Goal: Task Accomplishment & Management: Complete application form

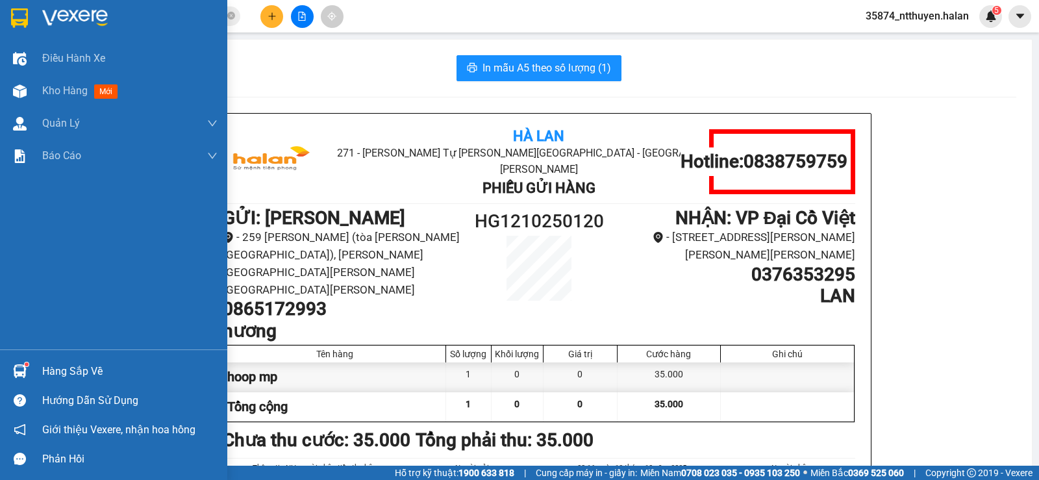
click at [56, 365] on div "Hàng sắp về" at bounding box center [129, 371] width 175 height 19
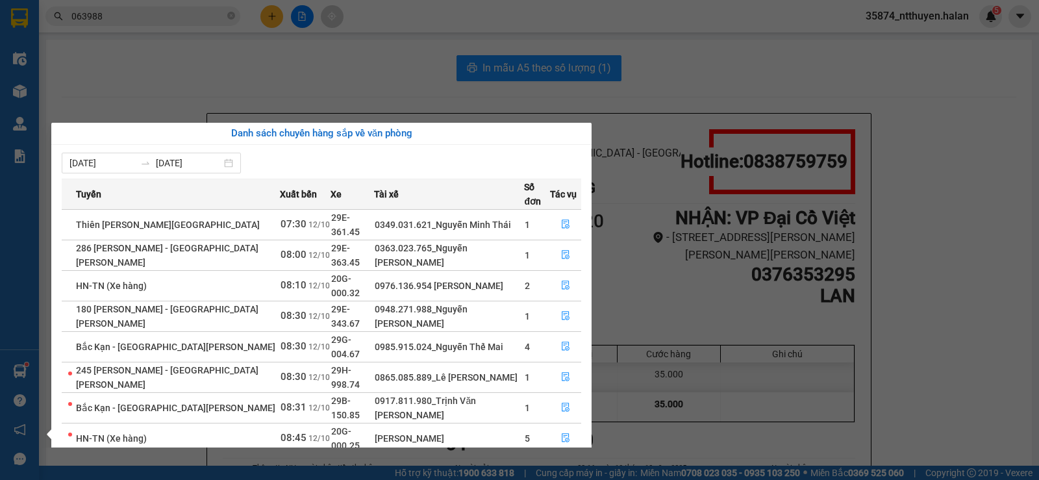
click at [126, 9] on section "Kết quả [PERSON_NAME] ( 886 ) Bộ lọc Mã ĐH Trạng thái Món hàng Thu hộ Tổng [PER…" at bounding box center [519, 240] width 1039 height 480
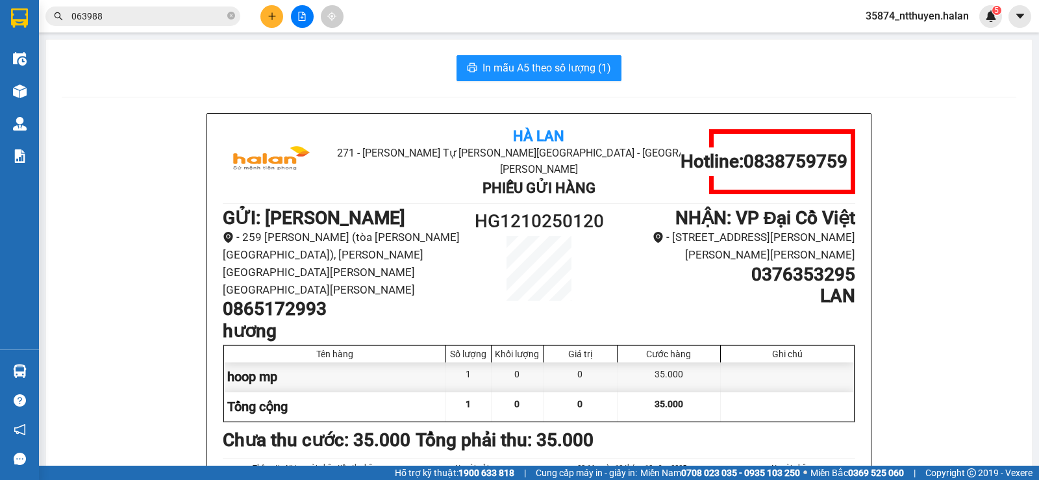
click at [128, 17] on input "063988" at bounding box center [147, 16] width 153 height 14
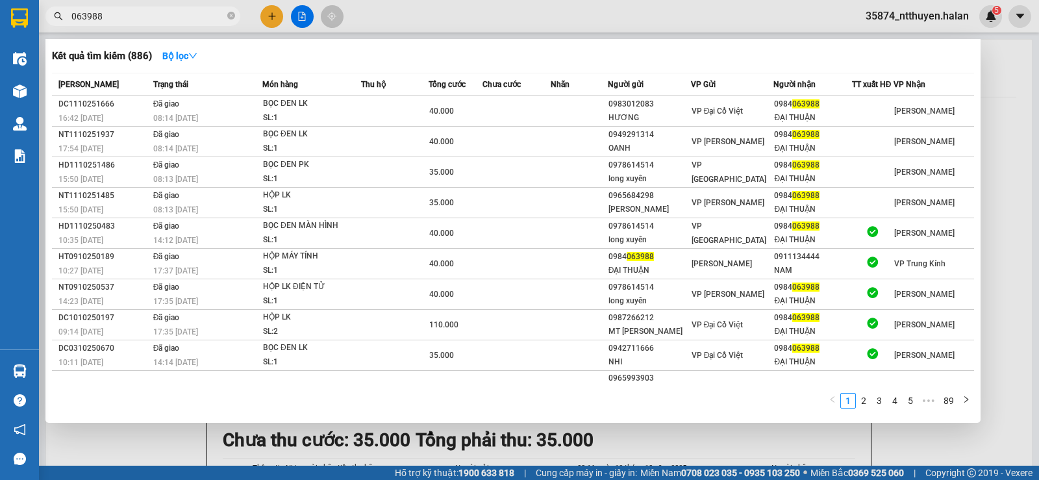
click at [129, 18] on input "063988" at bounding box center [147, 16] width 153 height 14
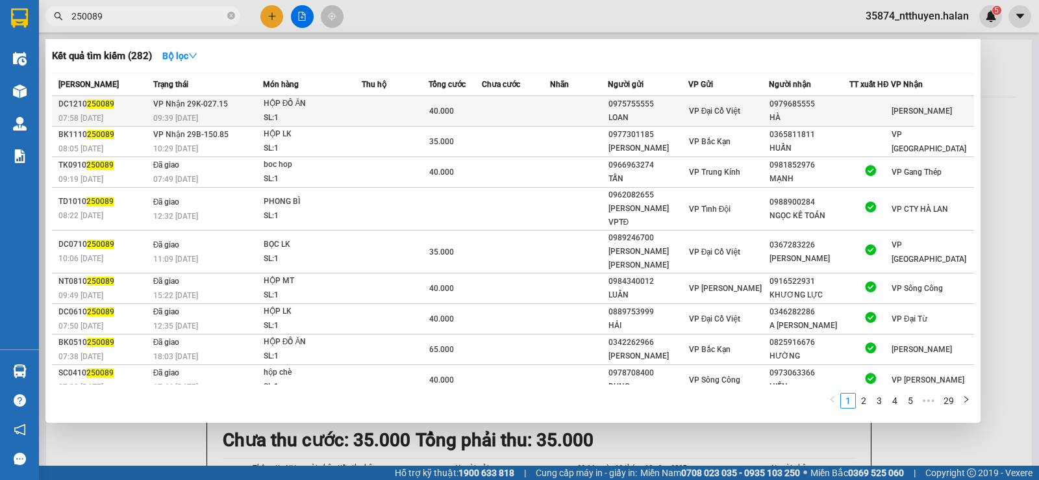
type input "250089"
click at [347, 106] on div "HỘP ĐỒ ĂN" at bounding box center [312, 104] width 97 height 14
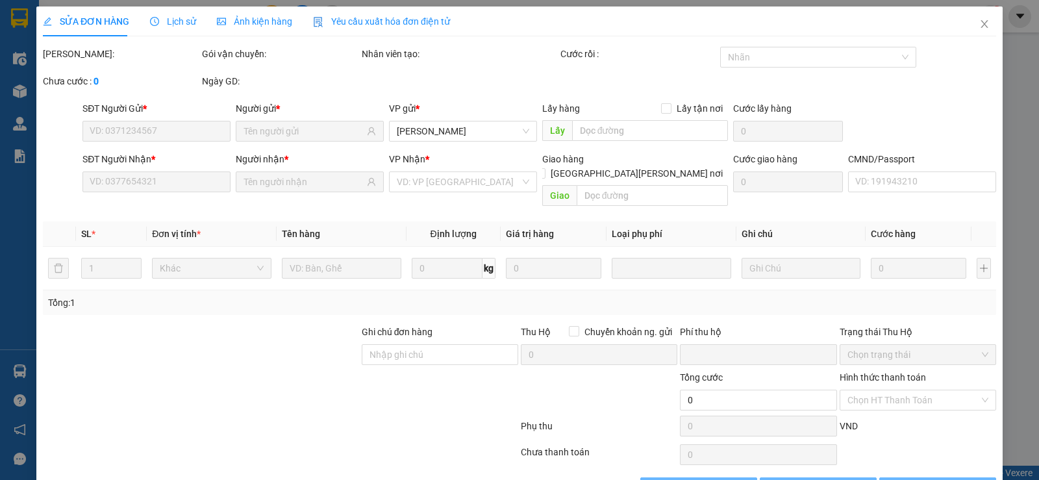
type input "0975755555"
type input "LOAN"
type input "0979685555"
type input "HÀ"
type input "0"
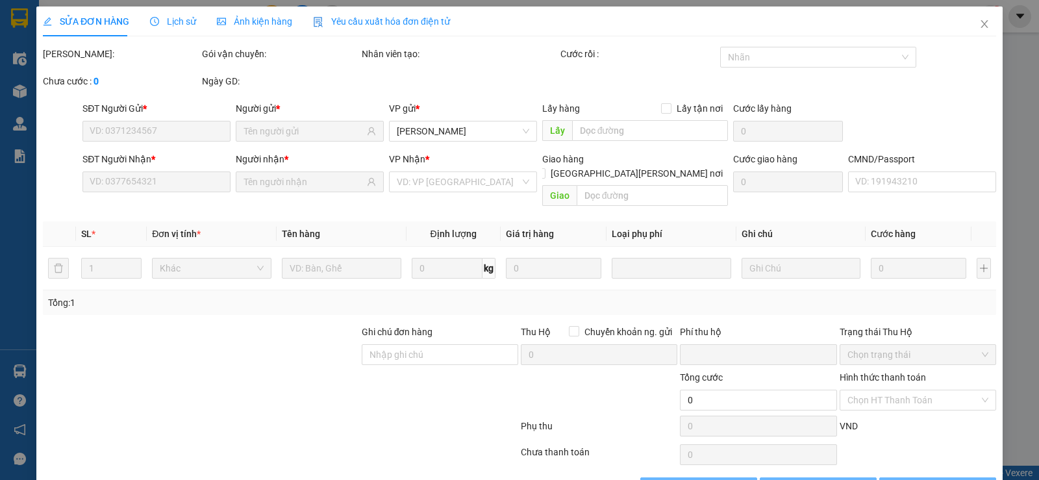
type input "40.000"
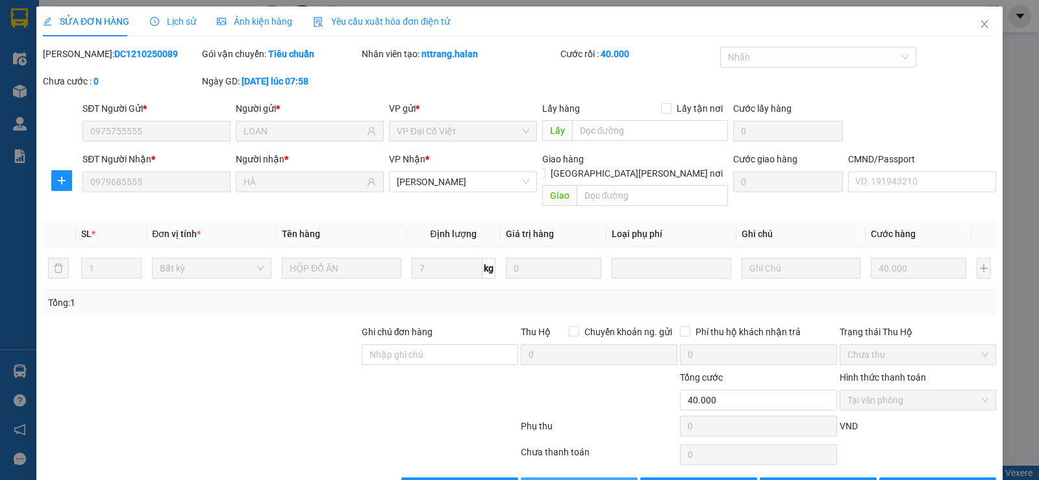
click at [556, 477] on button "Giao hàng" at bounding box center [579, 487] width 117 height 21
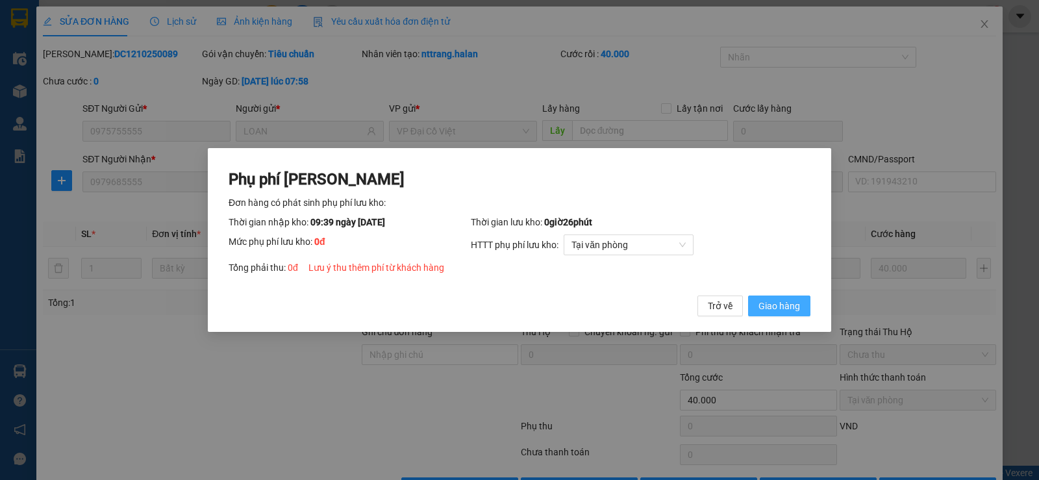
click at [774, 306] on span "Giao hàng" at bounding box center [779, 306] width 42 height 14
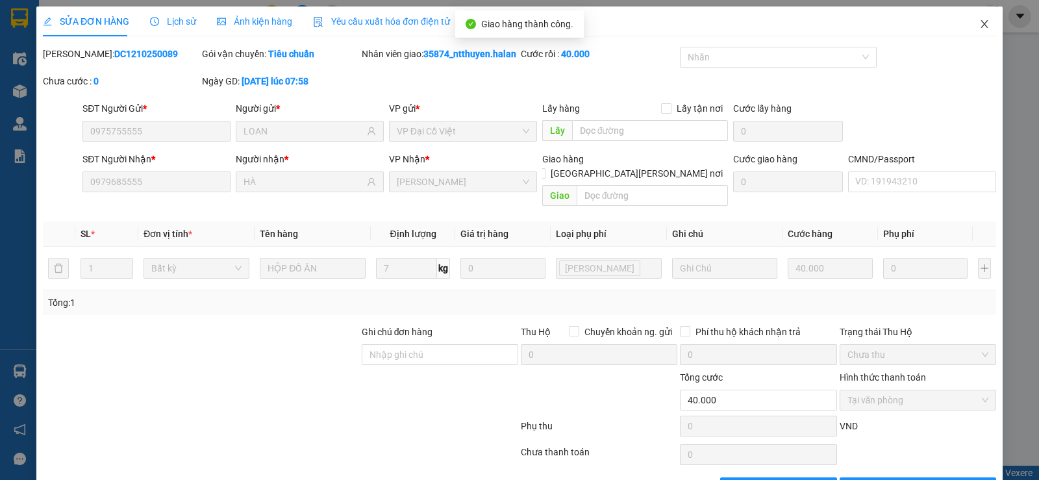
click at [980, 26] on icon "close" at bounding box center [984, 24] width 10 height 10
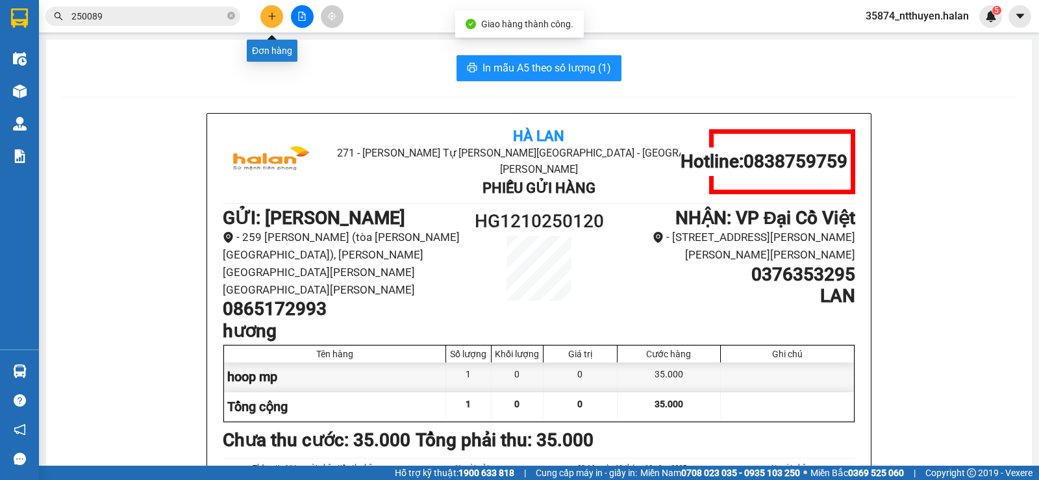
click at [269, 15] on icon "plus" at bounding box center [271, 16] width 9 height 9
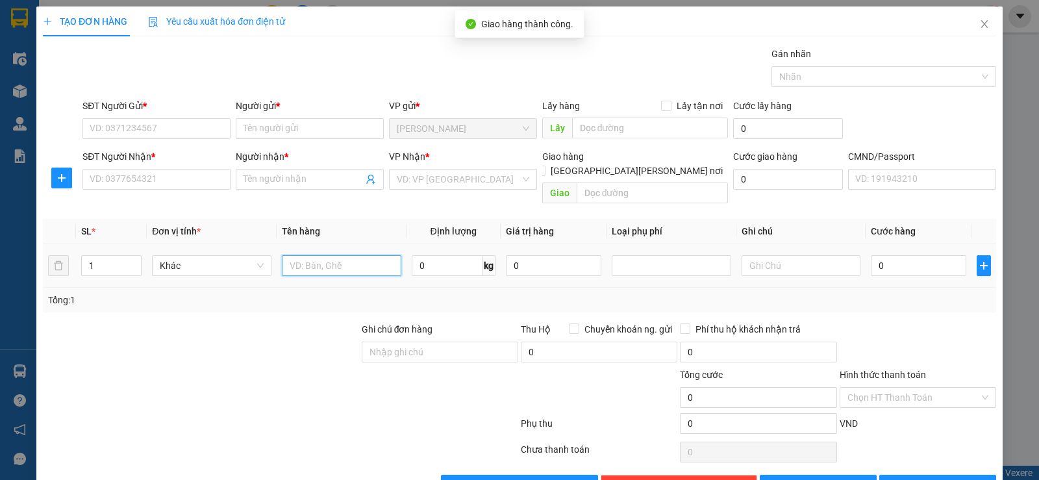
click at [345, 255] on input "text" at bounding box center [341, 265] width 119 height 21
type input "HOOP BANHS"
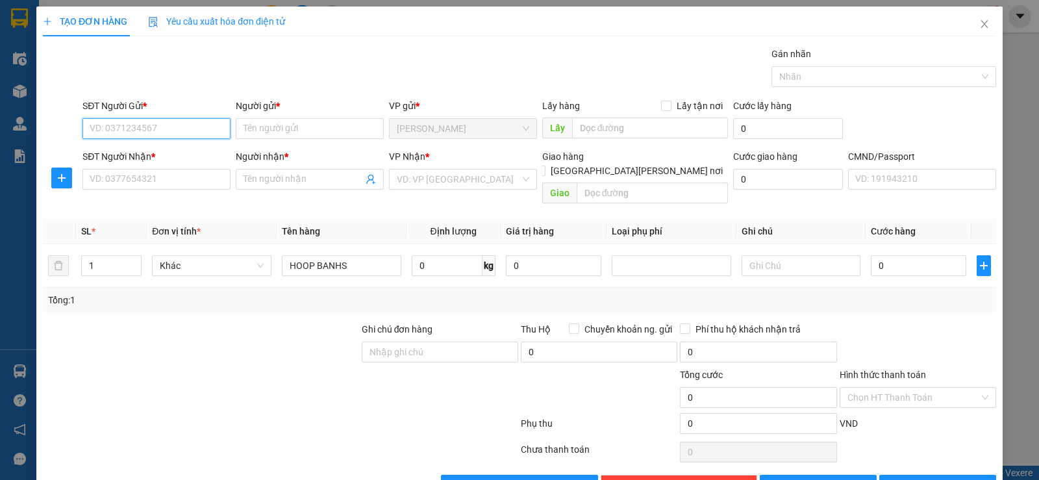
click at [130, 129] on input "SĐT Người Gửi *" at bounding box center [156, 128] width 148 height 21
type input "0"
click at [417, 176] on input "search" at bounding box center [458, 178] width 123 height 19
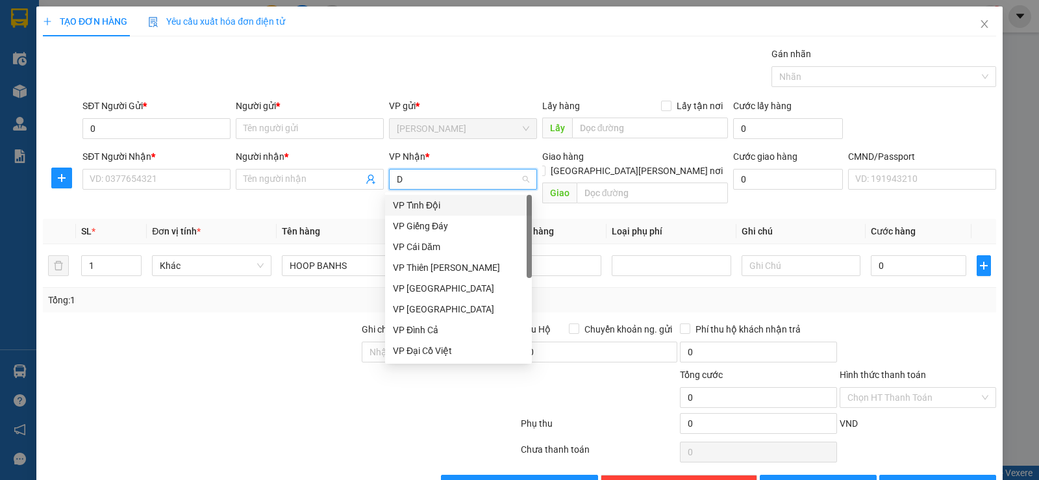
type input "DC"
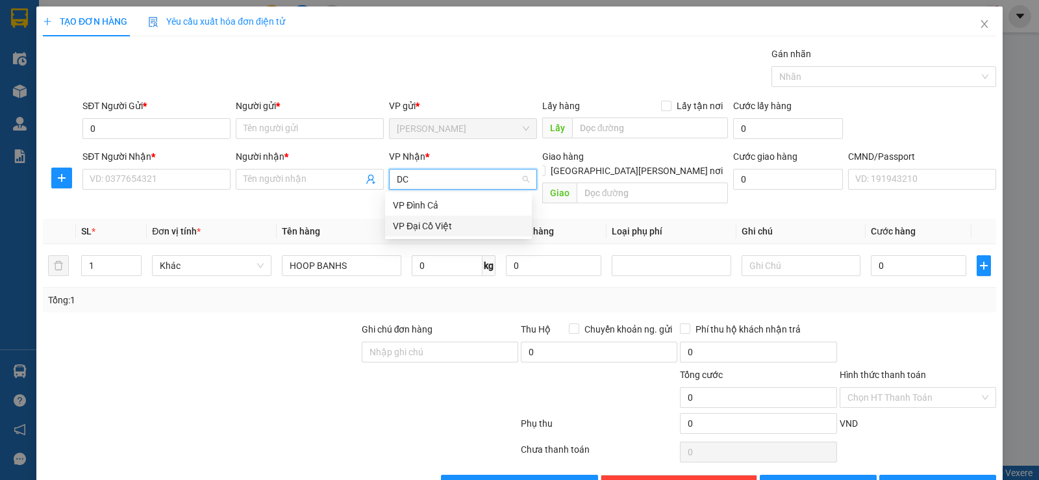
click at [418, 225] on div "VP Đại Cồ Việt" at bounding box center [458, 226] width 131 height 14
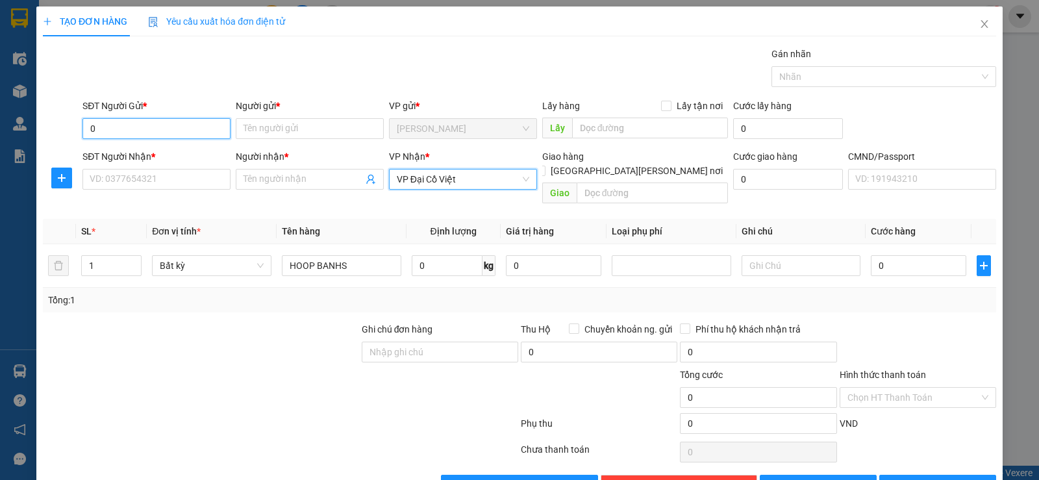
click at [149, 129] on input "0" at bounding box center [156, 128] width 148 height 21
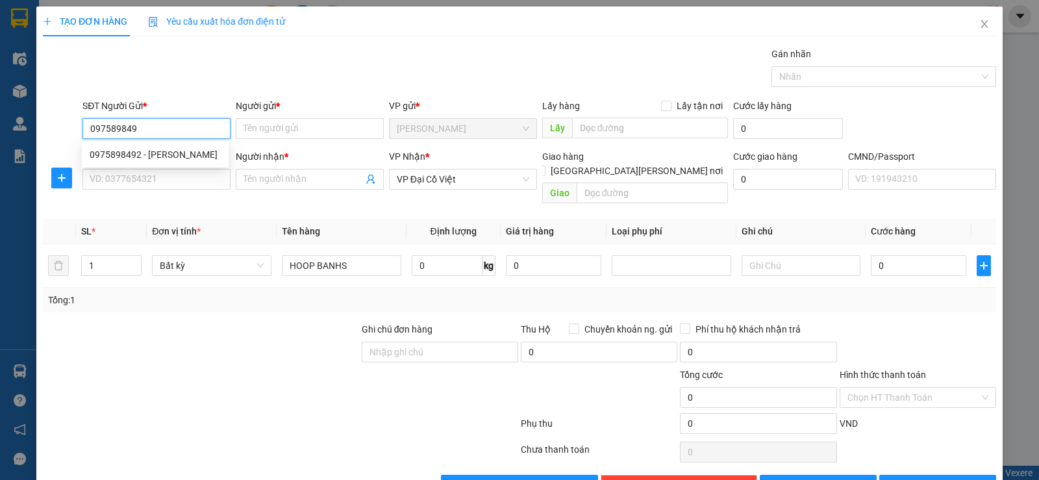
type input "0975898492"
click at [167, 150] on div "0975898492 - [PERSON_NAME]" at bounding box center [155, 154] width 131 height 14
type input "[PERSON_NAME]"
type input "0975898492"
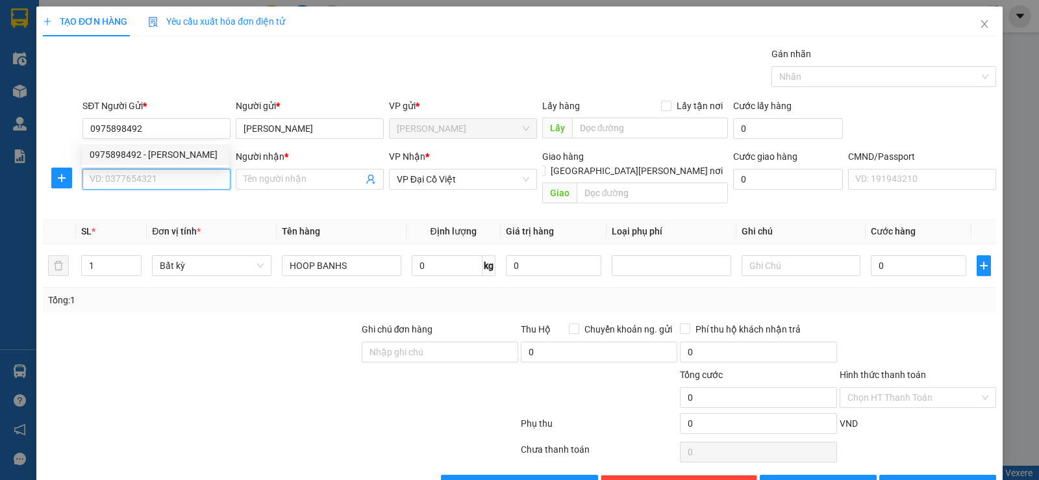
click at [181, 174] on input "SĐT Người Nhận *" at bounding box center [156, 179] width 148 height 21
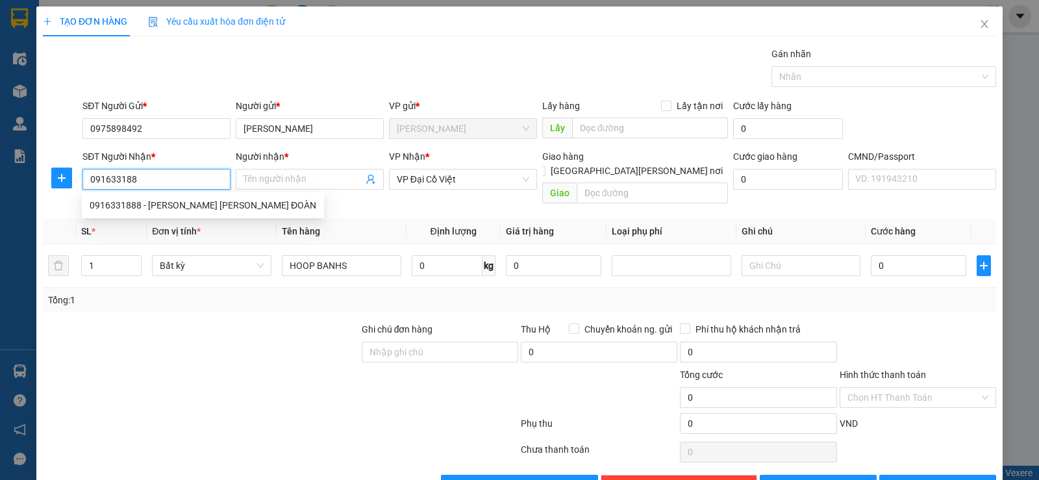
type input "0916331888"
click at [191, 206] on div "0916331888 - [PERSON_NAME] [PERSON_NAME] ĐOÀN" at bounding box center [203, 205] width 227 height 14
type input "[PERSON_NAME] [PERSON_NAME] ĐOÀN"
checkbox input "true"
type input "5 [PERSON_NAME] Đình [PERSON_NAME] [PERSON_NAME], [PERSON_NAME], [GEOGRAPHIC_DA…"
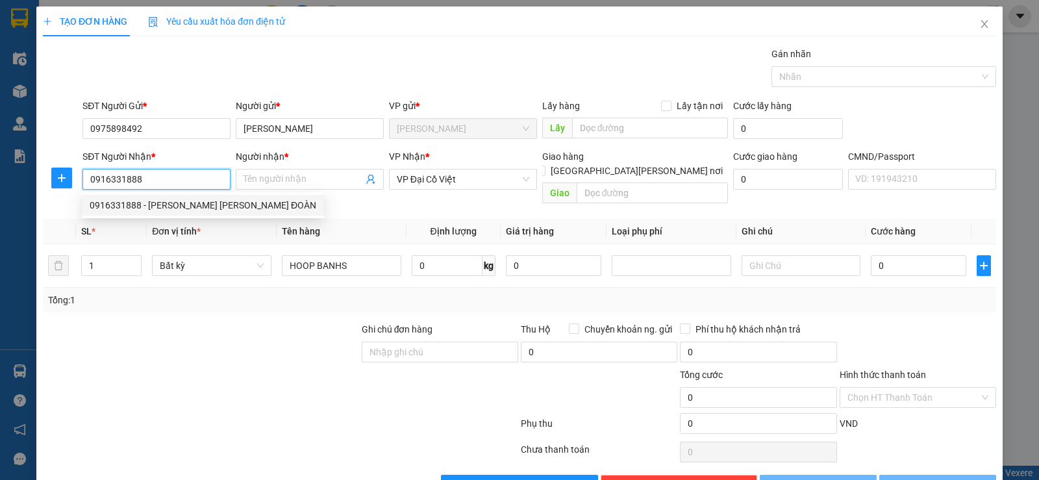
type input "60.000"
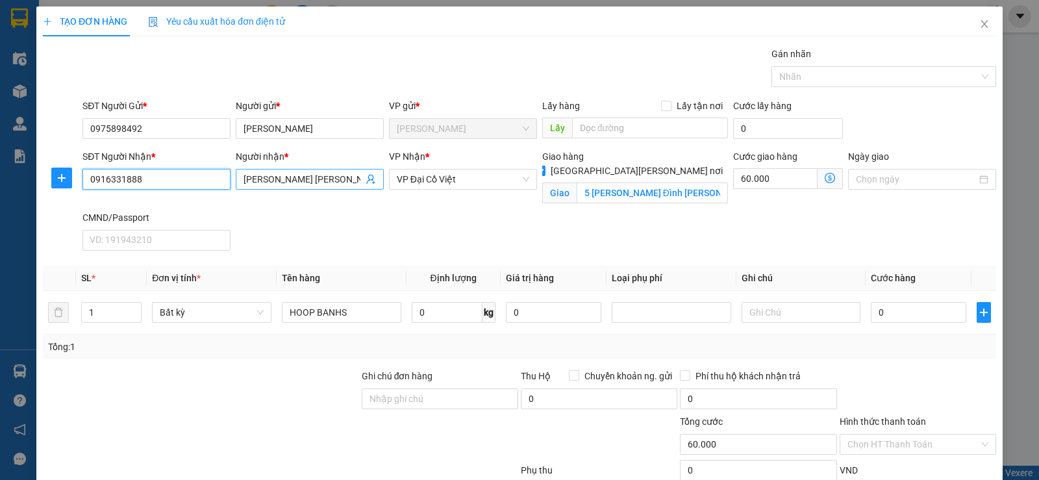
type input "0916331888"
click at [344, 179] on input "[PERSON_NAME] [PERSON_NAME] ĐOÀN" at bounding box center [302, 179] width 119 height 14
click at [344, 179] on input "[PERSON_NAME] TỊCÀN" at bounding box center [302, 179] width 119 height 14
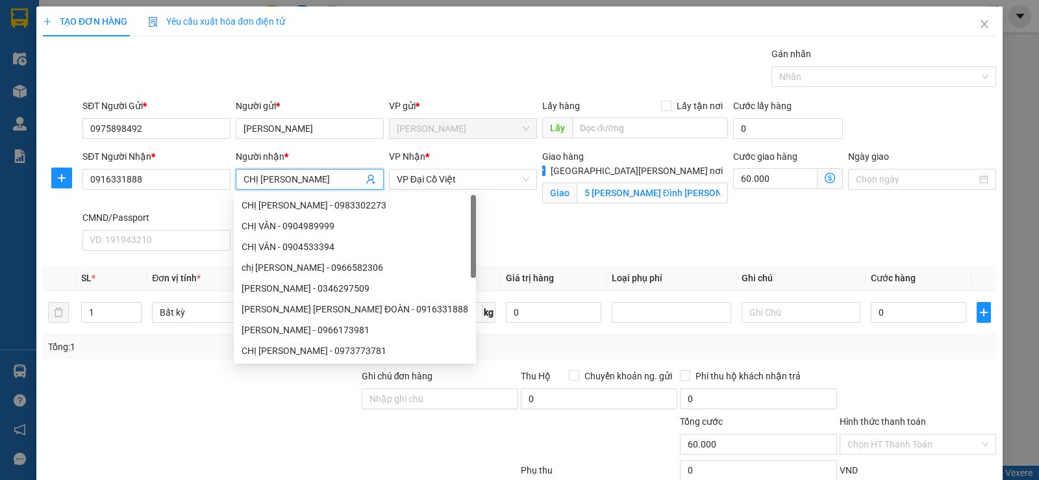
type input "CHỊ [PERSON_NAME]"
click at [544, 166] on input "[GEOGRAPHIC_DATA][PERSON_NAME] nơi" at bounding box center [539, 170] width 9 height 9
checkbox input "false"
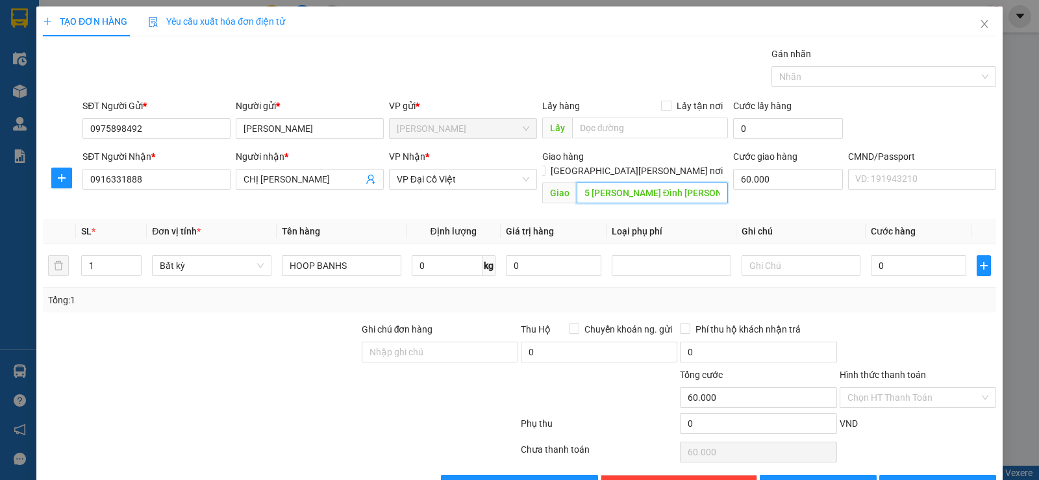
click at [646, 183] on input "5 [PERSON_NAME] Đình [PERSON_NAME] [PERSON_NAME], [PERSON_NAME], [GEOGRAPHIC_DA…" at bounding box center [652, 192] width 152 height 21
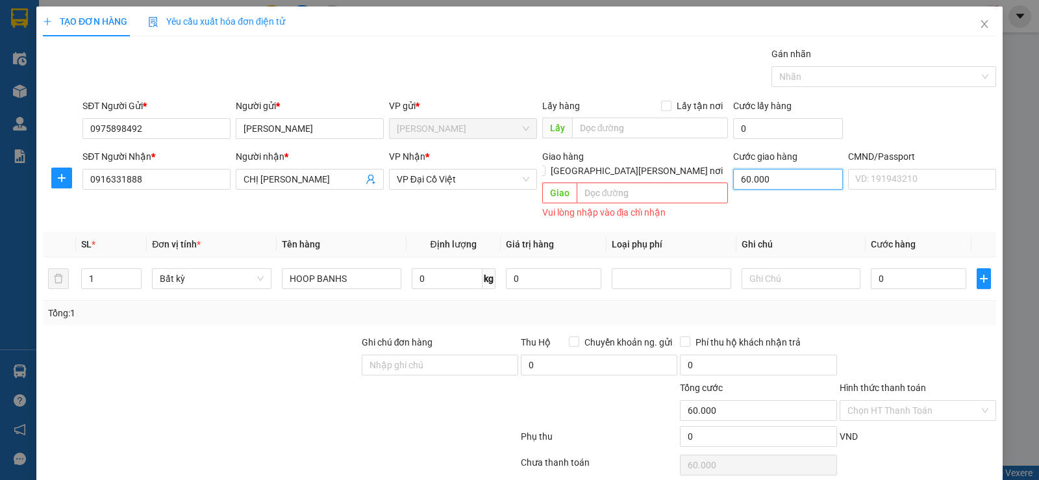
click at [770, 179] on input "60.000" at bounding box center [788, 179] width 110 height 21
type input "0"
drag, startPoint x: 373, startPoint y: 267, endPoint x: 258, endPoint y: 279, distance: 115.6
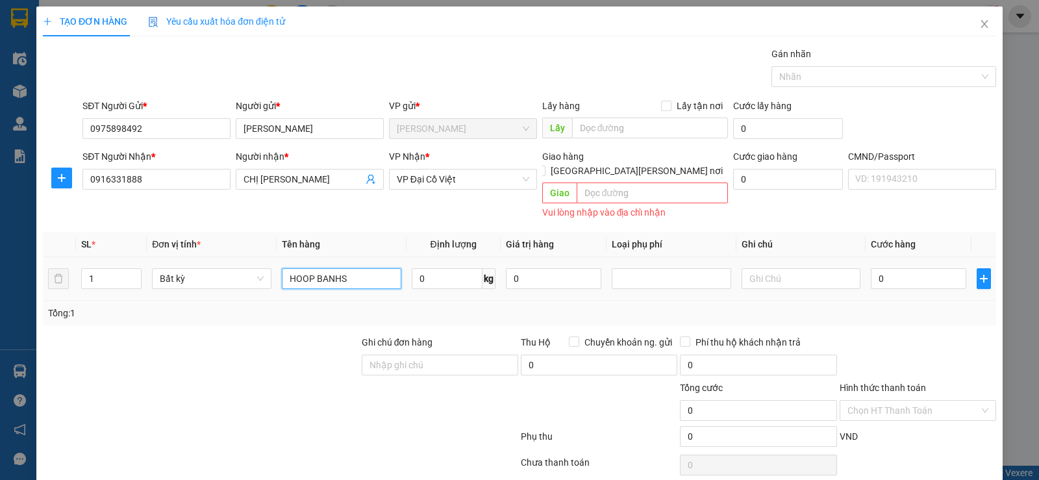
click at [258, 279] on tr "1 Bất kỳ HOOP BANHS 0 kg 0 0" at bounding box center [519, 278] width 953 height 43
type input "HỘP BÁNH GIO"
click at [896, 271] on input "0" at bounding box center [918, 278] width 95 height 21
type input "4"
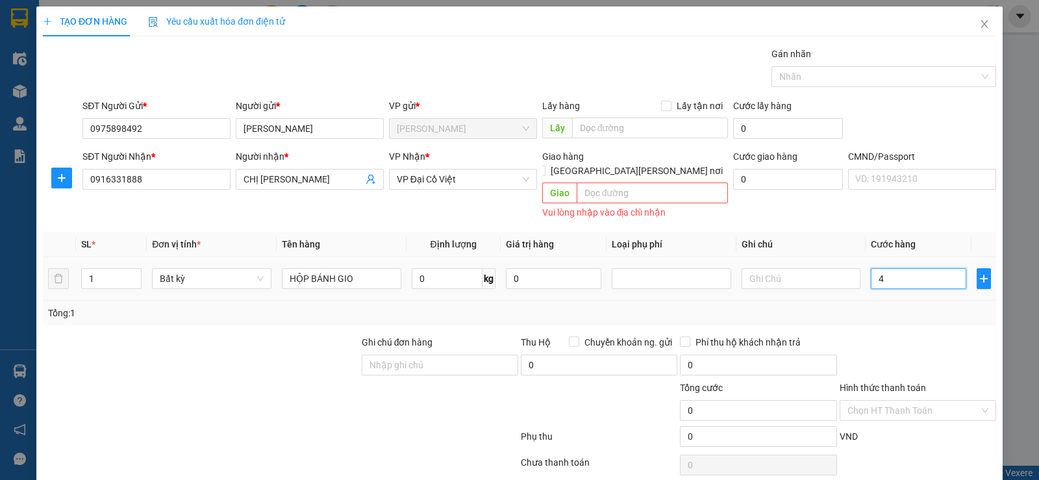
type input "4"
type input "40"
type input "40.000"
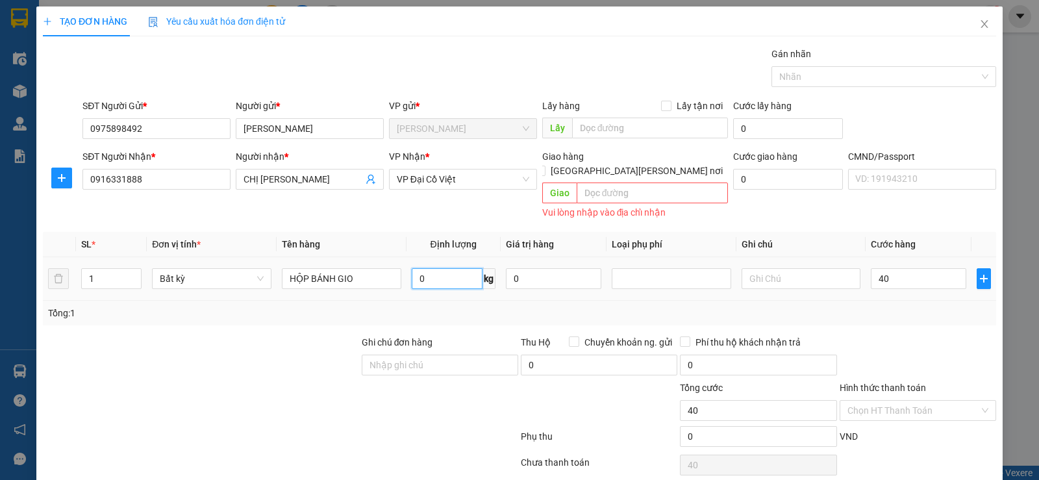
type input "40.000"
click at [460, 268] on input "0" at bounding box center [447, 278] width 71 height 21
type input "8"
click at [863, 306] on div "Tổng: 1" at bounding box center [519, 313] width 943 height 14
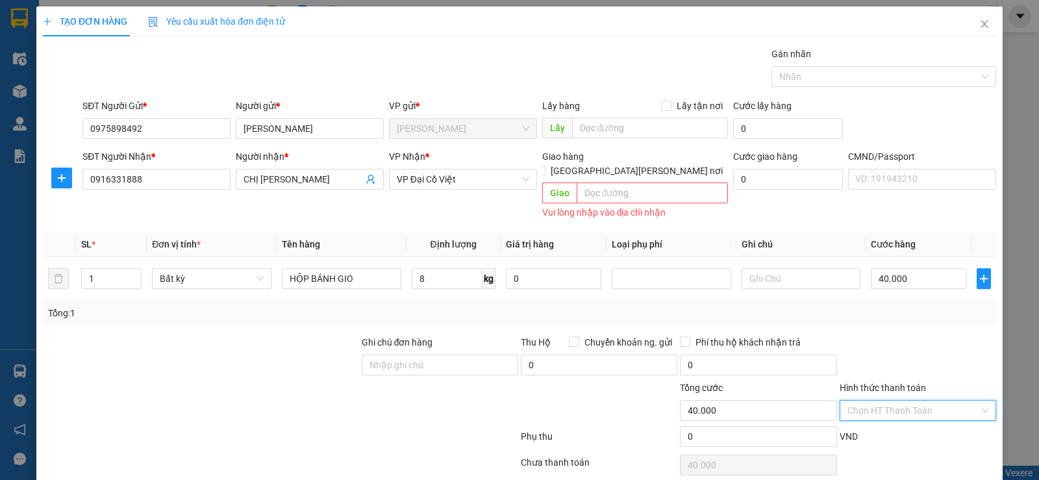
click at [885, 401] on input "Hình thức thanh toán" at bounding box center [913, 410] width 132 height 19
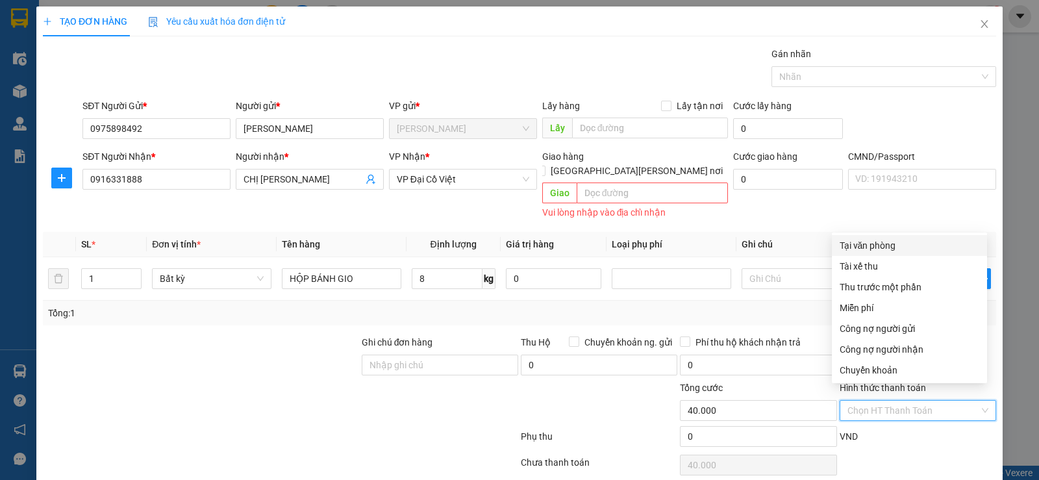
click at [869, 244] on div "Tại văn phòng" at bounding box center [909, 245] width 140 height 14
type input "0"
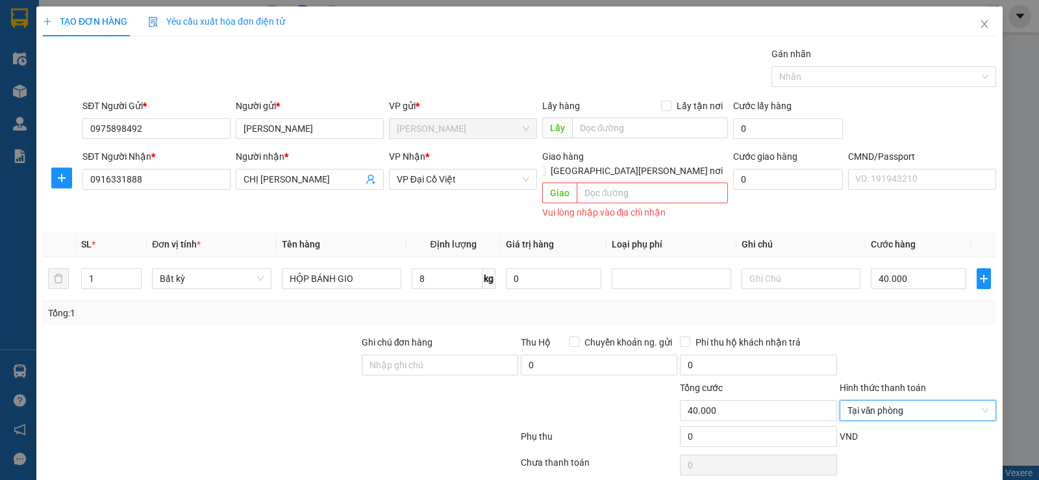
scroll to position [40, 0]
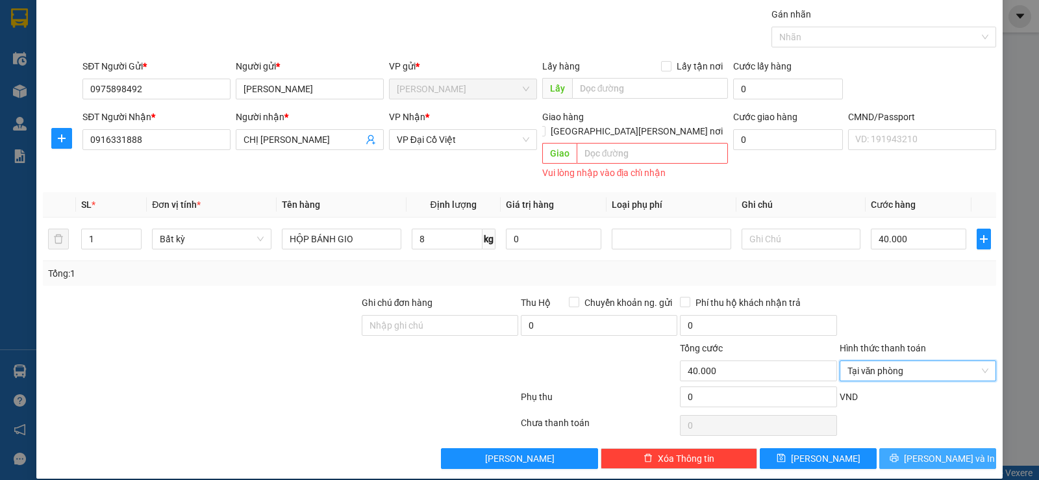
click at [919, 451] on span "[PERSON_NAME] và In" at bounding box center [949, 458] width 91 height 14
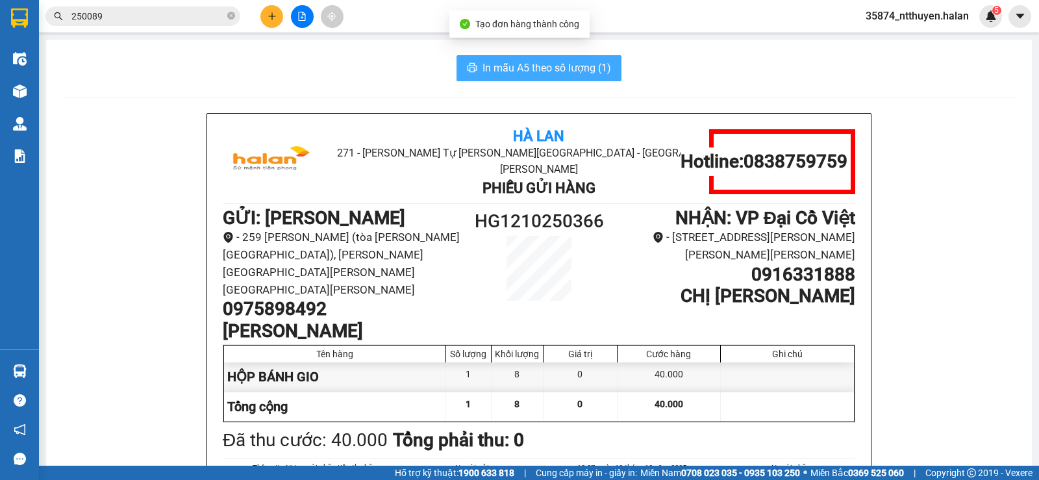
click at [538, 66] on span "In mẫu A5 theo số lượng (1)" at bounding box center [546, 68] width 129 height 16
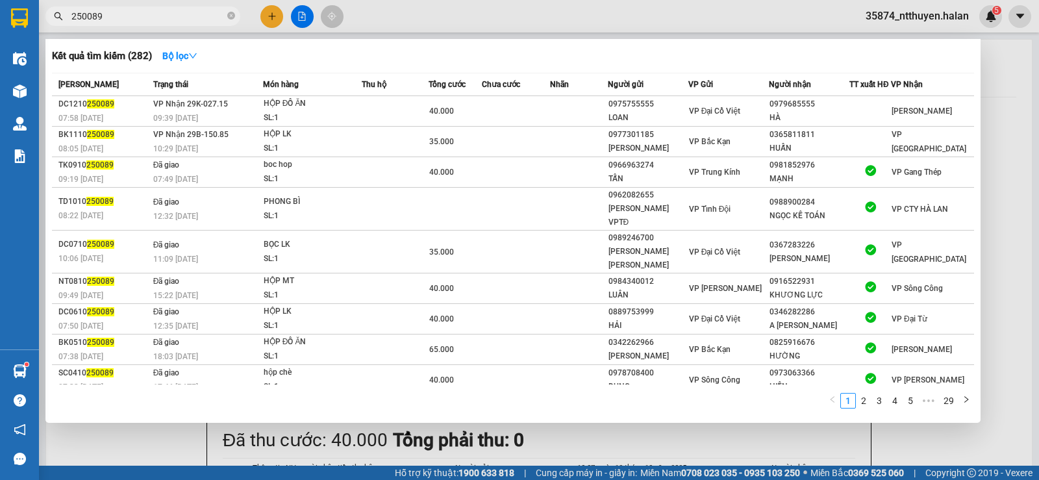
click at [137, 17] on input "250089" at bounding box center [147, 16] width 153 height 14
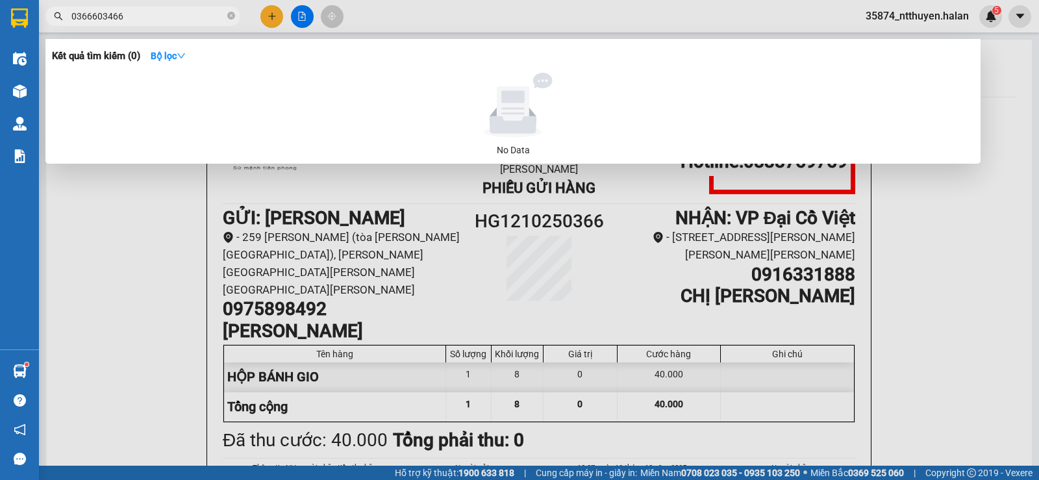
click at [128, 14] on input "0366603466" at bounding box center [147, 16] width 153 height 14
type input "0366603466"
click at [273, 17] on div at bounding box center [519, 240] width 1039 height 480
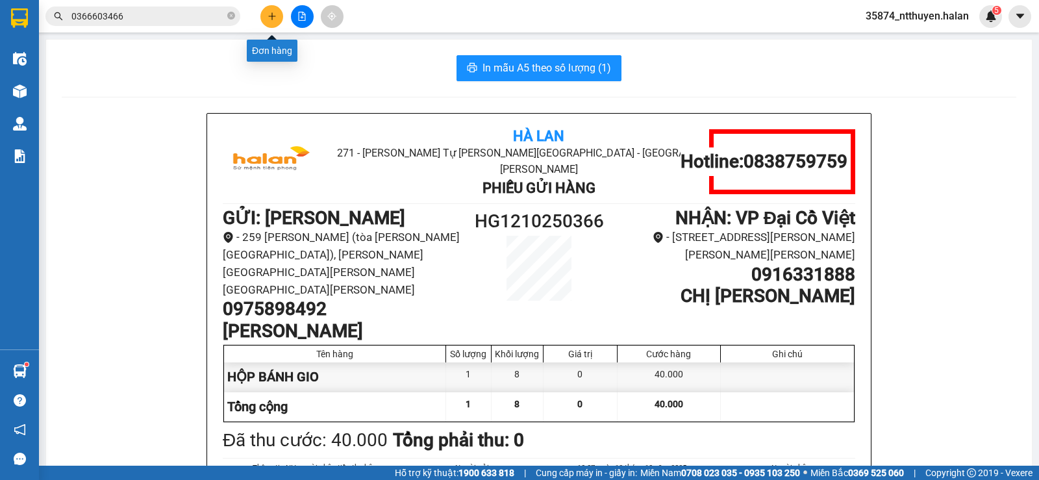
click at [273, 16] on icon "plus" at bounding box center [271, 16] width 7 height 1
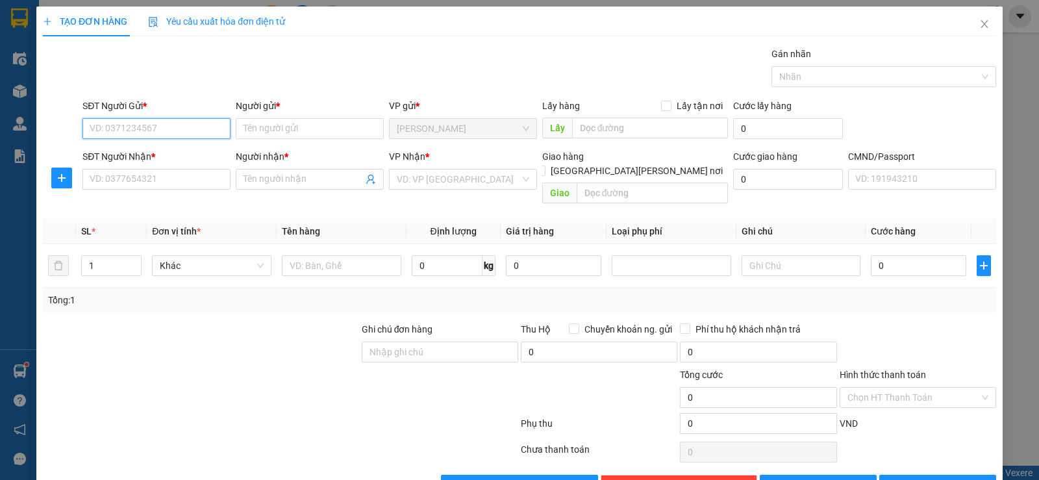
click at [156, 126] on input "SĐT Người Gửi *" at bounding box center [156, 128] width 148 height 21
type input "0326019541"
click at [156, 152] on div "0326019541 - VIỆT" at bounding box center [155, 154] width 131 height 14
type input "VIỆT"
type input "0326019541"
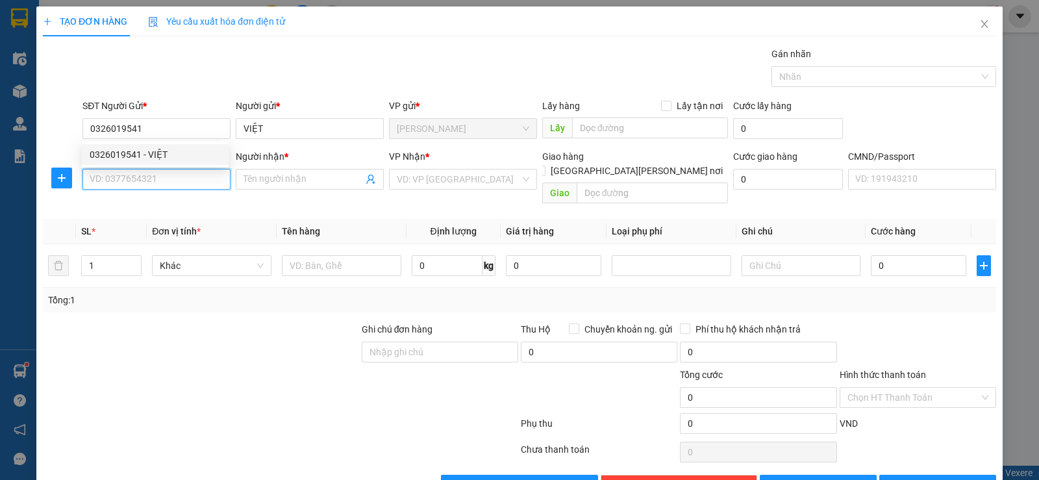
click at [155, 171] on input "SĐT Người Nhận *" at bounding box center [156, 179] width 148 height 21
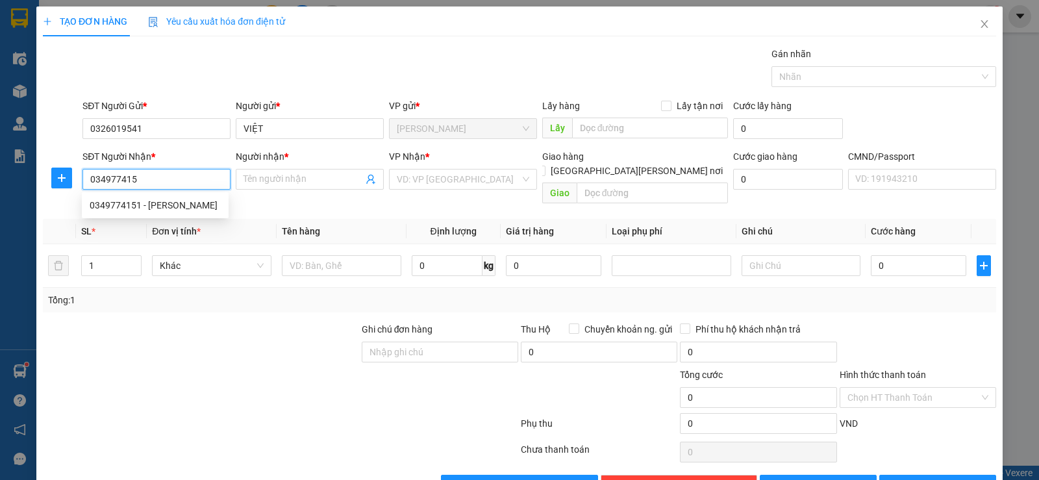
type input "0349774151"
drag, startPoint x: 158, startPoint y: 203, endPoint x: 160, endPoint y: 196, distance: 7.4
click at [159, 203] on div "0349774151 - [PERSON_NAME]" at bounding box center [155, 205] width 131 height 14
type input "CƯỜNG"
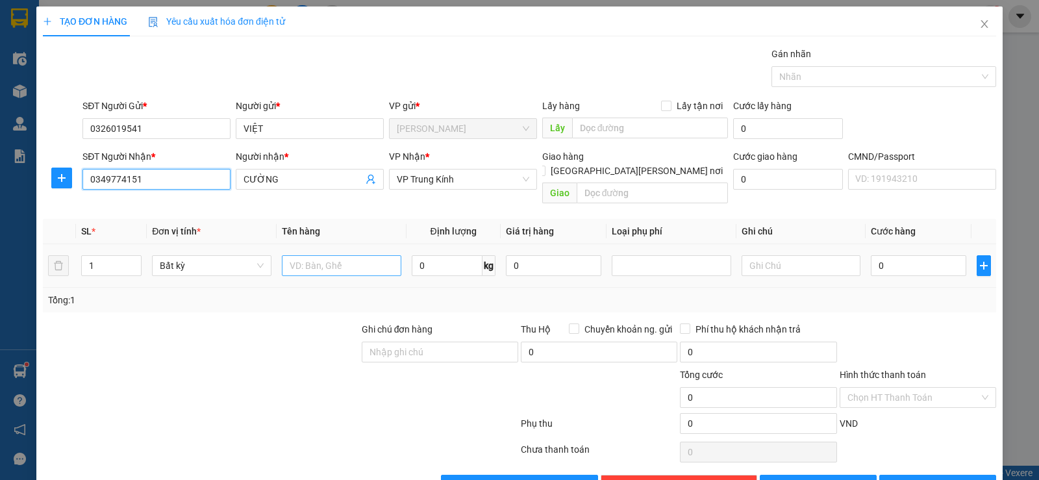
type input "0349774151"
click at [310, 256] on input "text" at bounding box center [341, 265] width 119 height 21
type input "HÔP CHÈ"
click at [438, 255] on input "0" at bounding box center [447, 265] width 71 height 21
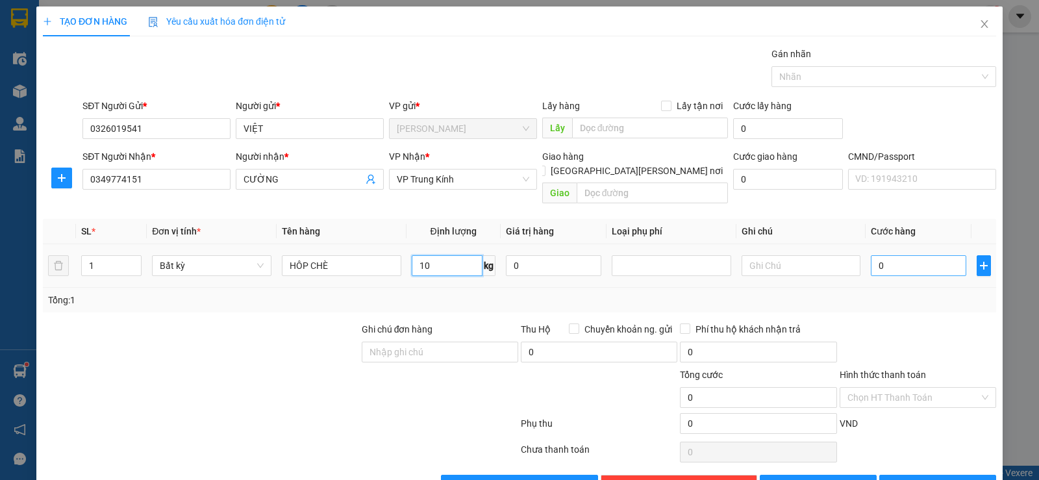
type input "10"
click at [898, 255] on input "0" at bounding box center [918, 265] width 95 height 21
click at [899, 269] on td "0" at bounding box center [918, 265] width 106 height 43
type input "40.000"
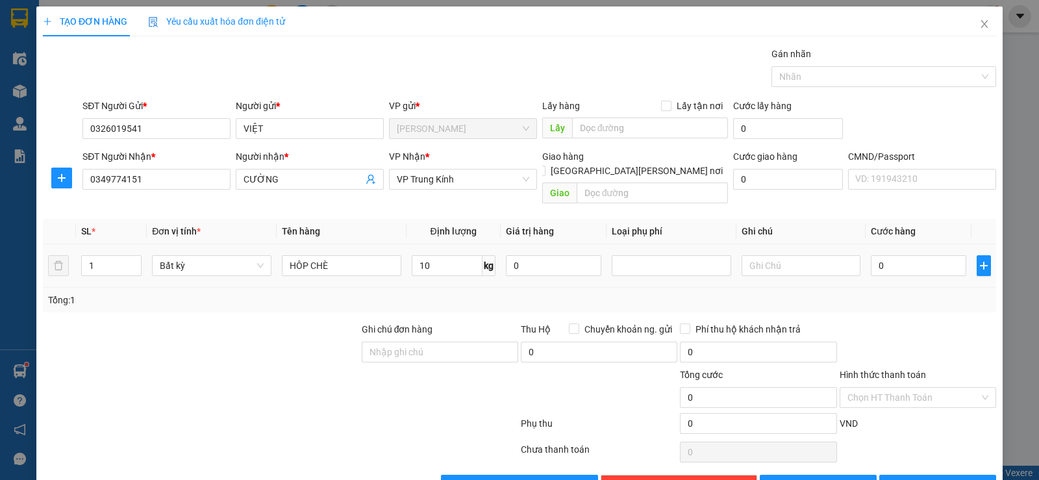
type input "40.000"
click at [936, 478] on span "[PERSON_NAME] và In" at bounding box center [949, 485] width 91 height 14
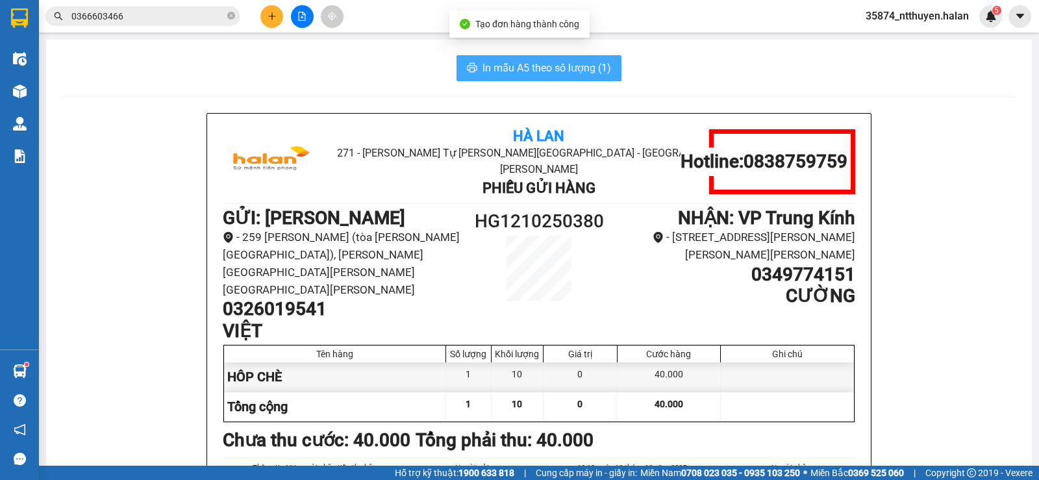
click at [569, 65] on span "In mẫu A5 theo số lượng (1)" at bounding box center [546, 68] width 129 height 16
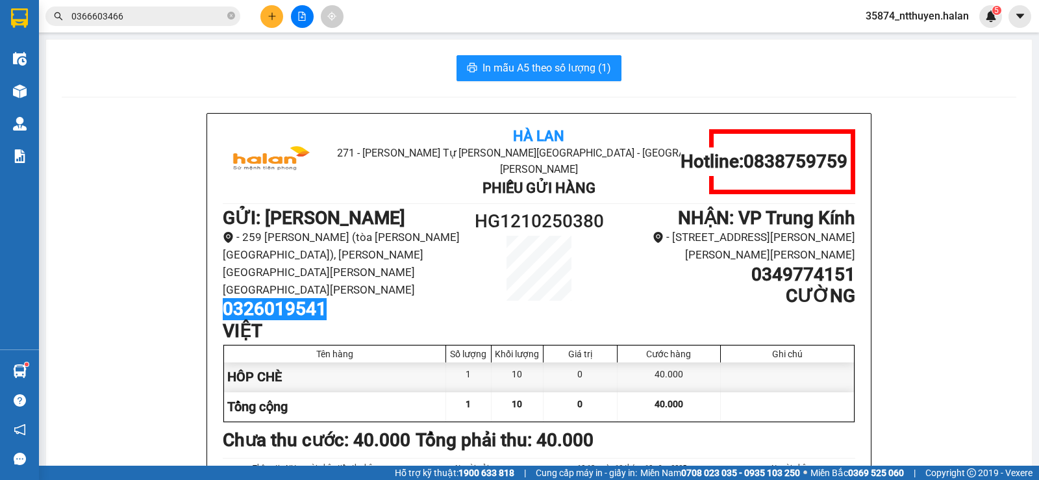
click at [206, 269] on div "Hà Lan 271 - [PERSON_NAME] Tự [PERSON_NAME][GEOGRAPHIC_DATA] Long - [GEOGRAPHIC…" at bounding box center [538, 354] width 665 height 482
click at [270, 18] on icon "plus" at bounding box center [271, 16] width 9 height 9
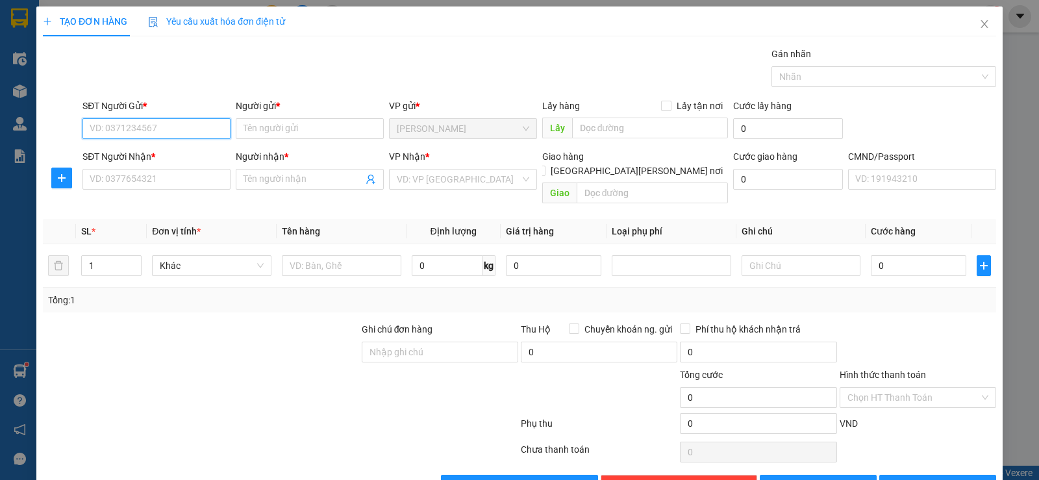
click at [170, 130] on input "SĐT Người Gửi *" at bounding box center [156, 128] width 148 height 21
paste input "0326019541"
type input "0326019541"
click at [156, 150] on div "0326019541 - VIỆT" at bounding box center [155, 154] width 131 height 14
type input "VIỆT"
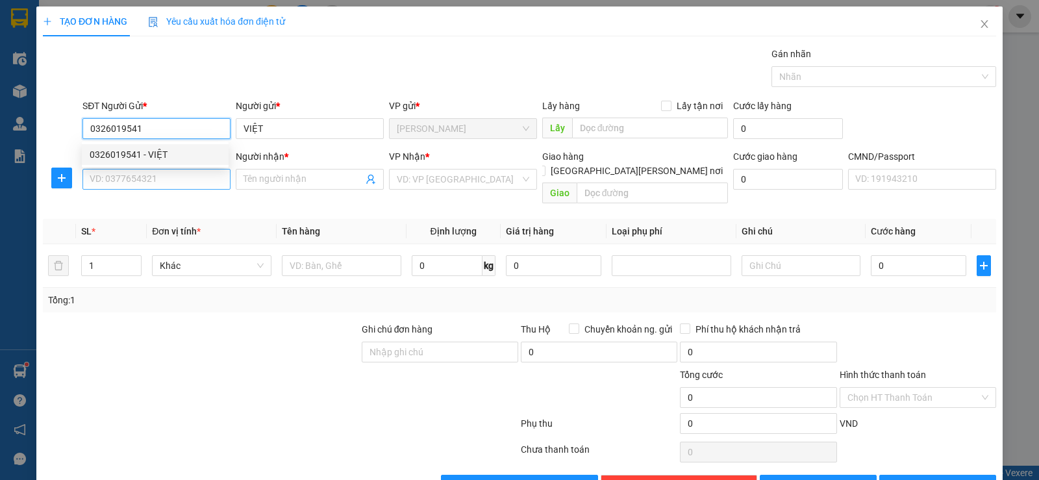
type input "0326019541"
click at [158, 173] on input "SĐT Người Nhận *" at bounding box center [156, 179] width 148 height 21
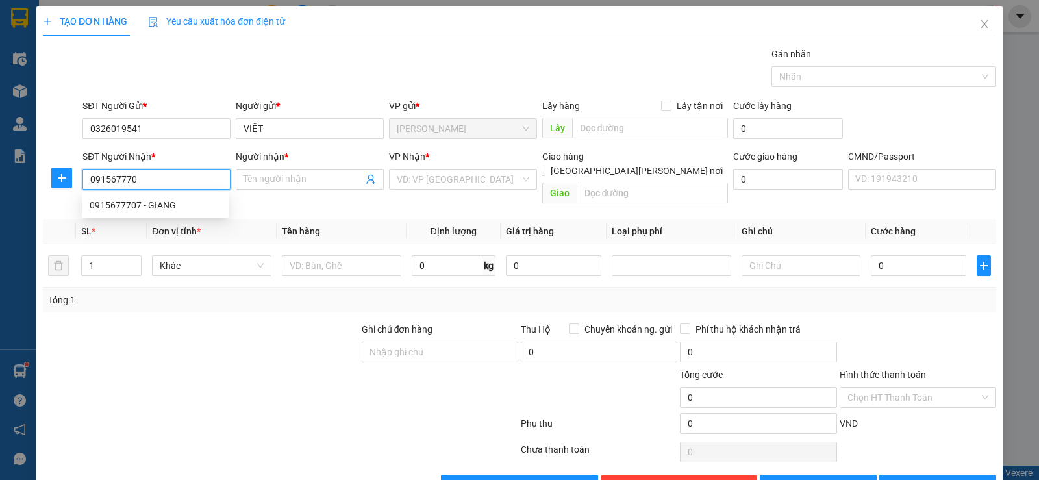
type input "0915677707"
type input "GIANG"
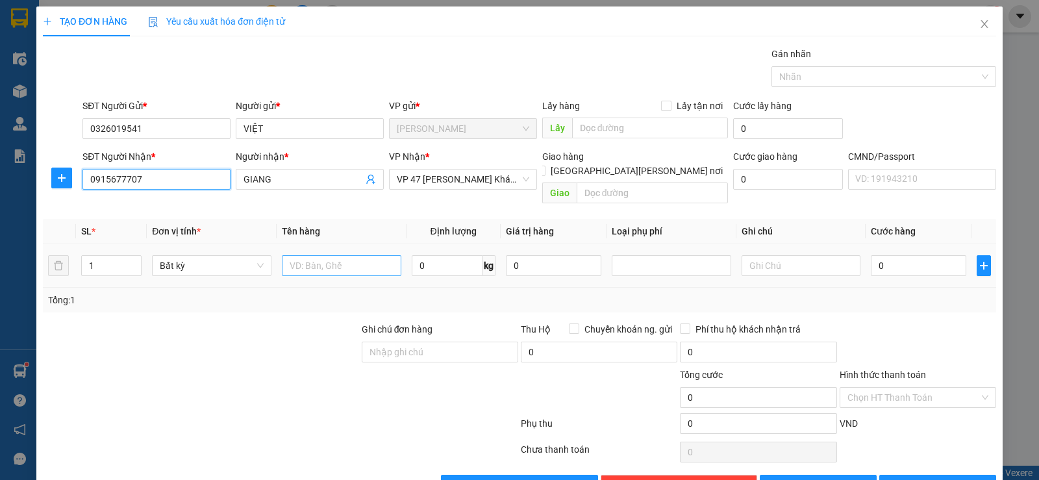
type input "0915677707"
click at [321, 255] on input "text" at bounding box center [341, 265] width 119 height 21
type input "HÔP CHÈ"
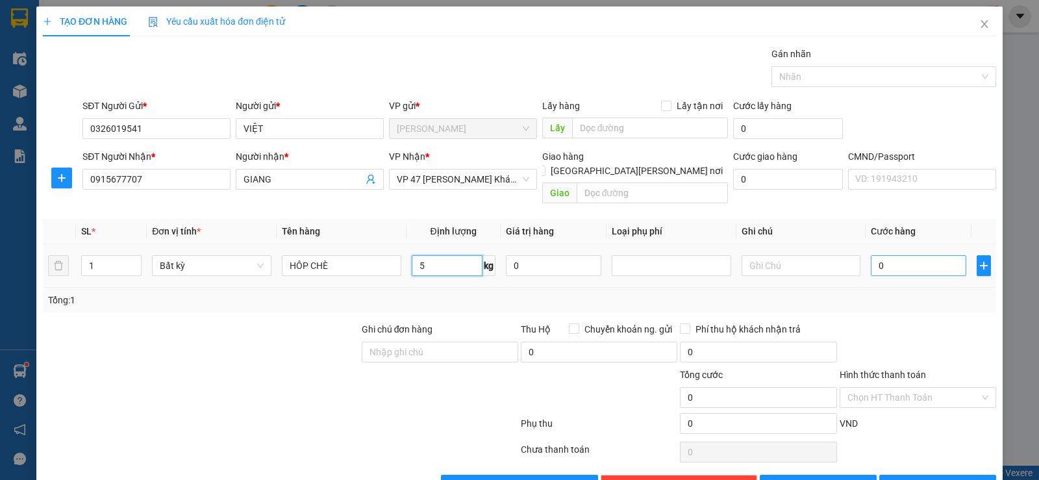
type input "5"
click at [890, 255] on input "0" at bounding box center [918, 265] width 95 height 21
click at [891, 293] on div "Tổng: 1" at bounding box center [519, 300] width 943 height 14
type input "40.000"
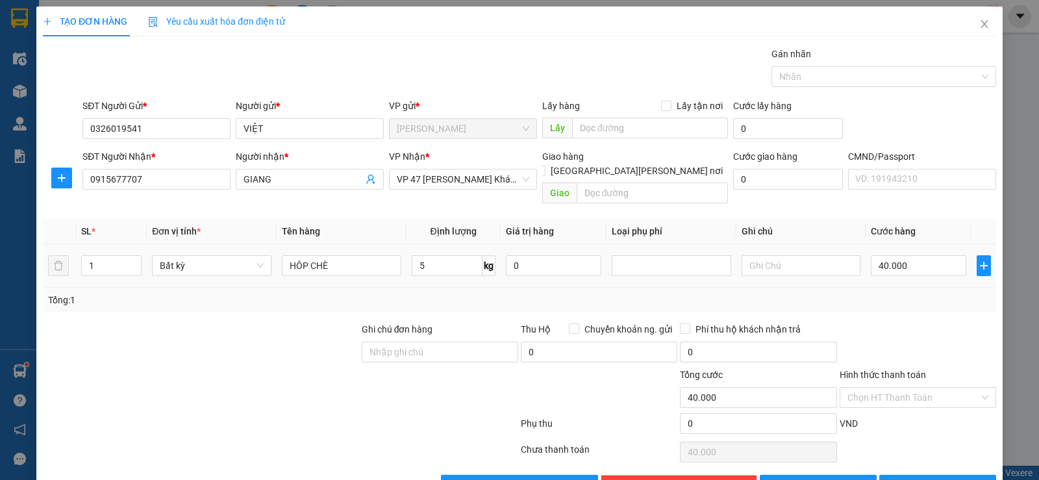
type input "40.000"
click at [928, 478] on span "[PERSON_NAME] và In" at bounding box center [949, 485] width 91 height 14
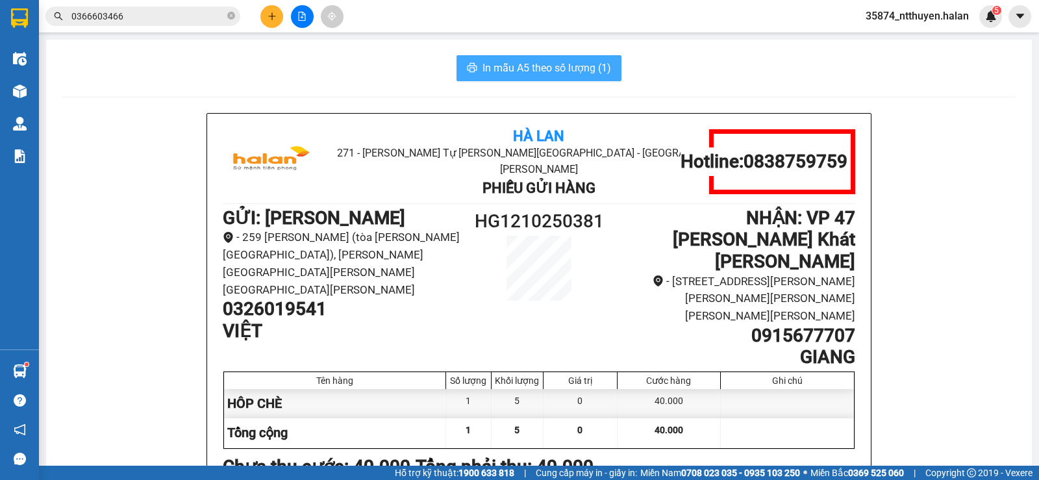
click at [525, 62] on span "In mẫu A5 theo số lượng (1)" at bounding box center [546, 68] width 129 height 16
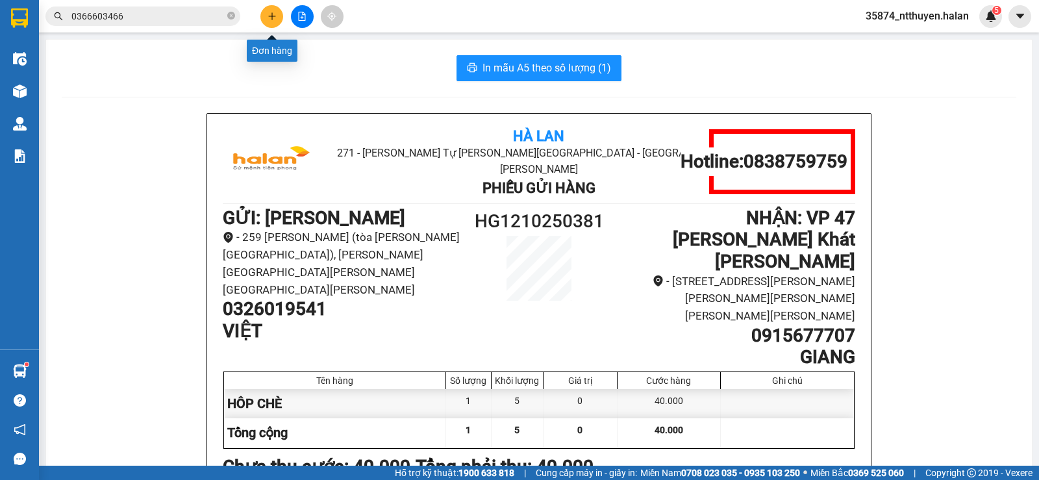
click at [270, 20] on icon "plus" at bounding box center [271, 16] width 9 height 9
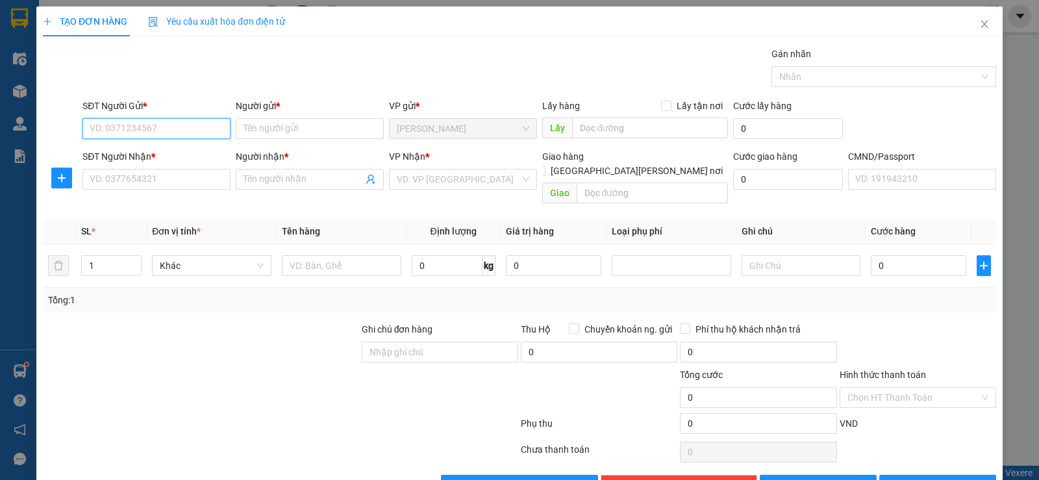
click at [177, 134] on input "SĐT Người Gửi *" at bounding box center [156, 128] width 148 height 21
type input "0365316255"
click at [171, 151] on div "0365316255 - AN CHÈ" at bounding box center [155, 154] width 131 height 14
type input "AN CHÈ"
type input "0365316255"
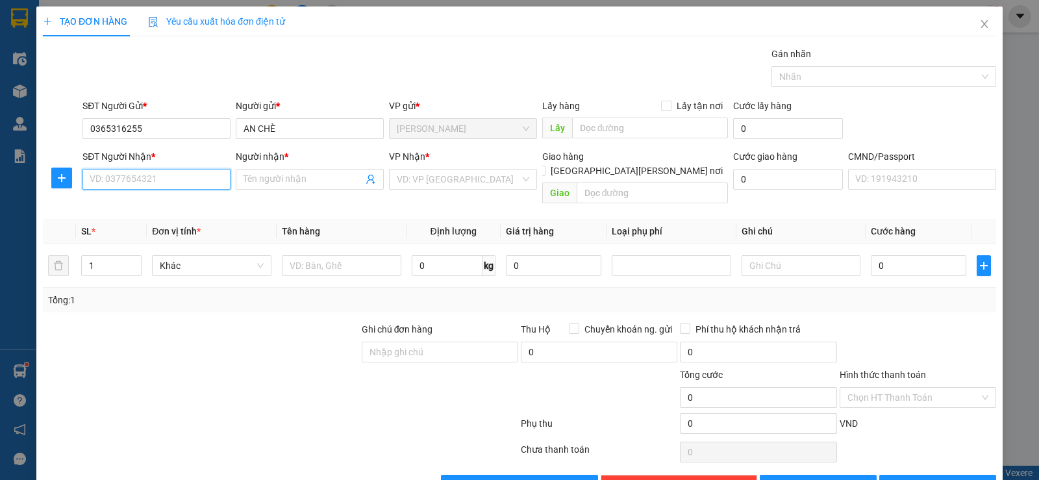
click at [130, 183] on input "SĐT Người Nhận *" at bounding box center [156, 179] width 148 height 21
type input "0985858898"
click at [160, 201] on div "0985858898 - [PERSON_NAME]" at bounding box center [155, 205] width 131 height 14
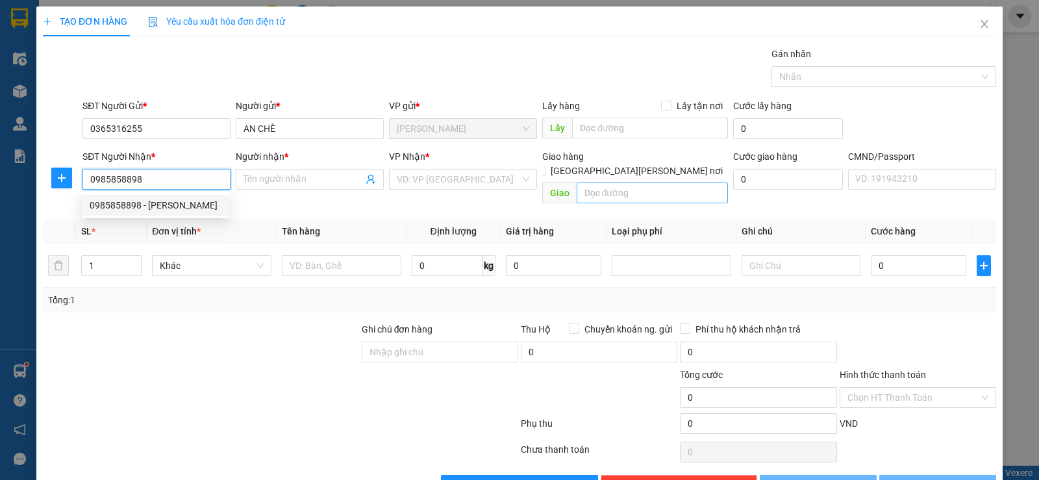
type input "LÊ"
checkbox input "true"
type input "29 [PERSON_NAME] Hạ, [GEOGRAPHIC_DATA], [GEOGRAPHIC_DATA], [GEOGRAPHIC_DATA], […"
type input "65.000"
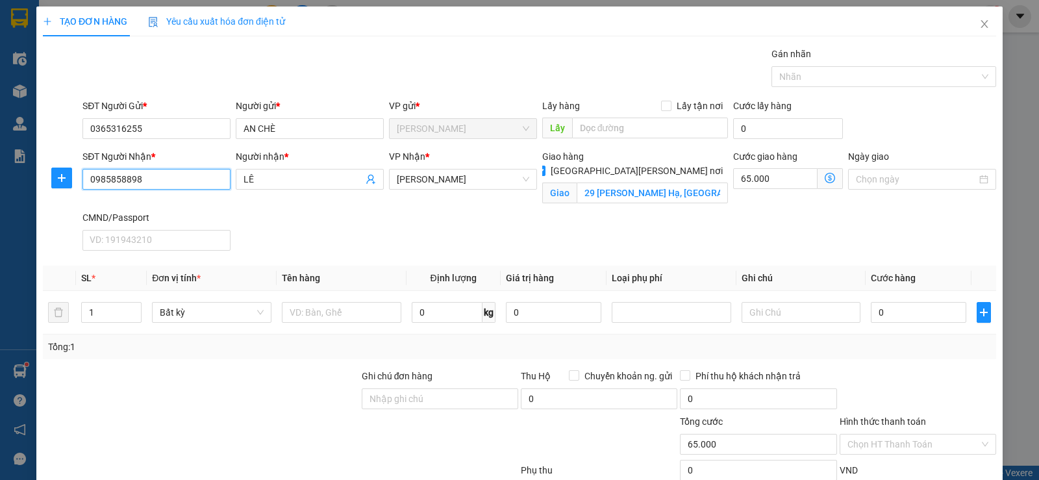
type input "0985858898"
click at [827, 178] on span at bounding box center [829, 178] width 25 height 21
click at [824, 178] on icon "dollar-circle" at bounding box center [829, 178] width 10 height 10
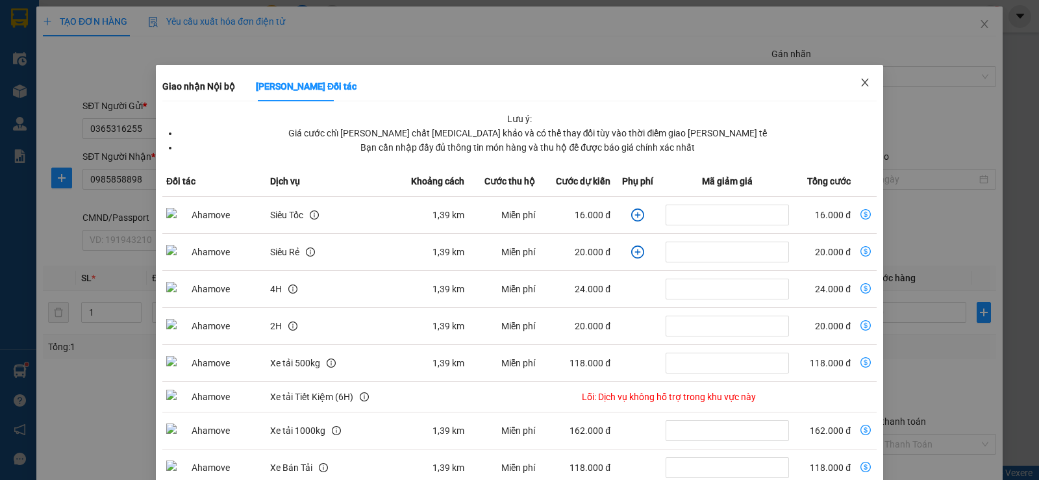
click at [865, 86] on span "Close" at bounding box center [865, 83] width 36 height 36
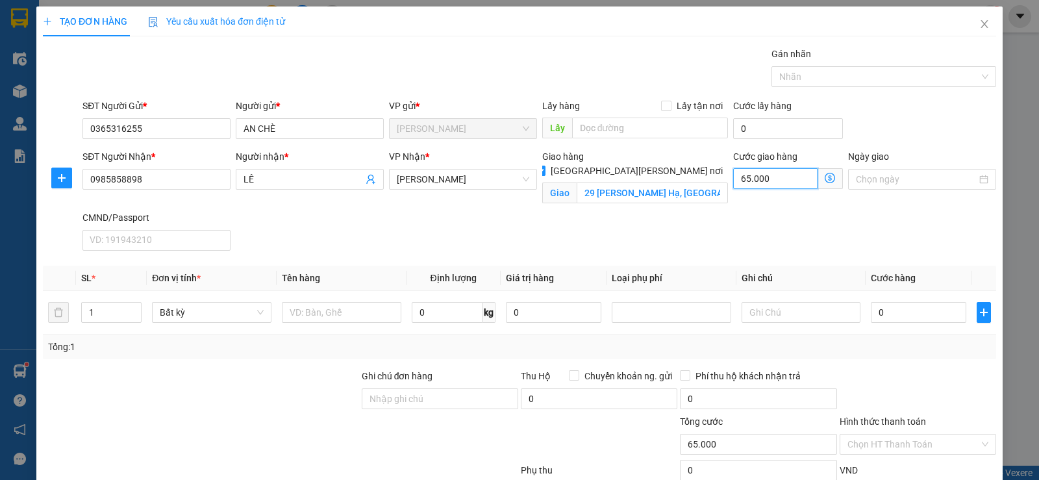
click at [738, 177] on input "65.000" at bounding box center [775, 178] width 84 height 21
type input "3"
type input "30"
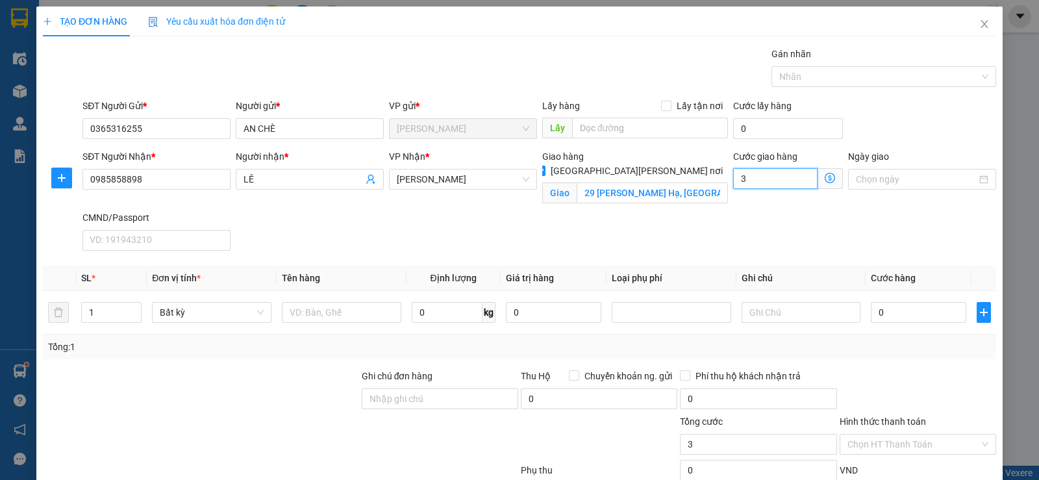
type input "30"
type input "30.000"
click at [328, 306] on input "text" at bounding box center [341, 312] width 119 height 21
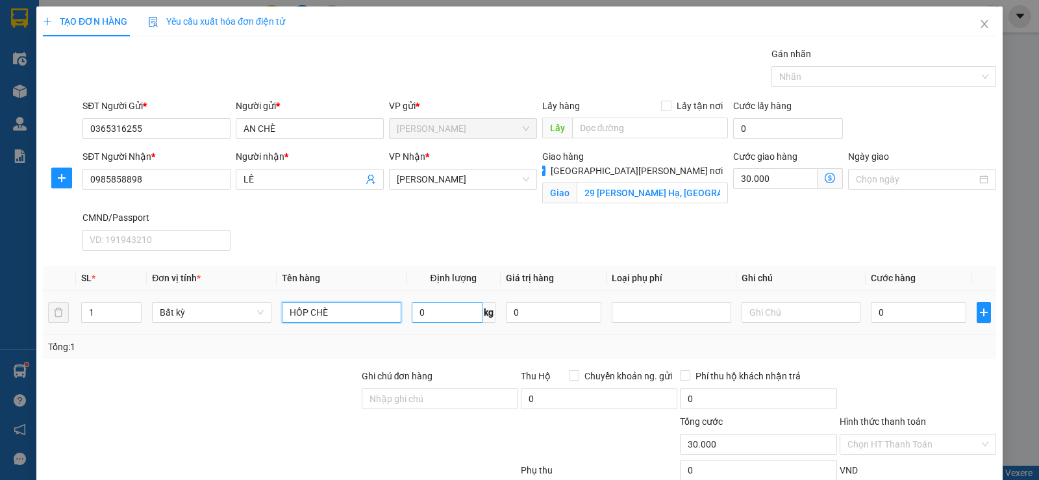
type input "HÔP CHÈ"
click at [460, 320] on input "0" at bounding box center [447, 312] width 71 height 21
type input "10"
click at [900, 245] on div "SĐT Người [PERSON_NAME] * 0985858898 Người [PERSON_NAME] * LÊ [PERSON_NAME] * […" at bounding box center [539, 202] width 919 height 106
type input "40.000"
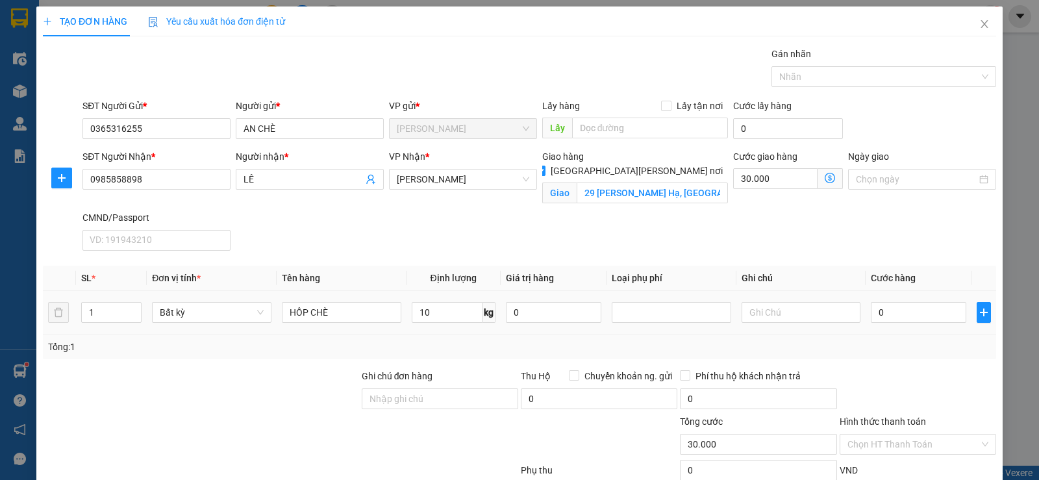
type input "70.000"
click at [891, 437] on input "Hình thức thanh toán" at bounding box center [913, 443] width 132 height 19
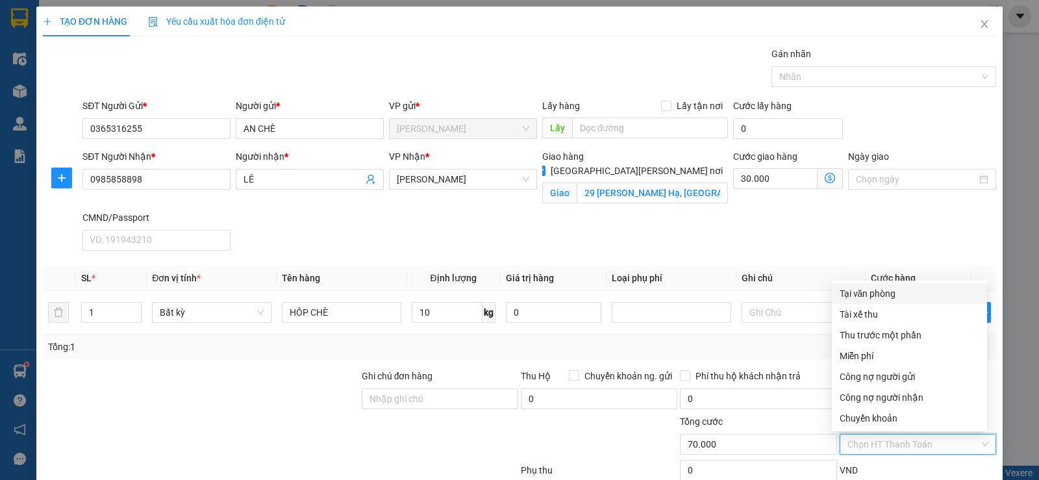
click at [849, 289] on div "Tại văn phòng" at bounding box center [909, 293] width 140 height 14
type input "0"
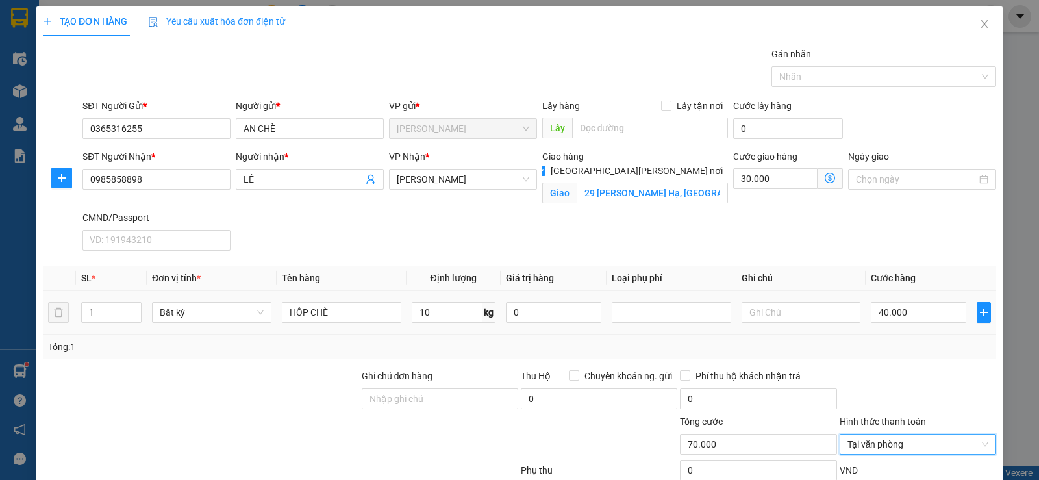
scroll to position [88, 0]
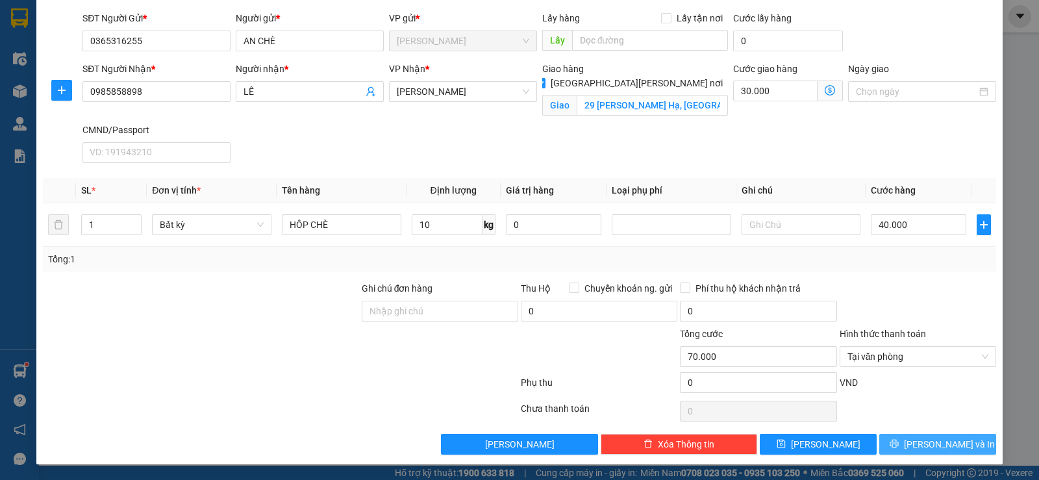
click at [928, 447] on span "[PERSON_NAME] và In" at bounding box center [949, 444] width 91 height 14
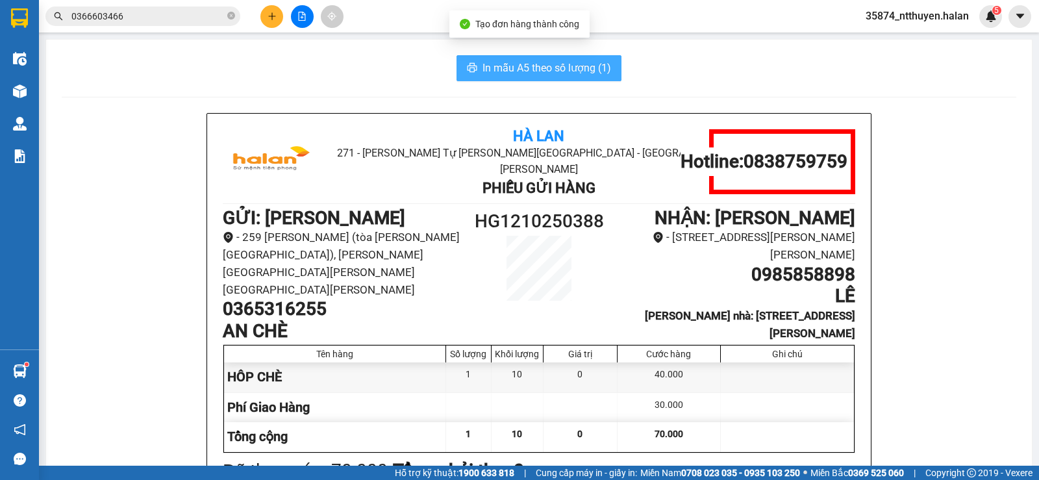
click at [502, 79] on button "In mẫu A5 theo số lượng (1)" at bounding box center [538, 68] width 165 height 26
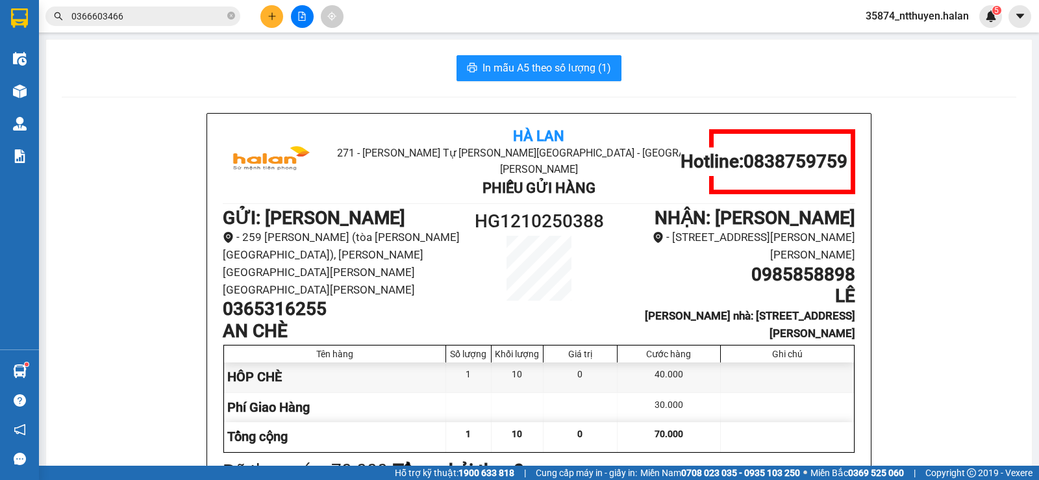
click at [278, 17] on button at bounding box center [271, 16] width 23 height 23
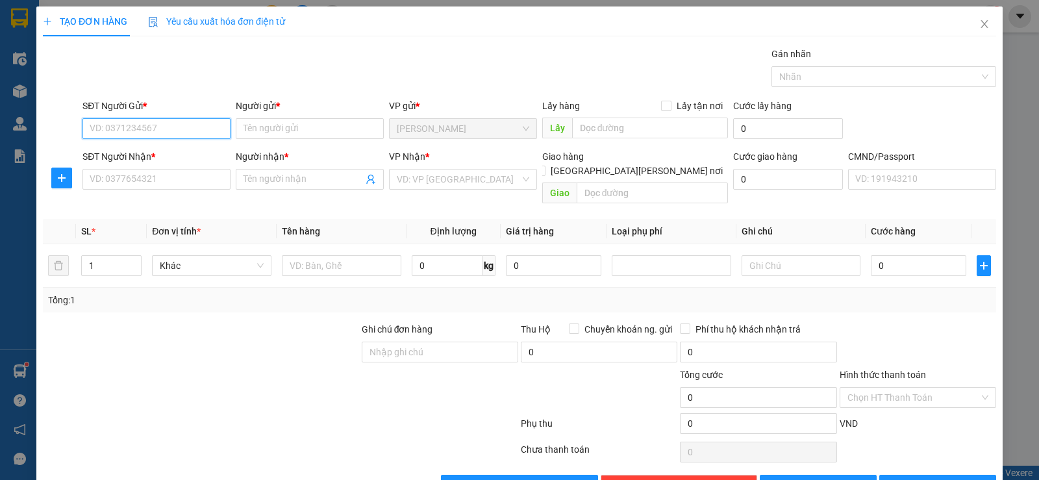
click at [177, 125] on input "SĐT Người Gửi *" at bounding box center [156, 128] width 148 height 21
click at [421, 255] on input "0" at bounding box center [447, 265] width 71 height 21
type input "6"
click at [109, 128] on input "SĐT Người Gửi *" at bounding box center [156, 128] width 148 height 21
type input "0397616388"
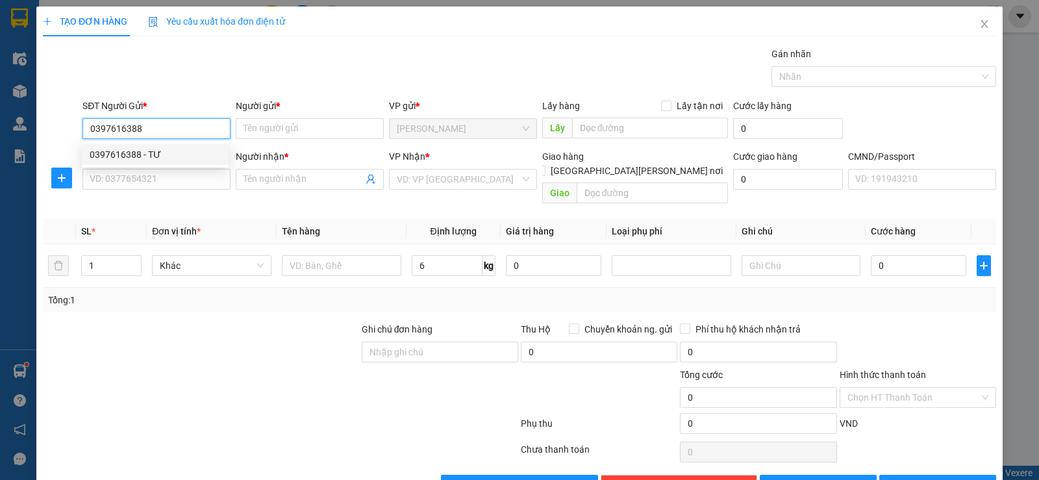
click at [132, 151] on div "0397616388 - TƯ" at bounding box center [155, 154] width 131 height 14
type input "TƯ"
type input "0397616388"
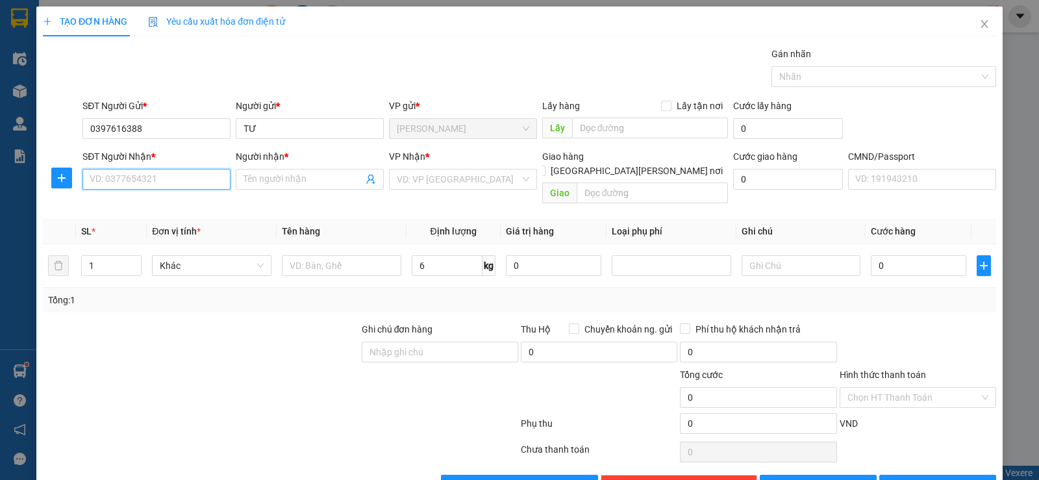
click at [177, 183] on input "SĐT Người Nhận *" at bounding box center [156, 179] width 148 height 21
drag, startPoint x: 149, startPoint y: 203, endPoint x: 260, endPoint y: 188, distance: 112.7
click at [148, 202] on div "0387865222 - VY" at bounding box center [155, 205] width 131 height 14
type input "0387865222"
type input "VY"
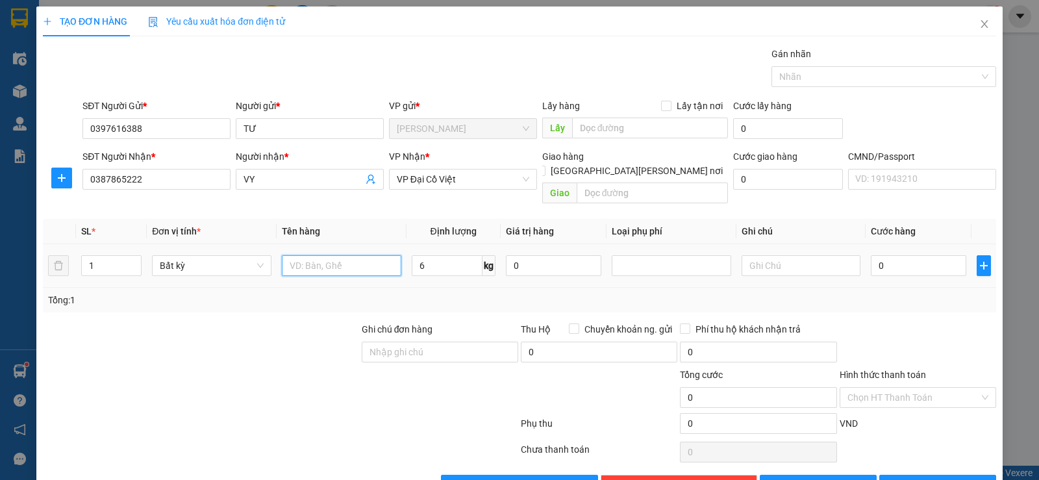
click at [327, 258] on input "text" at bounding box center [341, 265] width 119 height 21
type input "HÔP ĐÔ ĂN"
click at [432, 256] on input "6" at bounding box center [447, 265] width 71 height 21
click at [432, 255] on input "6" at bounding box center [447, 265] width 71 height 21
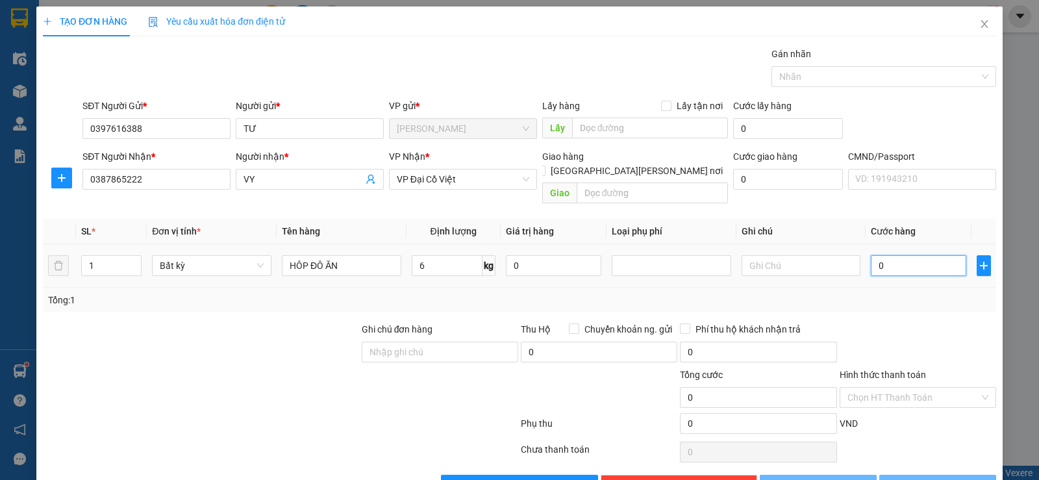
click at [906, 255] on input "0" at bounding box center [918, 265] width 95 height 21
type input "40.000"
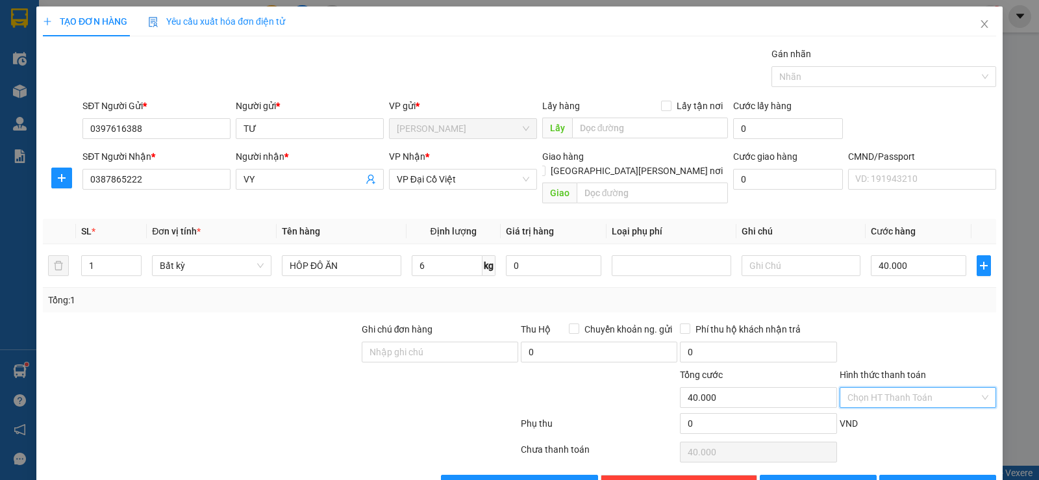
click at [901, 388] on input "Hình thức thanh toán" at bounding box center [913, 397] width 132 height 19
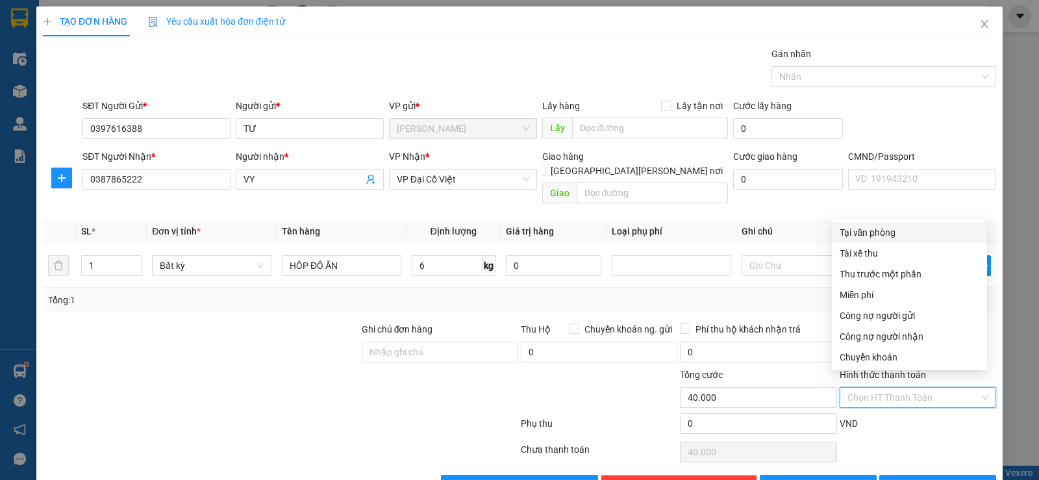
click at [845, 230] on div "Tại văn phòng" at bounding box center [909, 232] width 140 height 14
type input "0"
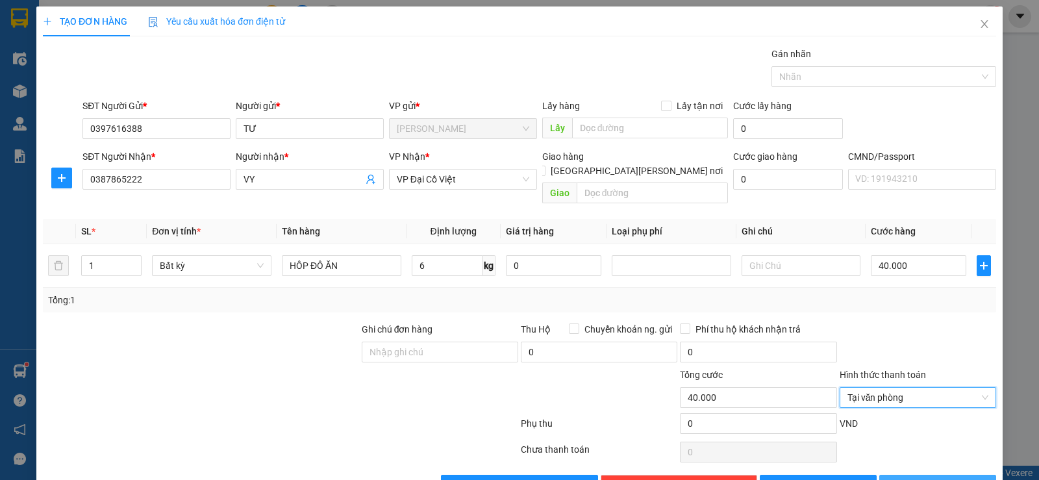
click at [915, 475] on button "[PERSON_NAME] và In" at bounding box center [937, 485] width 117 height 21
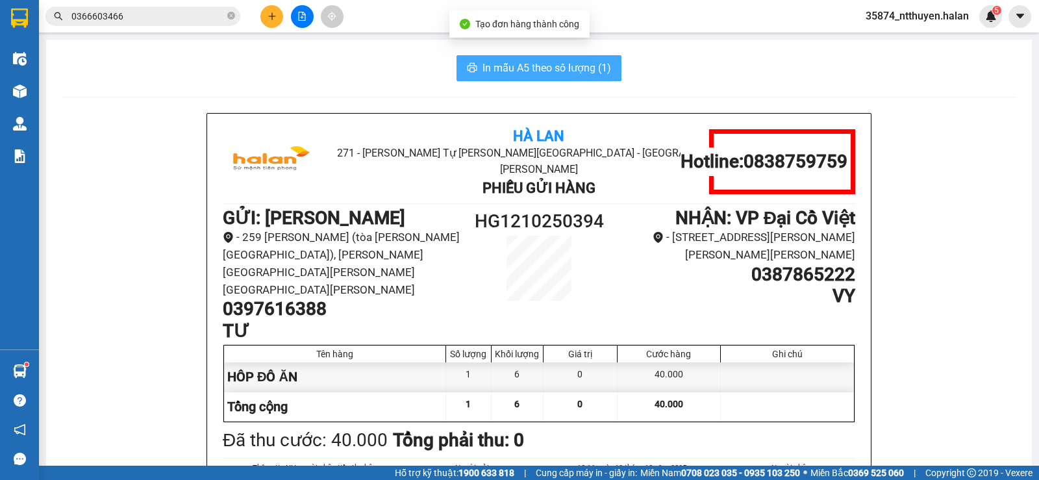
click at [514, 71] on span "In mẫu A5 theo số lượng (1)" at bounding box center [546, 68] width 129 height 16
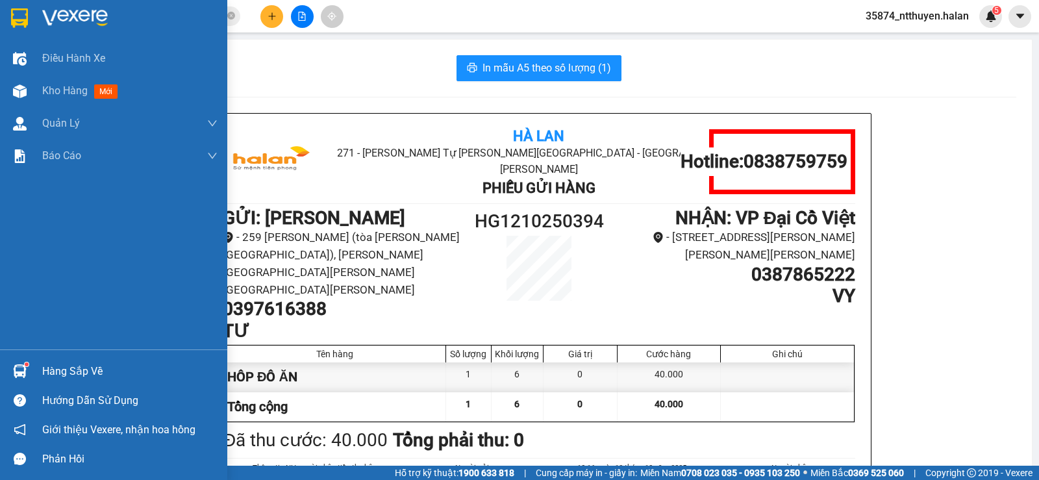
click at [51, 373] on div "Hàng sắp về" at bounding box center [129, 371] width 175 height 19
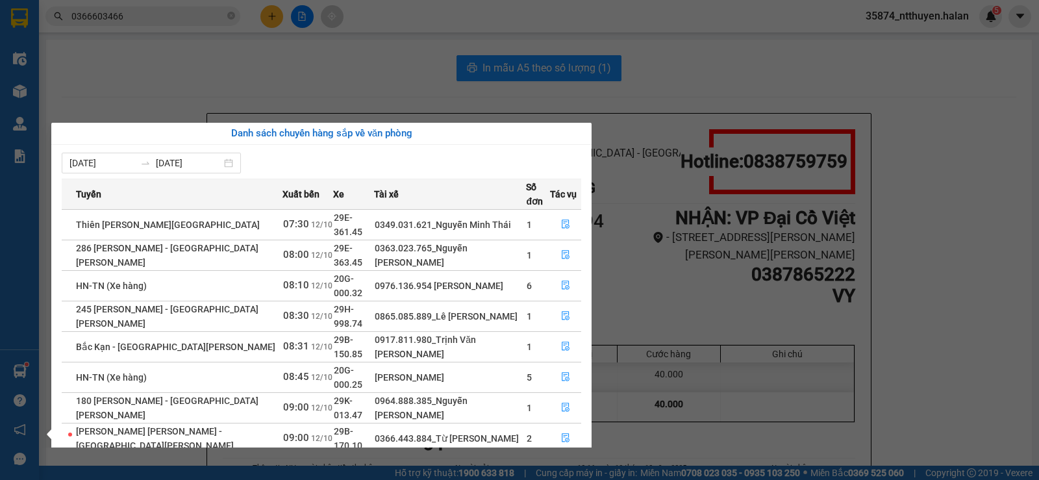
scroll to position [21, 0]
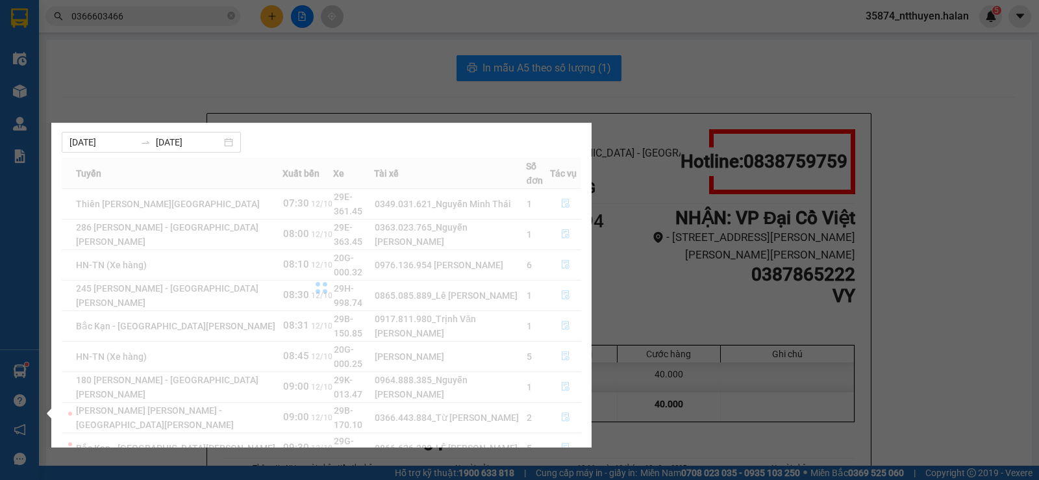
scroll to position [0, 0]
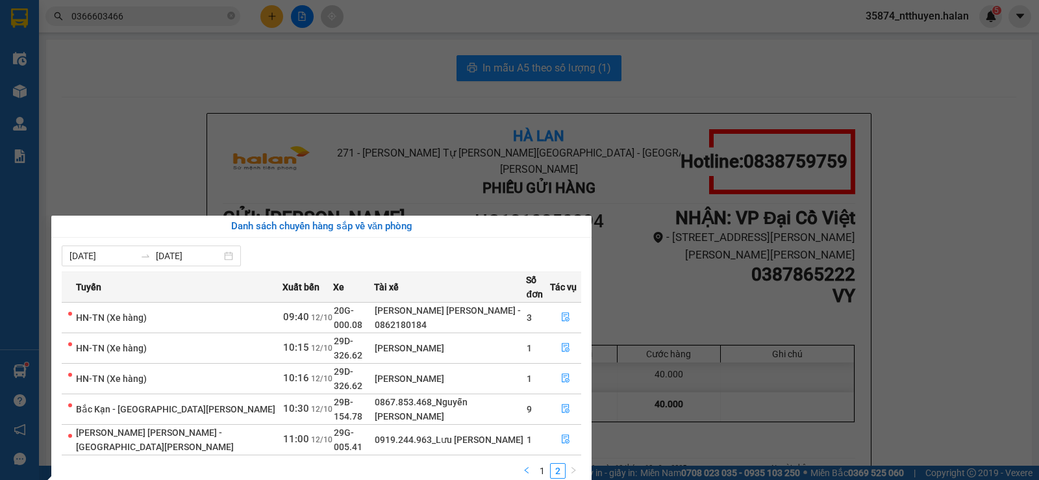
click at [530, 466] on icon "left" at bounding box center [527, 470] width 8 height 8
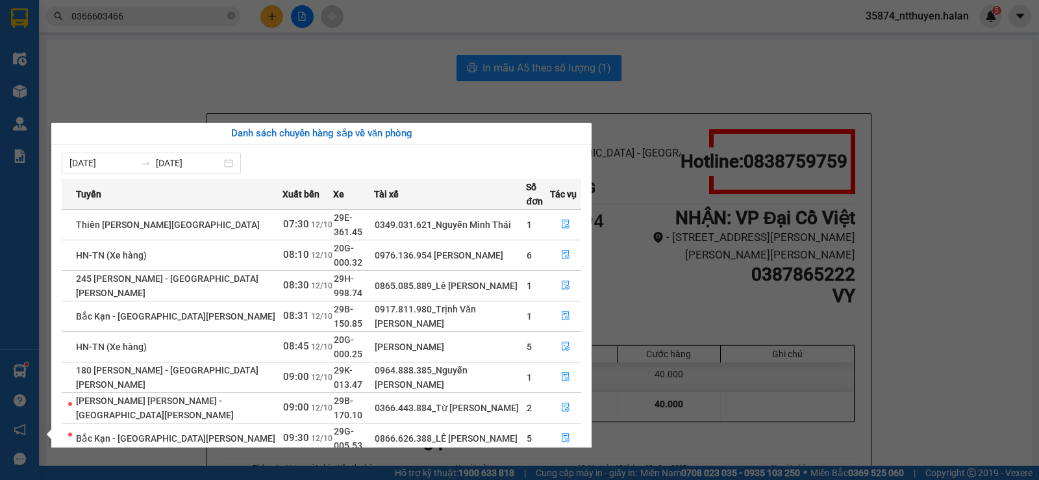
click at [706, 77] on section "Kết quả [PERSON_NAME] ( 0 ) Bộ lọc No Data 0366603466 35874_ntthuyen.halan 5 Đi…" at bounding box center [519, 240] width 1039 height 480
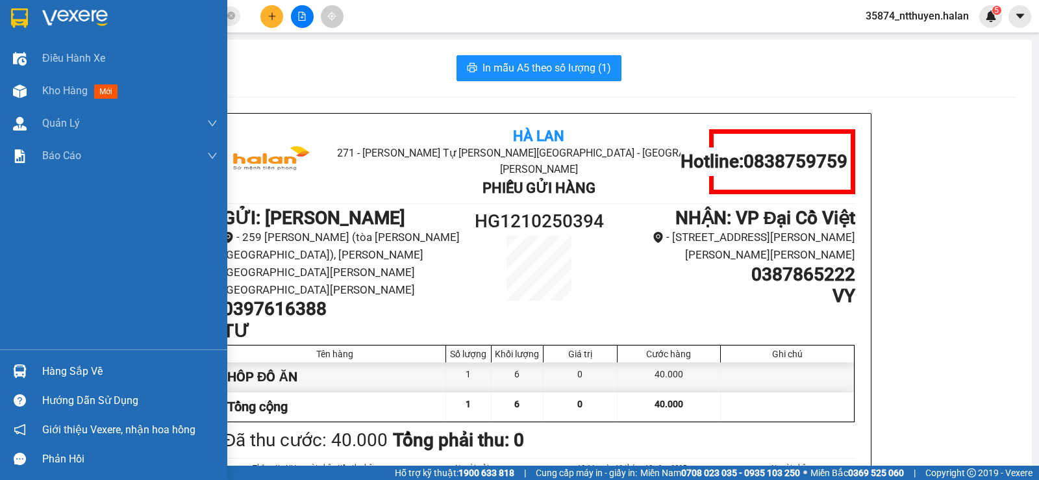
click at [40, 369] on div "Hàng sắp về" at bounding box center [113, 370] width 227 height 29
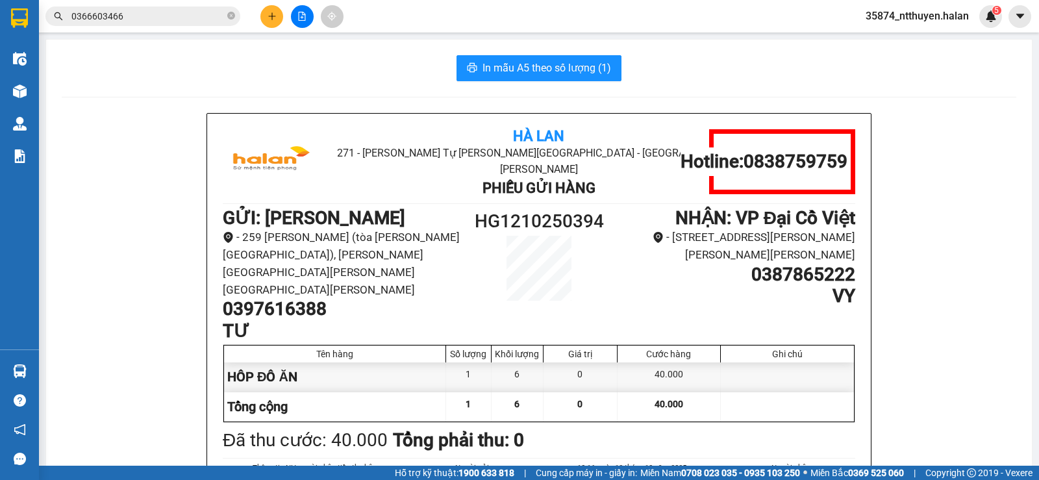
click at [697, 81] on section "Kết quả [PERSON_NAME] ( 0 ) Bộ lọc No Data 0366603466 35874_ntthuyen.halan 5 Đi…" at bounding box center [519, 240] width 1039 height 480
click at [269, 15] on icon "plus" at bounding box center [271, 16] width 9 height 9
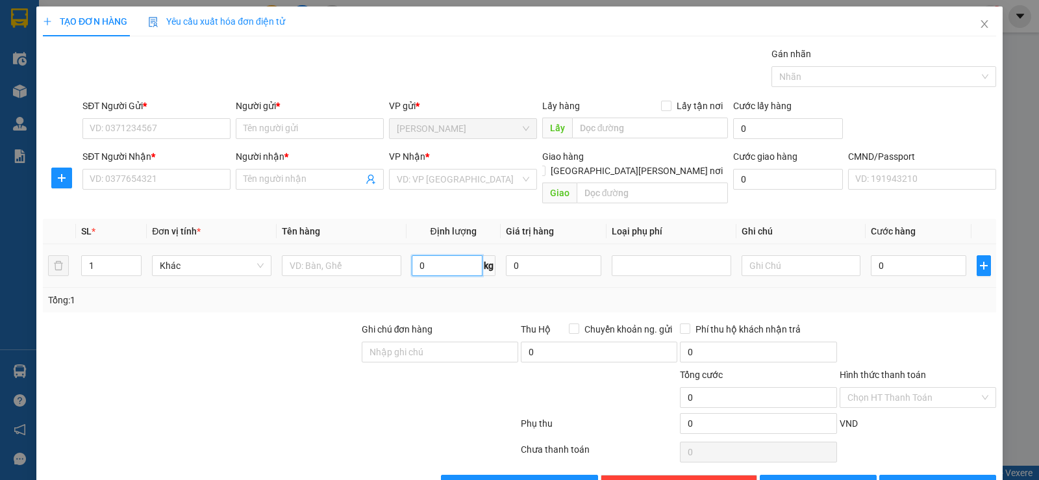
click at [432, 255] on input "0" at bounding box center [447, 265] width 71 height 21
type input "12"
click at [200, 125] on input "SĐT Người Gửi *" at bounding box center [156, 128] width 148 height 21
click at [312, 255] on input "text" at bounding box center [341, 265] width 119 height 21
type input "HỘP XÔP"
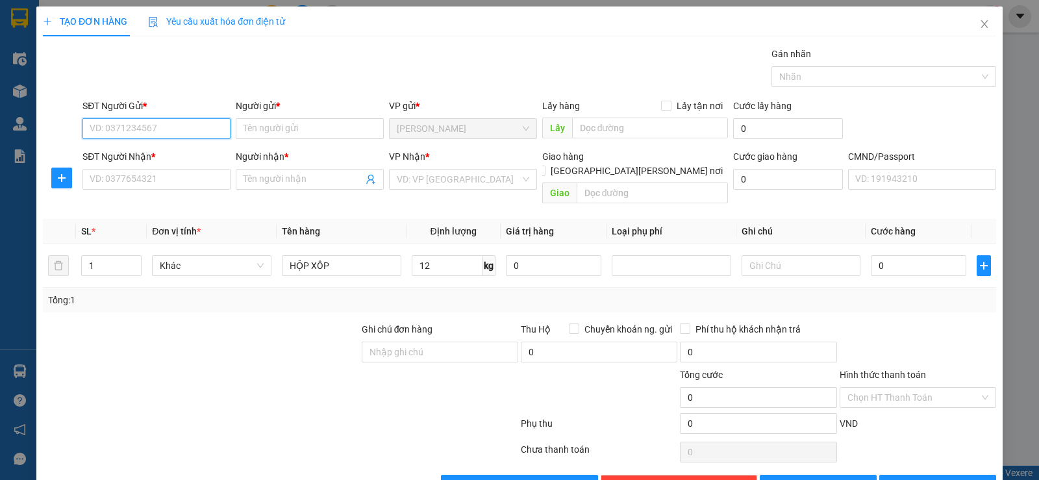
click at [132, 125] on input "SĐT Người Gửi *" at bounding box center [156, 128] width 148 height 21
click at [191, 128] on input "SĐT Người Gửi *" at bounding box center [156, 128] width 148 height 21
click at [164, 122] on input "SĐT Người Gửi *" at bounding box center [156, 128] width 148 height 21
type input "0988915648"
click at [162, 154] on div "0988915648 - [PERSON_NAME]" at bounding box center [155, 154] width 131 height 14
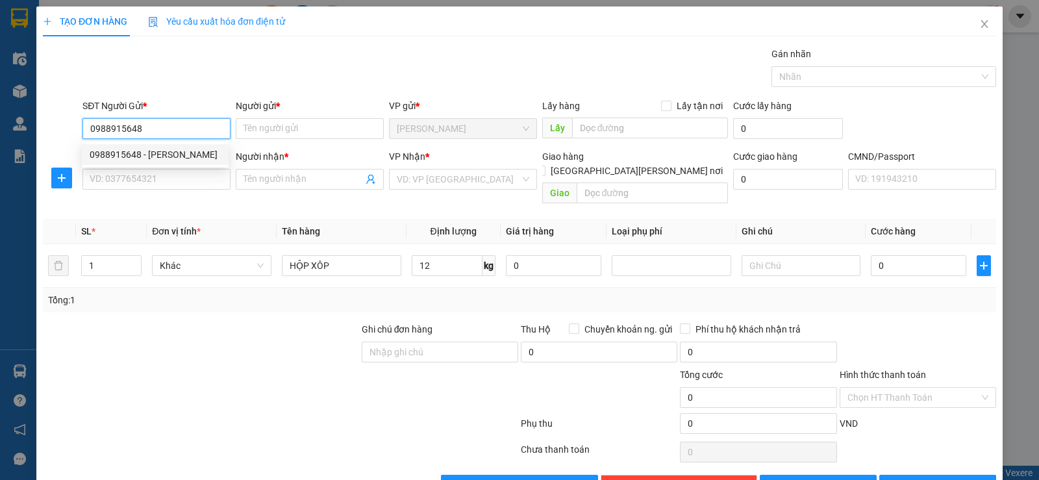
type input "thảo"
type input "0988915648"
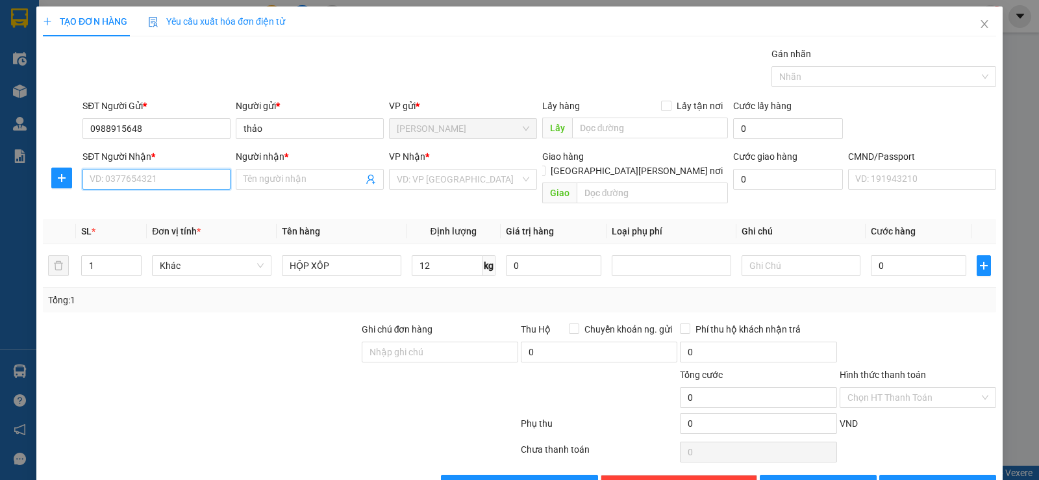
click at [177, 174] on input "SĐT Người Nhận *" at bounding box center [156, 179] width 148 height 21
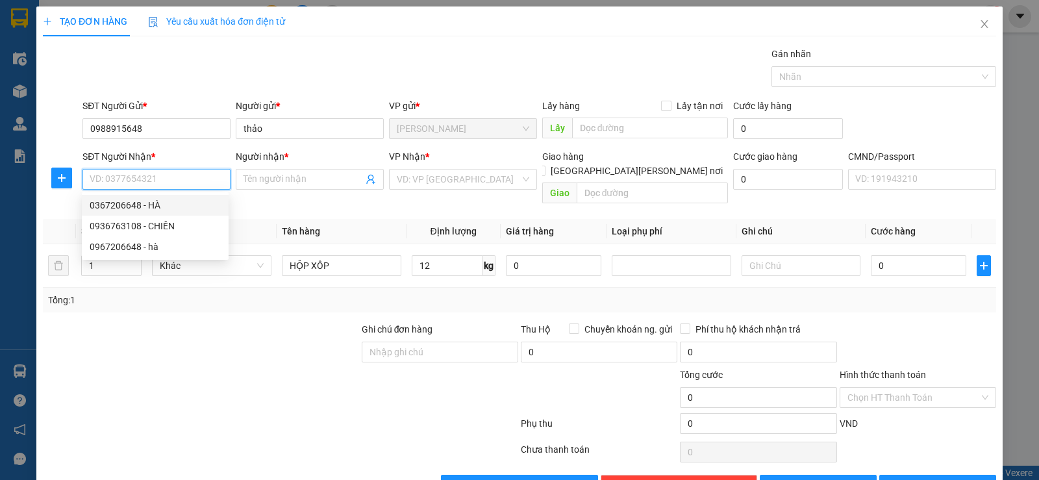
click at [118, 206] on div "0367206648 - HÀ" at bounding box center [155, 205] width 131 height 14
type input "0367206648"
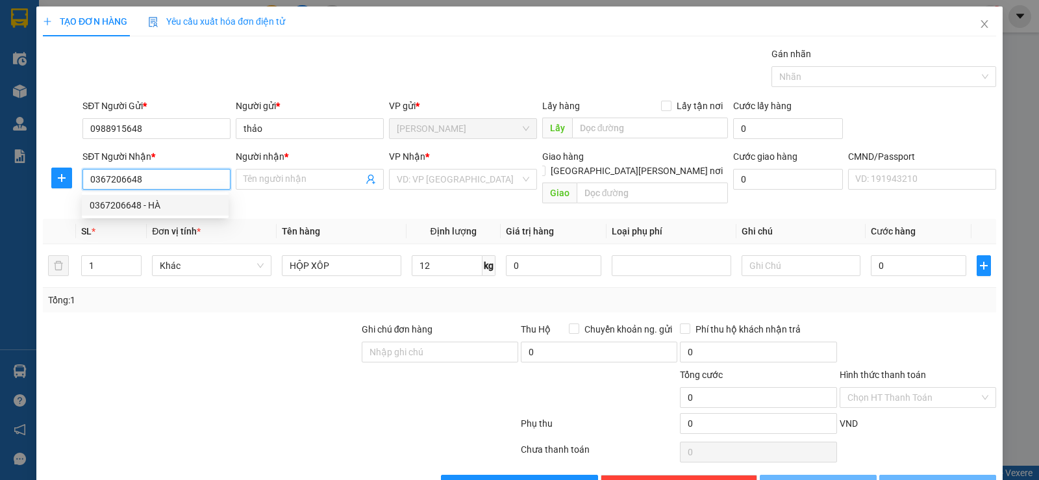
type input "HÀ"
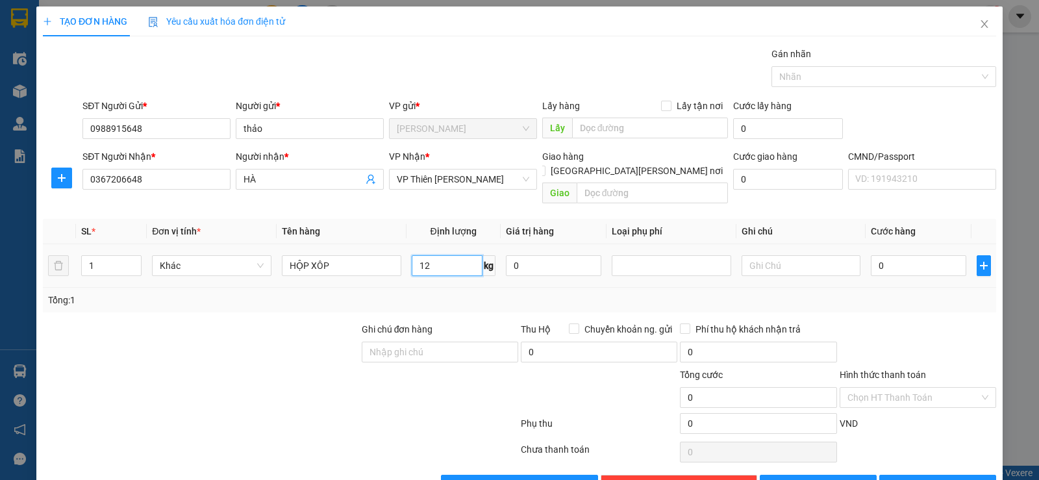
click at [430, 255] on input "12" at bounding box center [447, 265] width 71 height 21
type input "12"
click at [897, 255] on input "0" at bounding box center [918, 265] width 95 height 21
drag, startPoint x: 888, startPoint y: 288, endPoint x: 876, endPoint y: 282, distance: 13.1
click at [888, 293] on div "Tổng: 1" at bounding box center [519, 300] width 943 height 14
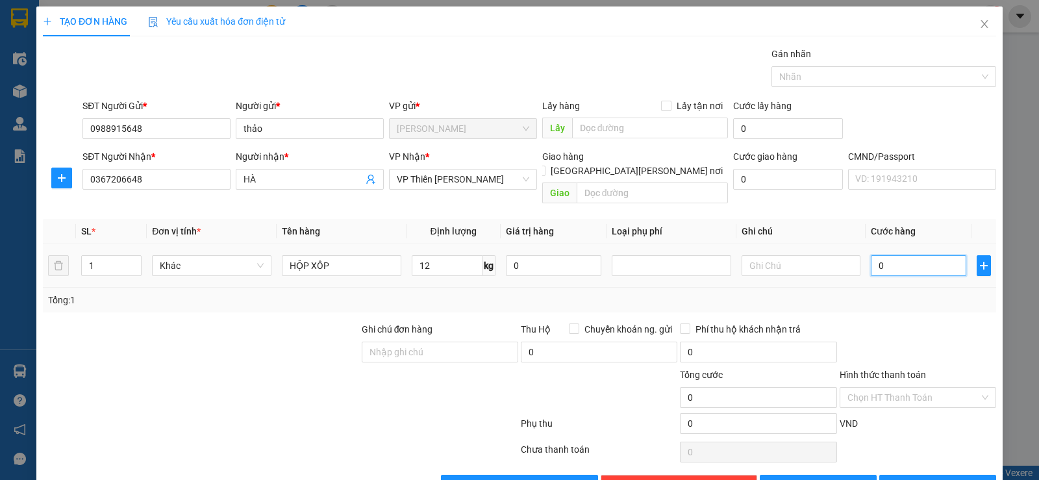
click at [894, 256] on input "0" at bounding box center [918, 265] width 95 height 21
type input "5"
type input "50"
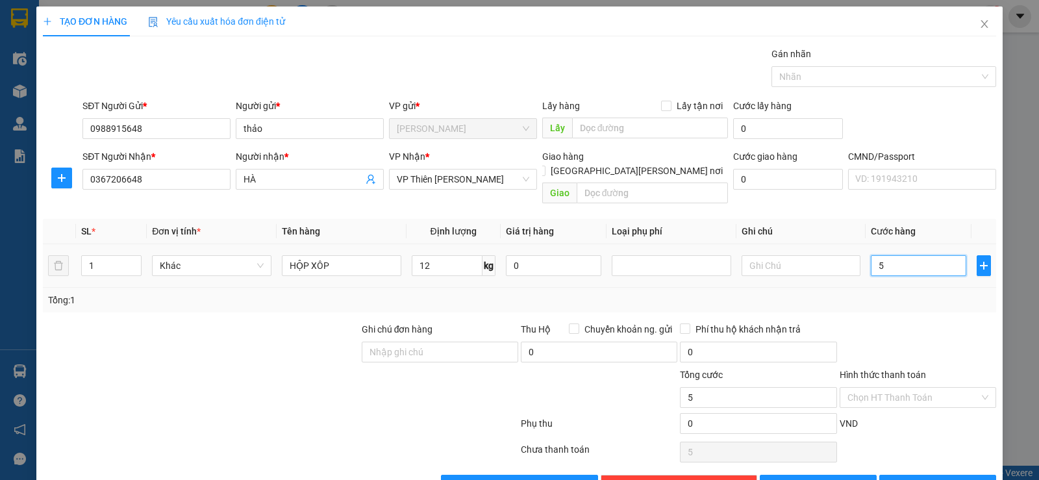
type input "50"
type input "50.000"
click at [887, 293] on div "Tổng: 1" at bounding box center [519, 300] width 943 height 14
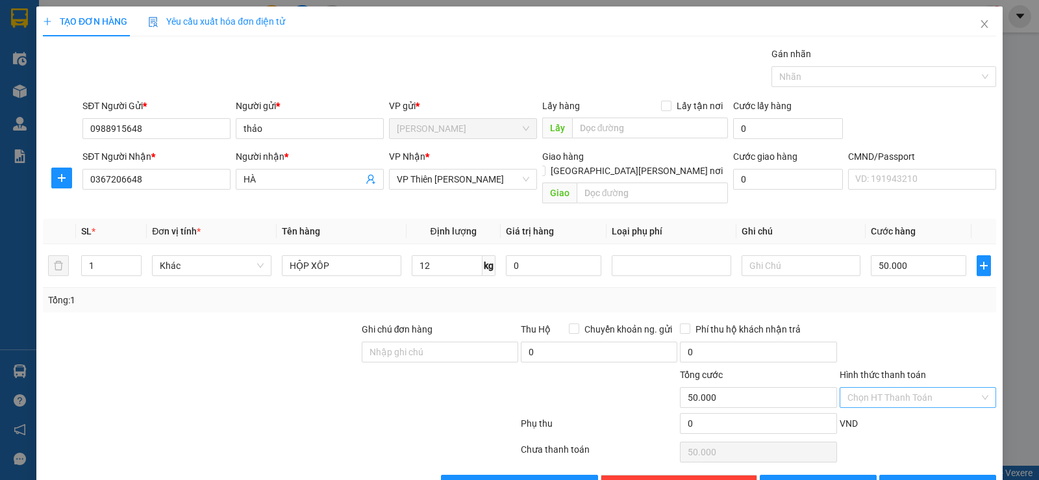
click at [908, 388] on input "Hình thức thanh toán" at bounding box center [913, 397] width 132 height 19
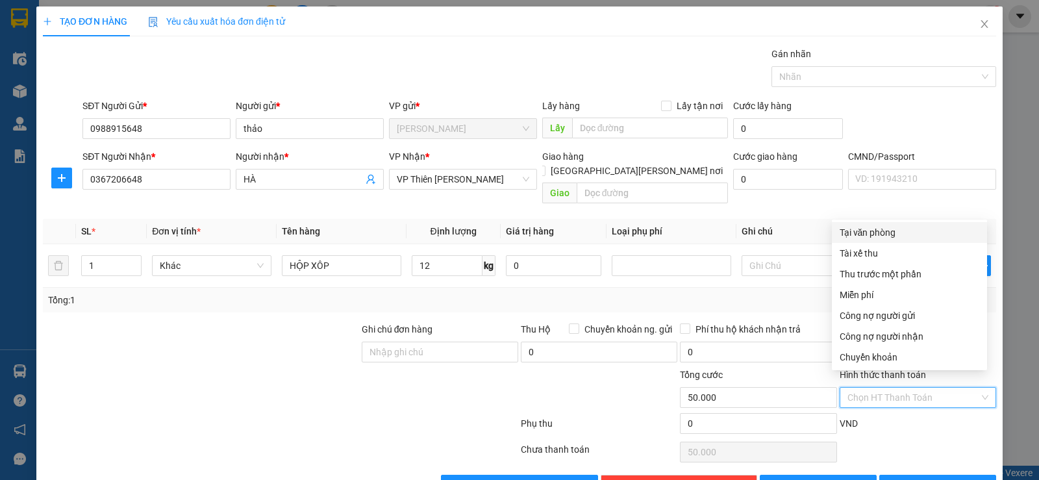
click at [861, 230] on div "Tại văn phòng" at bounding box center [909, 232] width 140 height 14
type input "0"
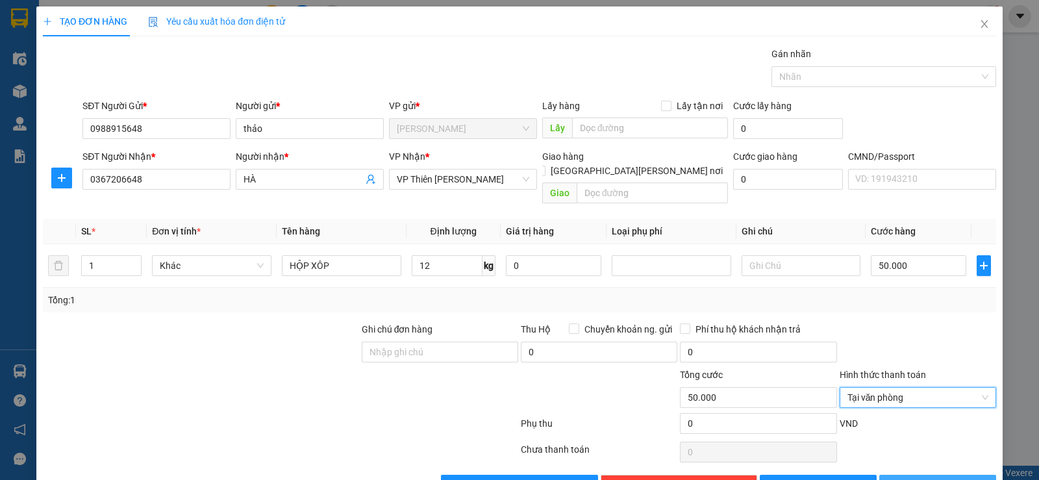
click at [928, 478] on span "[PERSON_NAME] và In" at bounding box center [949, 485] width 91 height 14
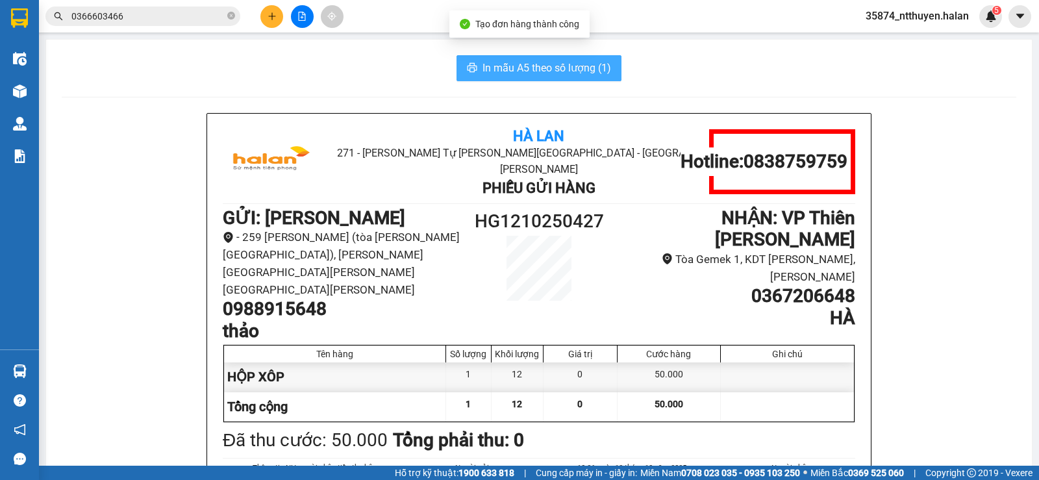
click at [521, 71] on span "In mẫu A5 theo số lượng (1)" at bounding box center [546, 68] width 129 height 16
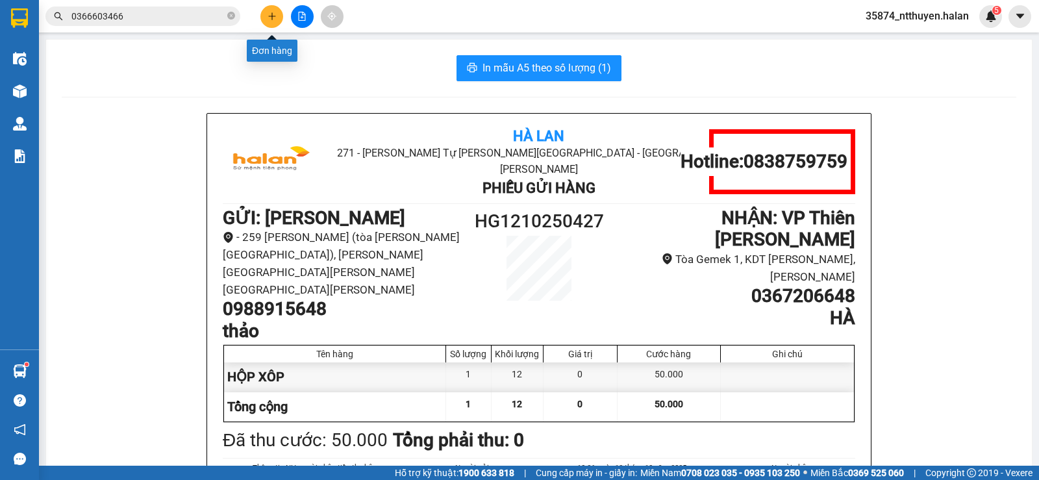
click at [273, 14] on icon "plus" at bounding box center [271, 16] width 9 height 9
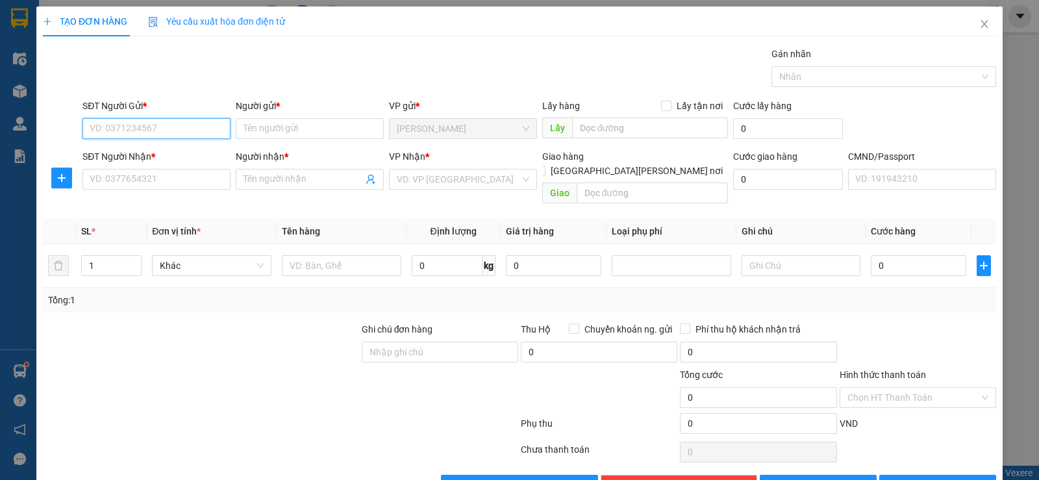
click at [206, 127] on input "SĐT Người Gửi *" at bounding box center [156, 128] width 148 height 21
click at [208, 124] on input "SĐT Người Gửi *" at bounding box center [156, 128] width 148 height 21
type input "0399197562"
click at [175, 156] on div "0399197562 - cô [PERSON_NAME]" at bounding box center [160, 154] width 140 height 14
type input "cô [PERSON_NAME]"
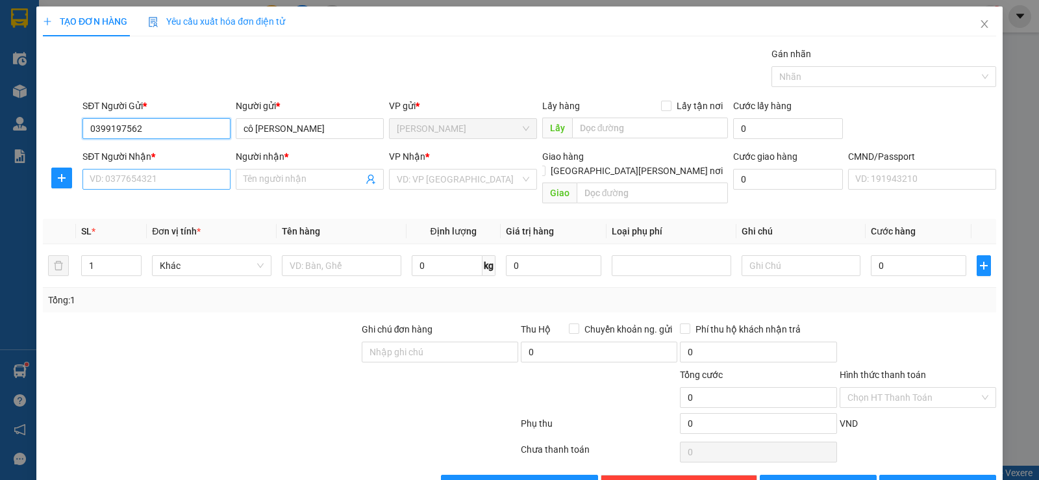
type input "0399197562"
click at [146, 181] on input "SĐT Người Nhận *" at bounding box center [156, 179] width 148 height 21
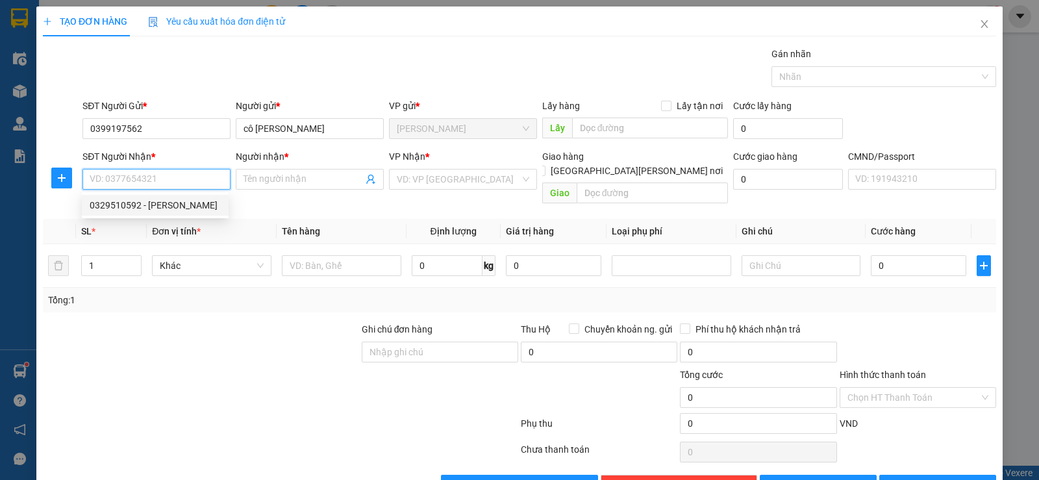
click at [156, 207] on div "0329510592 - [PERSON_NAME]" at bounding box center [155, 205] width 131 height 14
type input "0329510592"
type input "trinh"
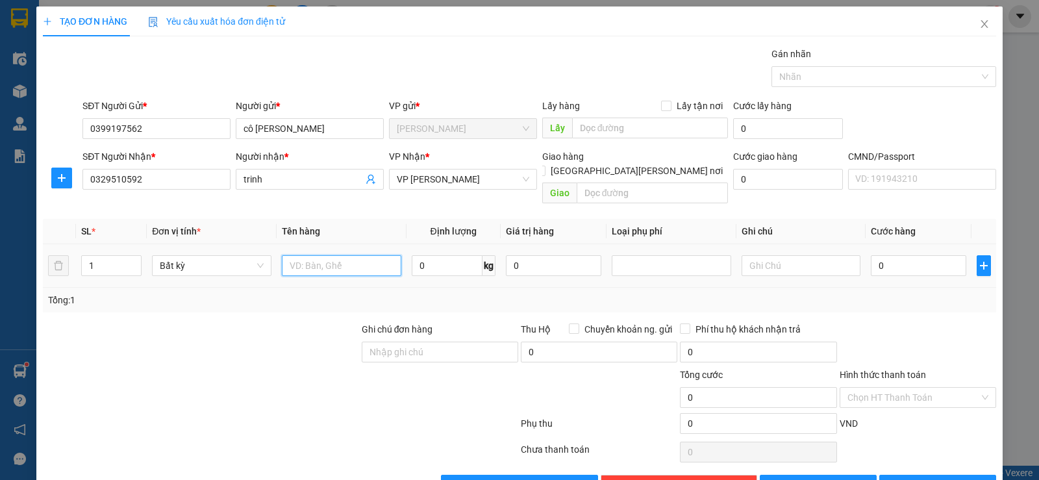
click at [356, 255] on input "text" at bounding box center [341, 265] width 119 height 21
type input "BAO ĐÔ ĂN +CHÈ"
click at [430, 255] on input "0" at bounding box center [447, 265] width 71 height 21
type input "15"
click at [889, 255] on input "0" at bounding box center [918, 265] width 95 height 21
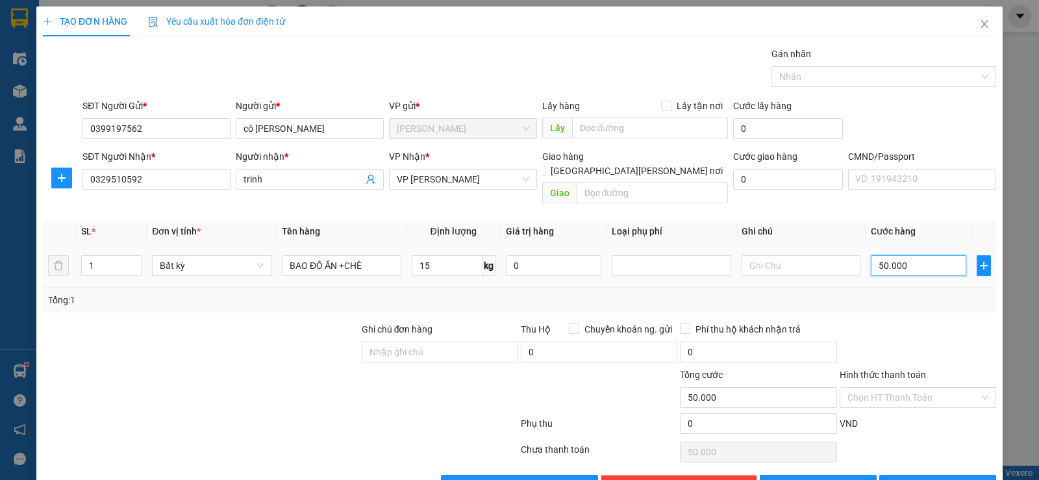
type input "50.000"
click at [915, 293] on div "Tổng: 1" at bounding box center [519, 300] width 943 height 14
drag, startPoint x: 903, startPoint y: 383, endPoint x: 903, endPoint y: 373, distance: 10.4
click at [903, 388] on input "Hình thức thanh toán" at bounding box center [913, 397] width 132 height 19
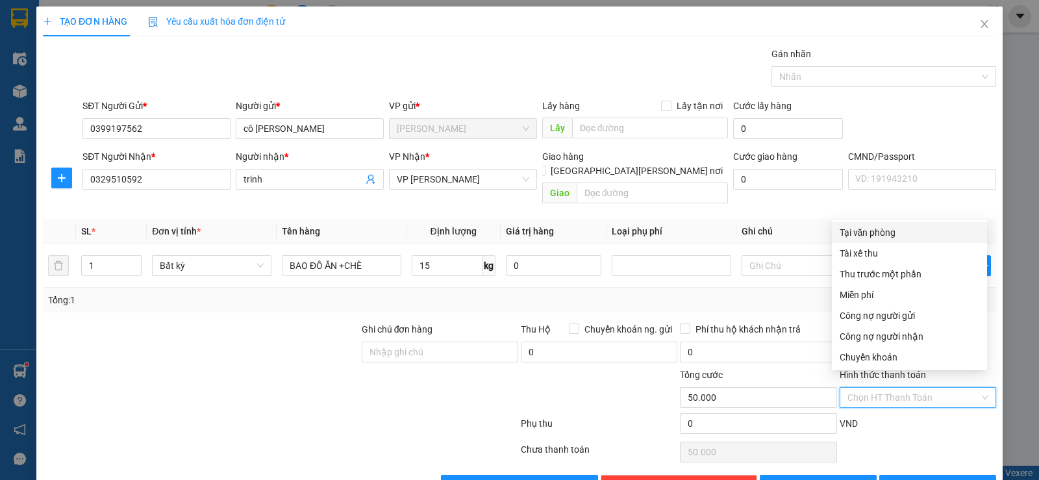
click at [858, 234] on div "Tại văn phòng" at bounding box center [909, 232] width 140 height 14
type input "0"
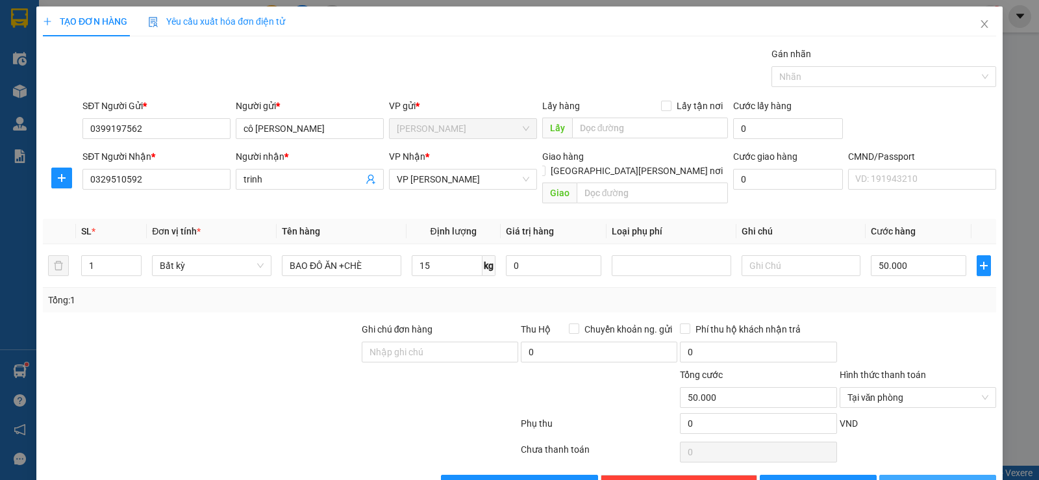
click at [934, 478] on span "[PERSON_NAME] và In" at bounding box center [949, 485] width 91 height 14
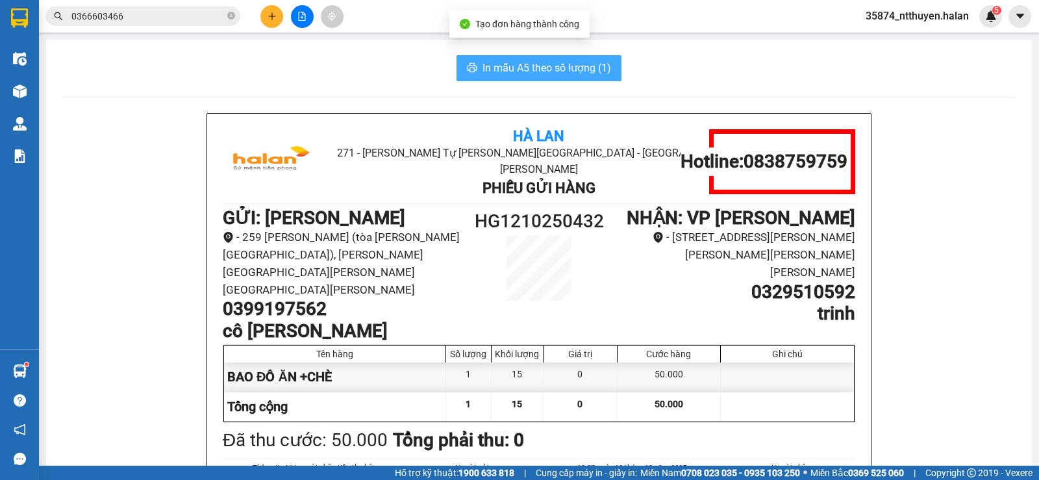
click at [554, 63] on span "In mẫu A5 theo số lượng (1)" at bounding box center [546, 68] width 129 height 16
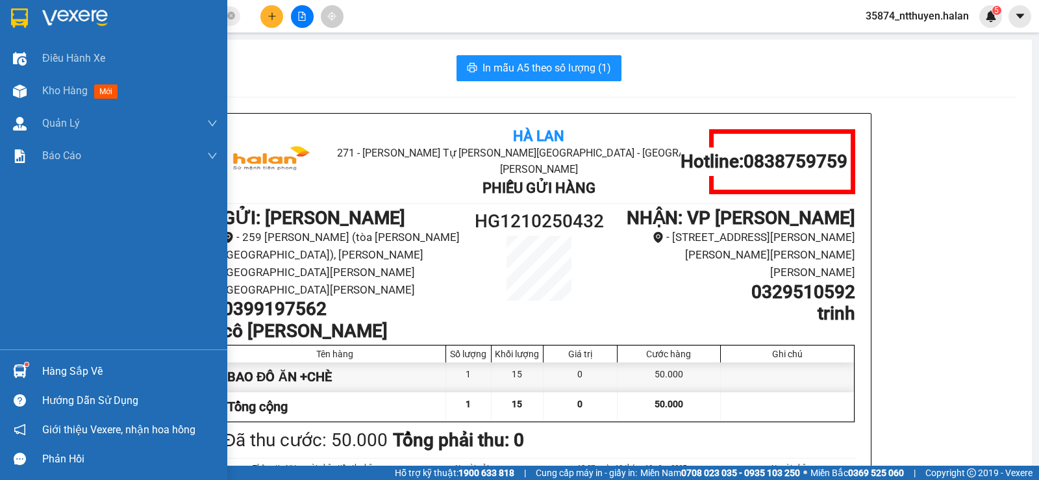
click at [59, 371] on div "Hàng sắp về" at bounding box center [129, 371] width 175 height 19
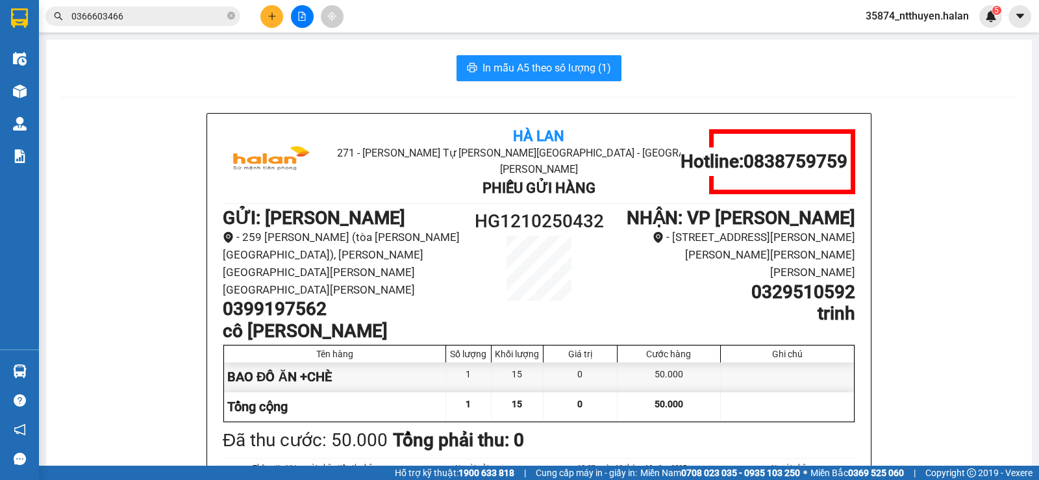
click at [157, 62] on section "Kết quả [PERSON_NAME] ( 0 ) Bộ lọc No Data 0366603466 35874_ntthuyen.halan 5 Đi…" at bounding box center [519, 240] width 1039 height 480
click at [155, 19] on input "0366603466" at bounding box center [147, 16] width 153 height 14
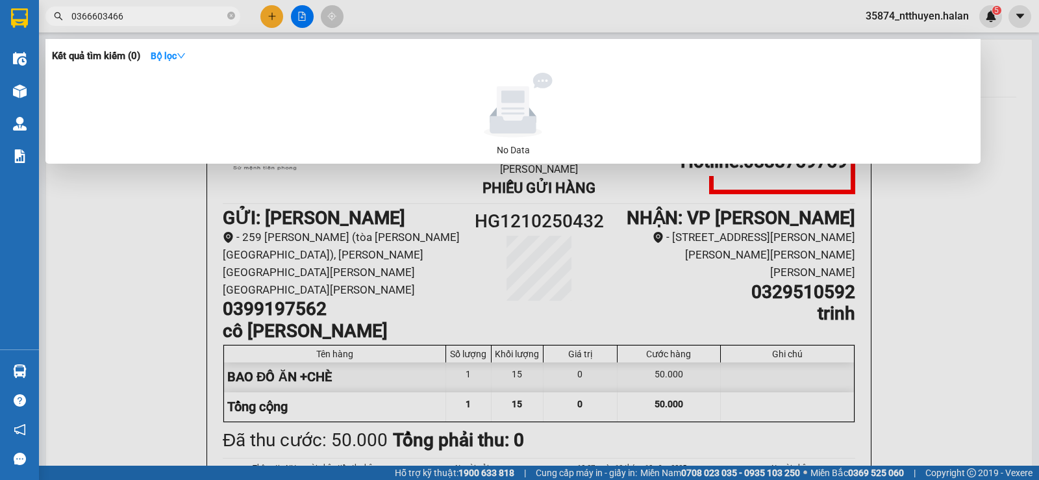
click at [155, 19] on input "0366603466" at bounding box center [147, 16] width 153 height 14
type input "250196"
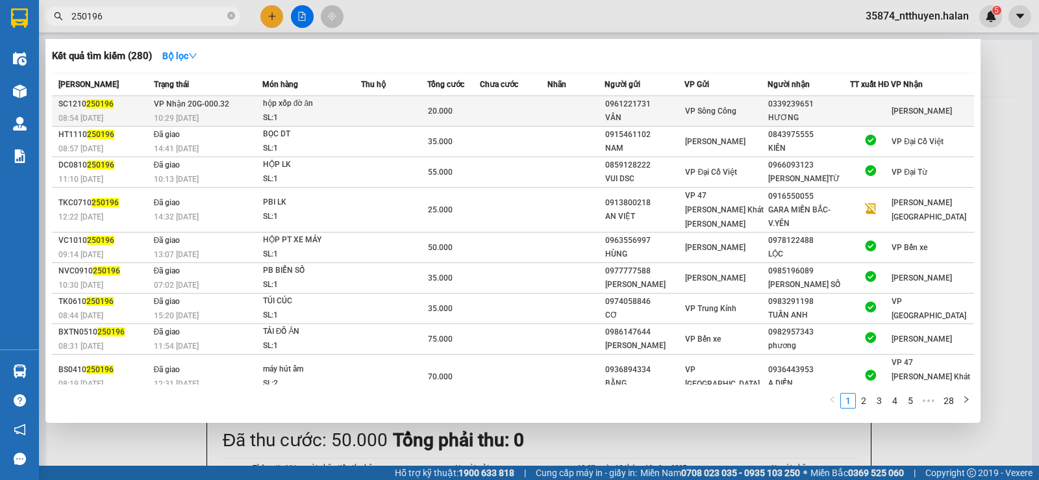
click at [305, 105] on div "hộp xốp đờ ăn" at bounding box center [311, 104] width 97 height 14
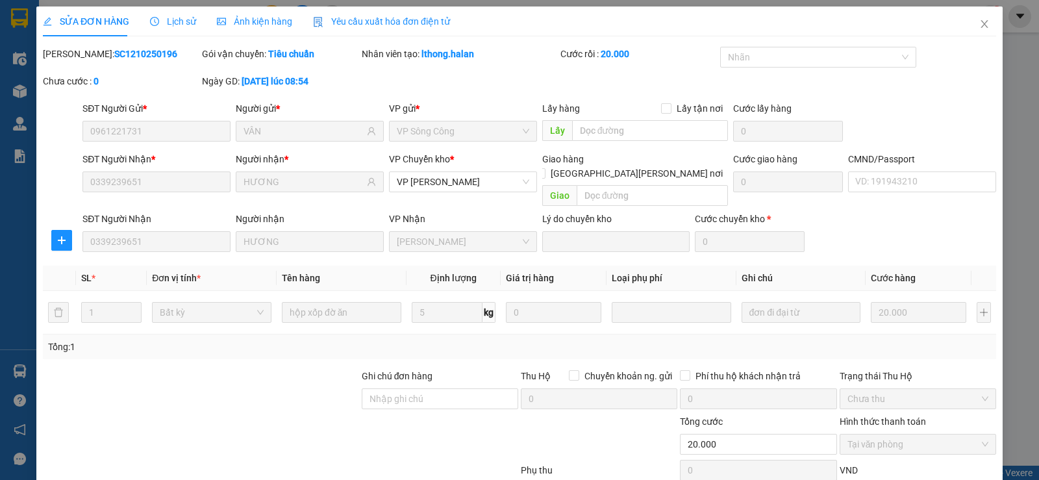
type input "0961221731"
type input "VÂN"
type input "0339239651"
type input "HƯƠNG"
type input "0"
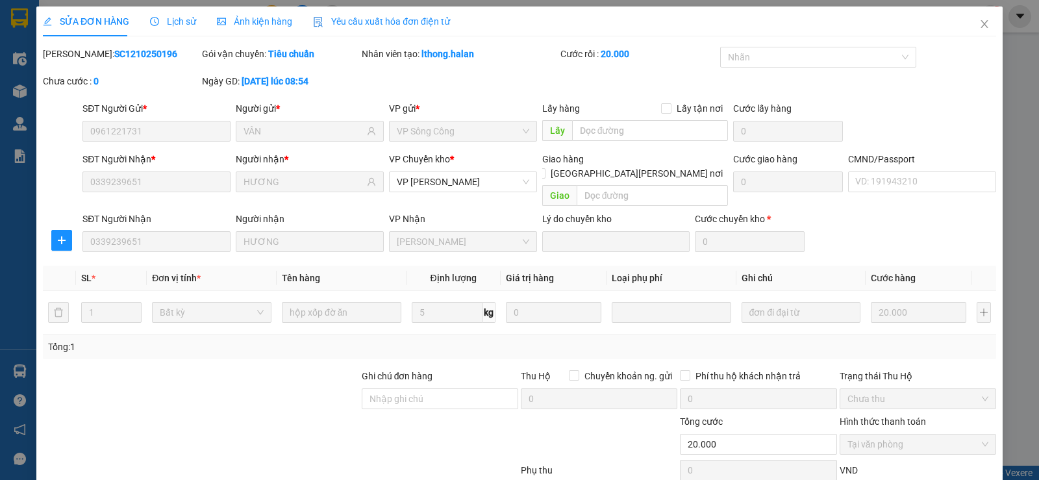
type input "20.000"
click at [64, 235] on icon "plus" at bounding box center [61, 240] width 10 height 10
click at [92, 253] on span "Chuyển kho" at bounding box center [84, 252] width 53 height 14
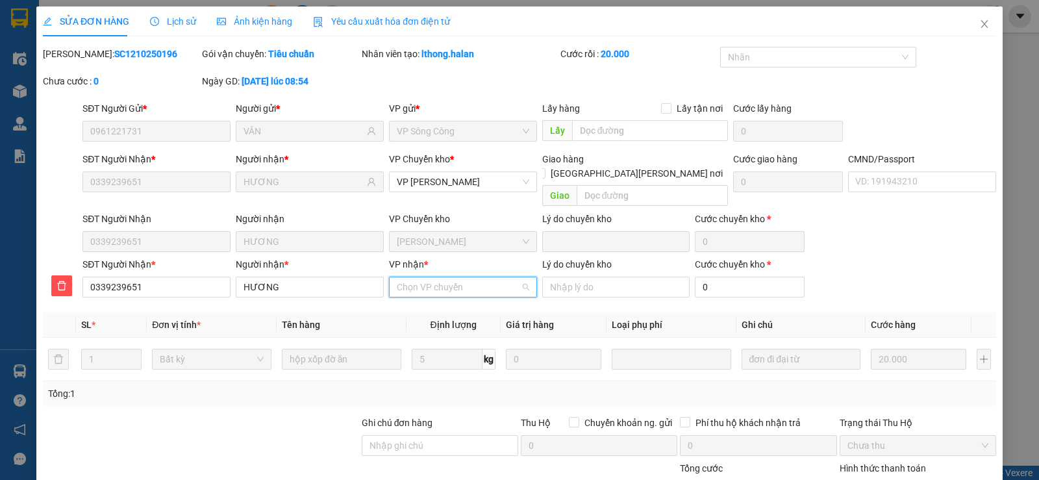
click at [421, 280] on input "VP nhận *" at bounding box center [458, 286] width 123 height 19
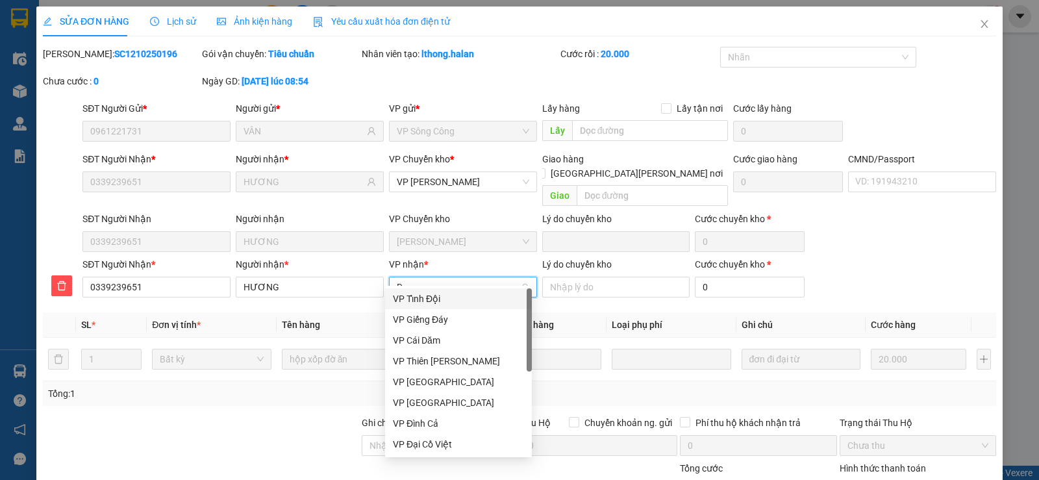
type input "DT"
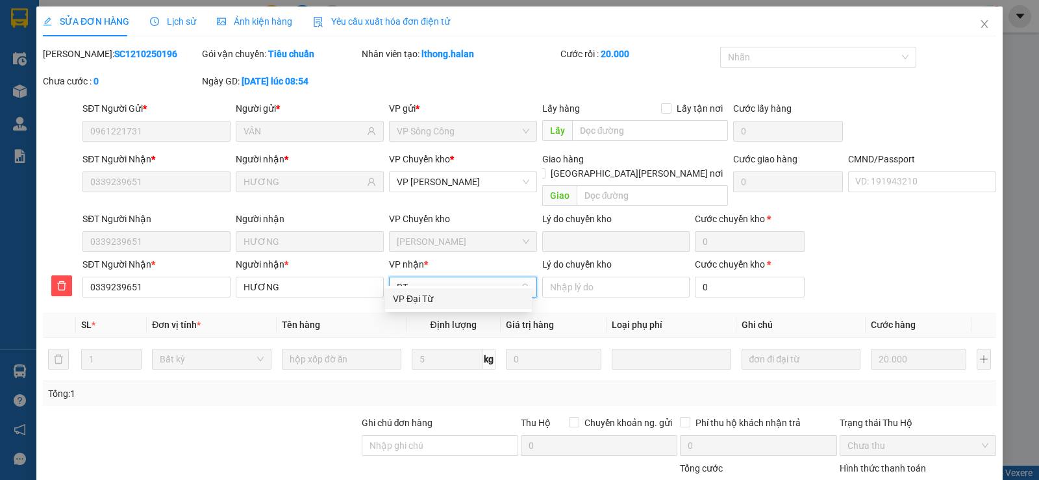
drag, startPoint x: 412, startPoint y: 296, endPoint x: 417, endPoint y: 286, distance: 11.6
click at [412, 297] on div "VP Đại Từ" at bounding box center [458, 298] width 131 height 14
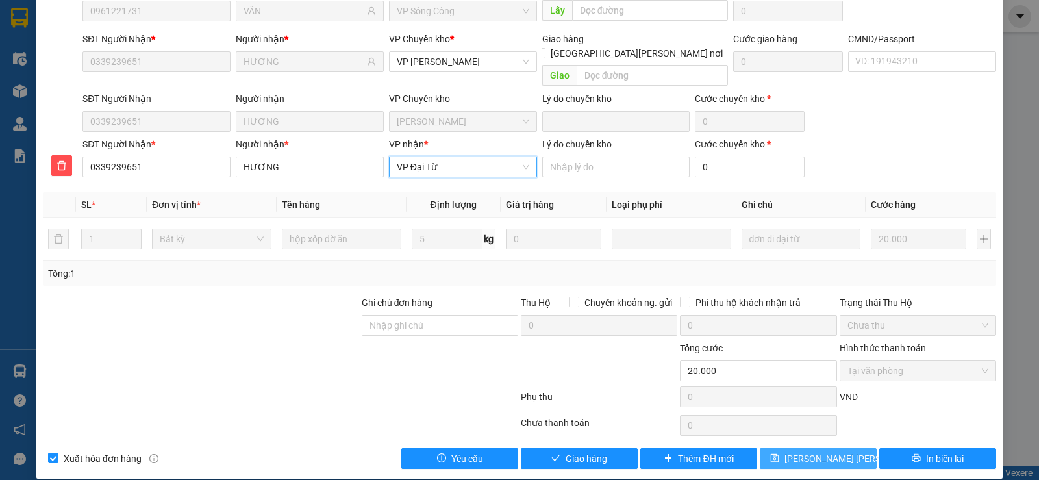
click at [806, 451] on span "[PERSON_NAME] [PERSON_NAME]" at bounding box center [854, 458] width 141 height 14
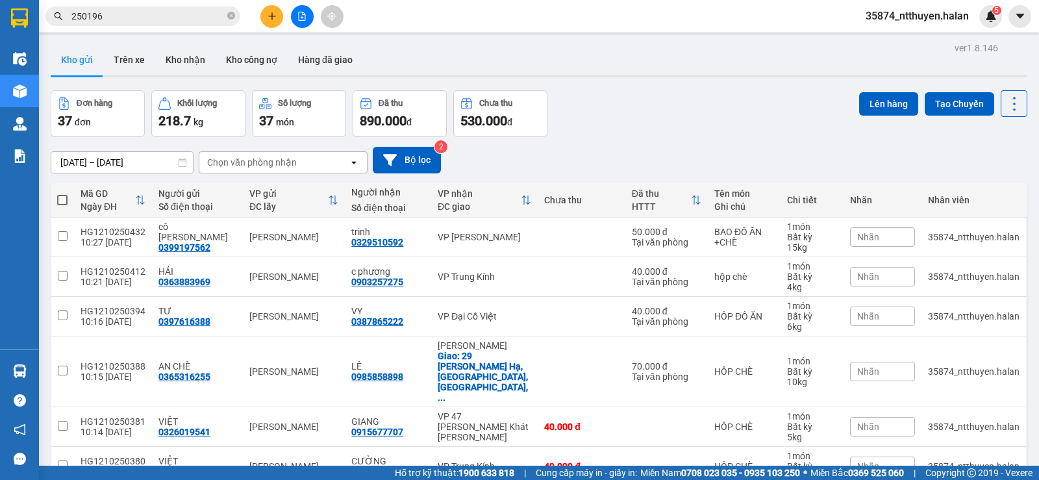
click at [176, 14] on input "250196" at bounding box center [147, 16] width 153 height 14
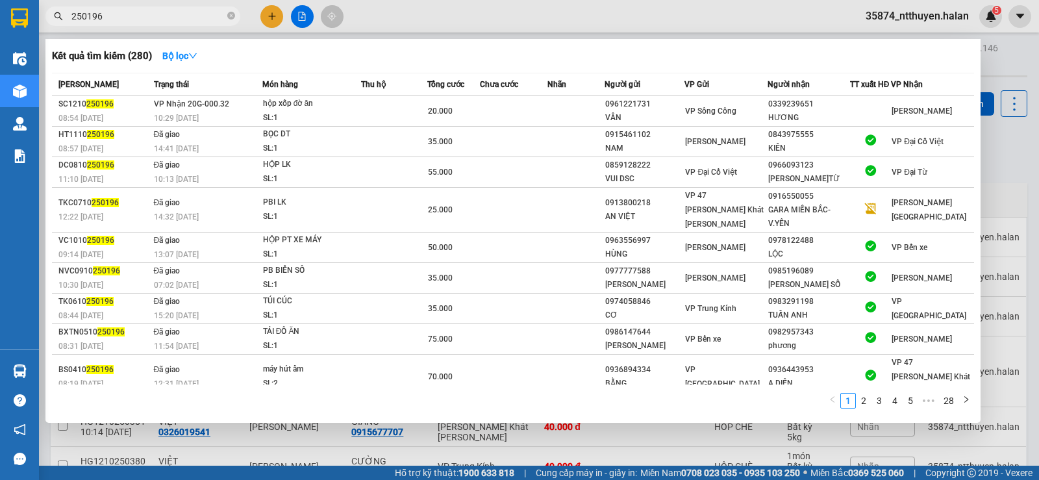
click at [176, 14] on input "250196" at bounding box center [147, 16] width 153 height 14
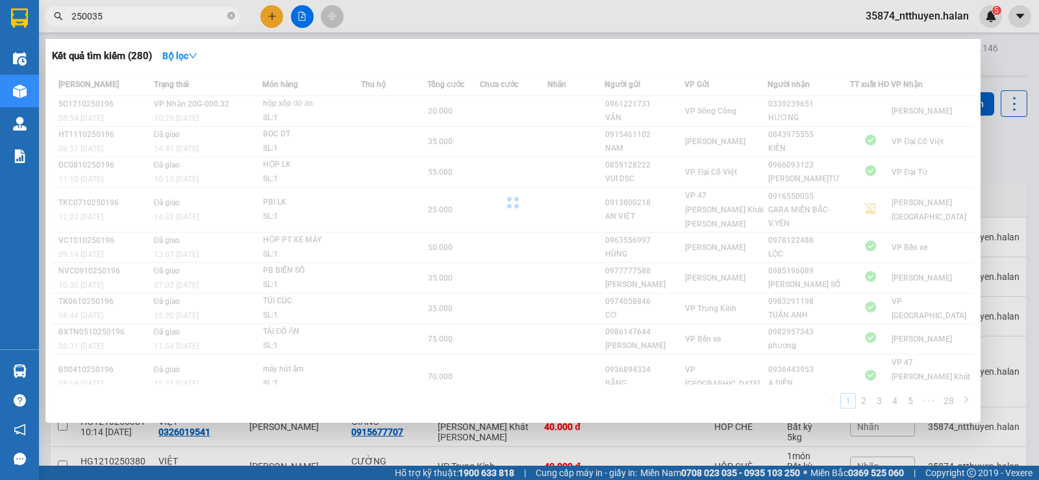
type input "250035"
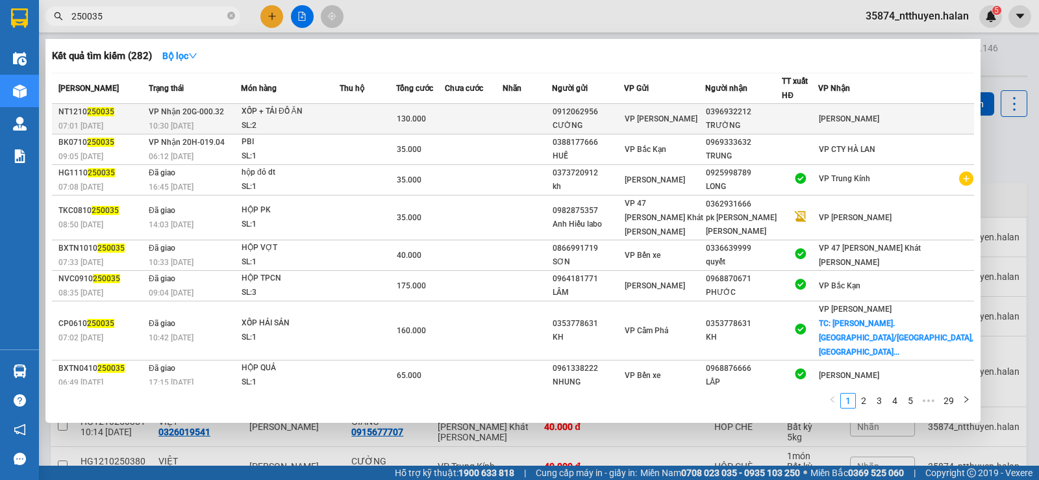
click at [500, 104] on td at bounding box center [474, 119] width 58 height 31
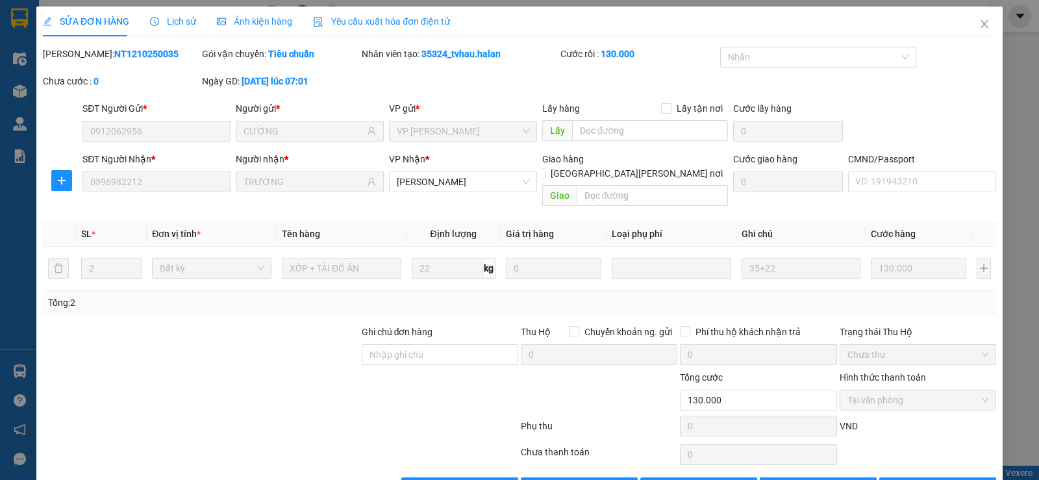
type input "0912062956"
type input "CƯỜNG"
type input "0396932212"
type input "TRƯỜNG"
type input "0"
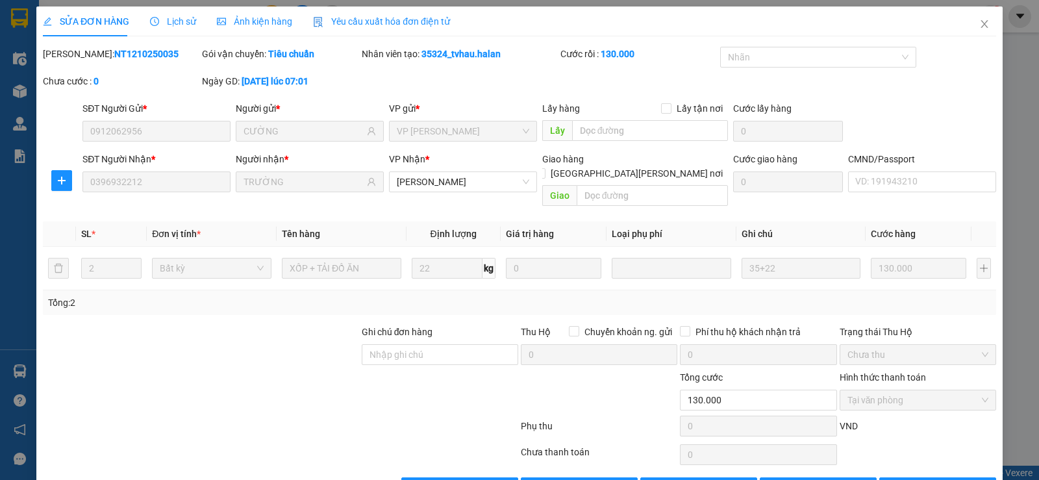
type input "130.000"
drag, startPoint x: 939, startPoint y: 472, endPoint x: 921, endPoint y: 467, distance: 18.9
click at [935, 479] on span "In biên lai" at bounding box center [945, 487] width 38 height 14
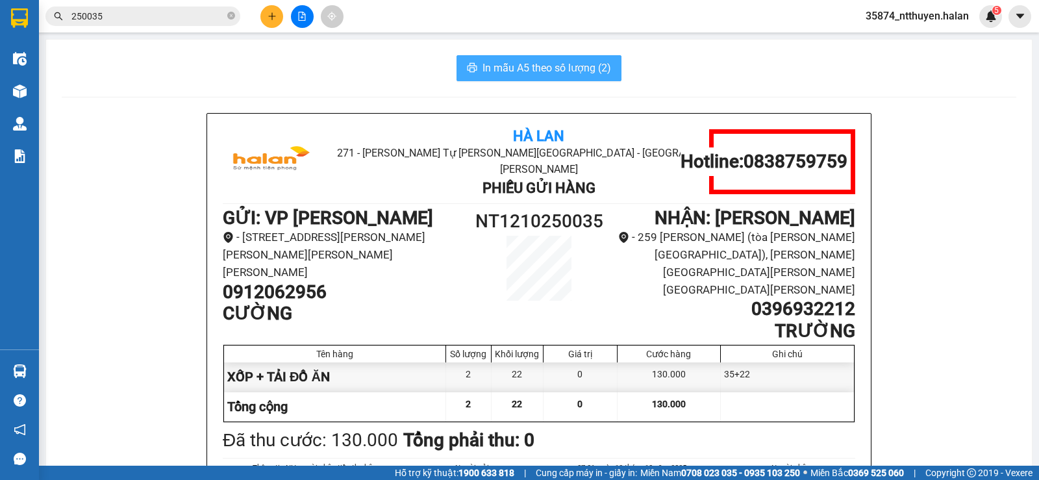
click at [508, 68] on span "In mẫu A5 theo số lượng (2)" at bounding box center [546, 68] width 129 height 16
click at [155, 18] on input "250035" at bounding box center [147, 16] width 153 height 14
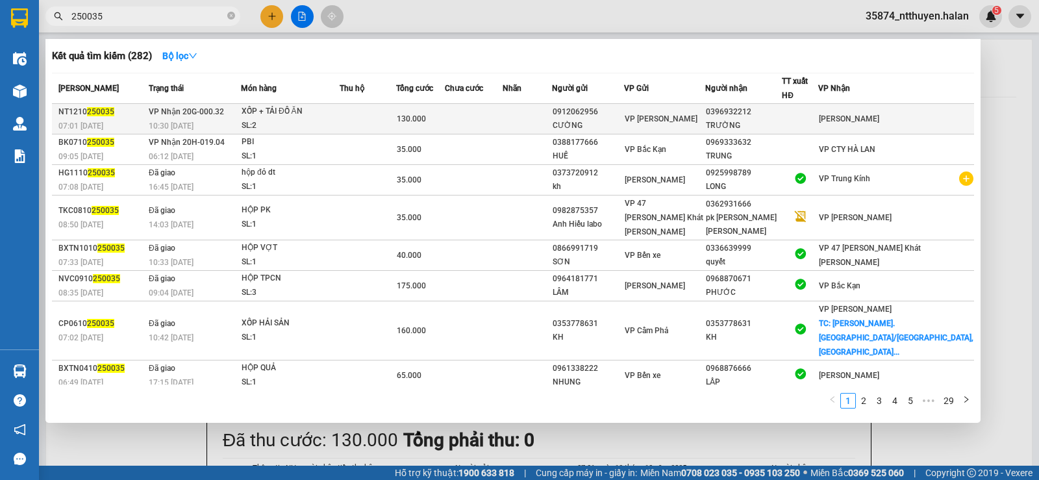
click at [312, 105] on div "XỐP + TẢI ĐỒ ĂN" at bounding box center [290, 112] width 97 height 14
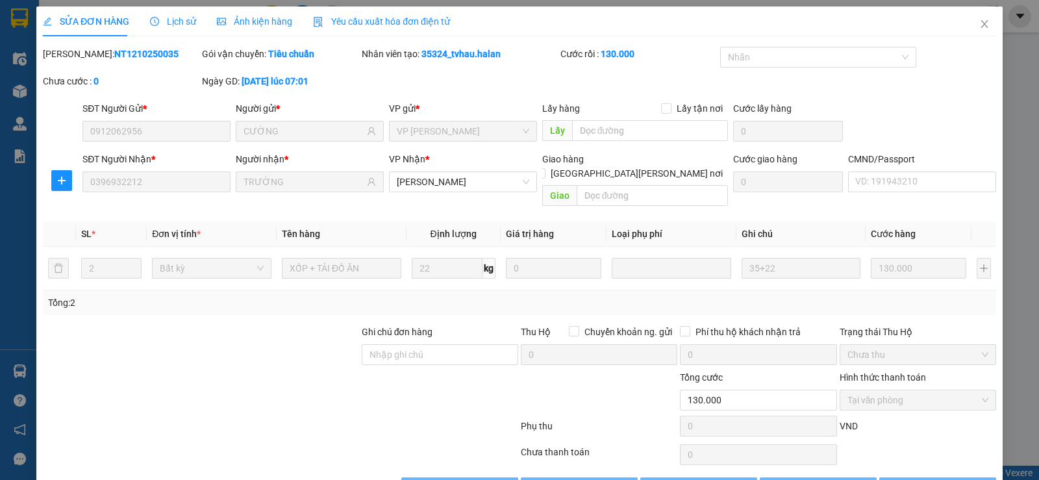
type input "0912062956"
type input "CƯỜNG"
type input "0396932212"
type input "TRƯỜNG"
type input "0"
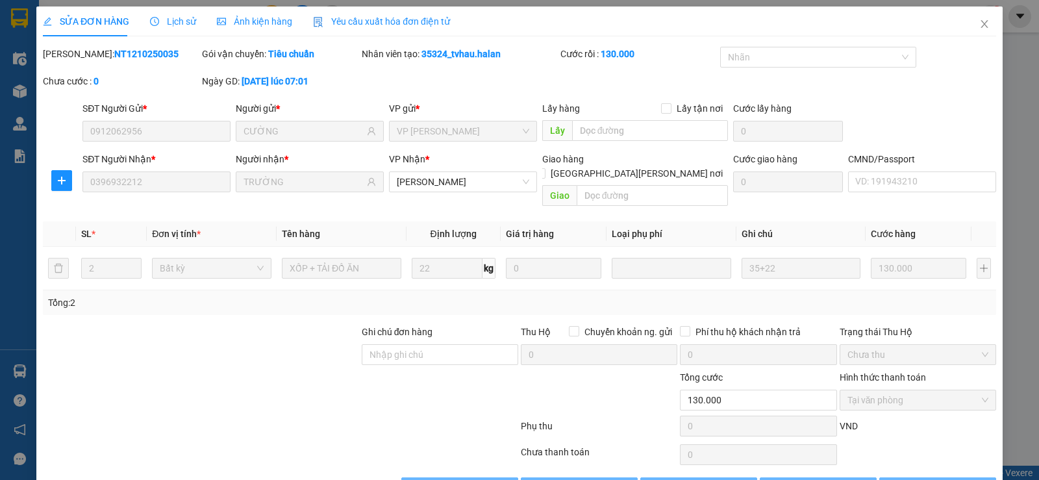
type input "130.000"
click at [571, 479] on span "Giao hàng" at bounding box center [586, 487] width 42 height 14
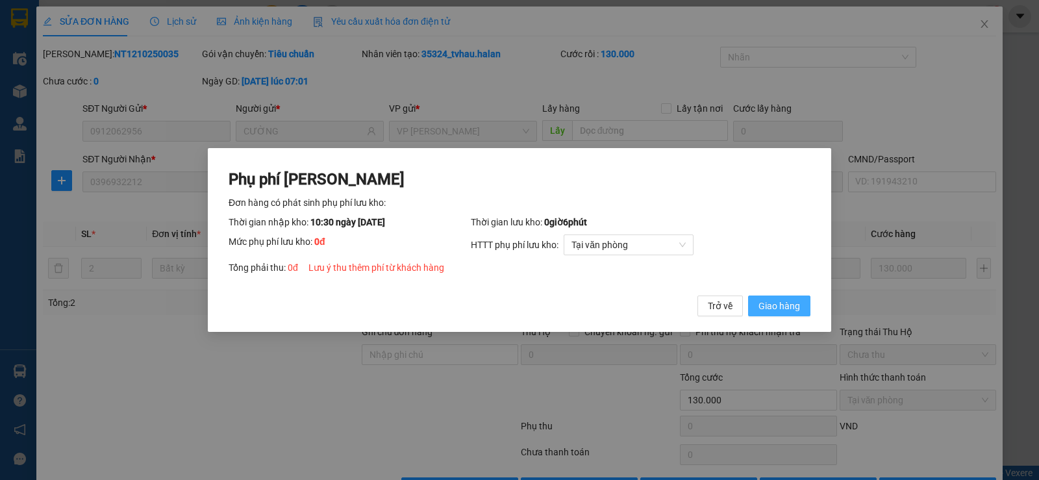
click at [795, 304] on span "Giao hàng" at bounding box center [779, 306] width 42 height 14
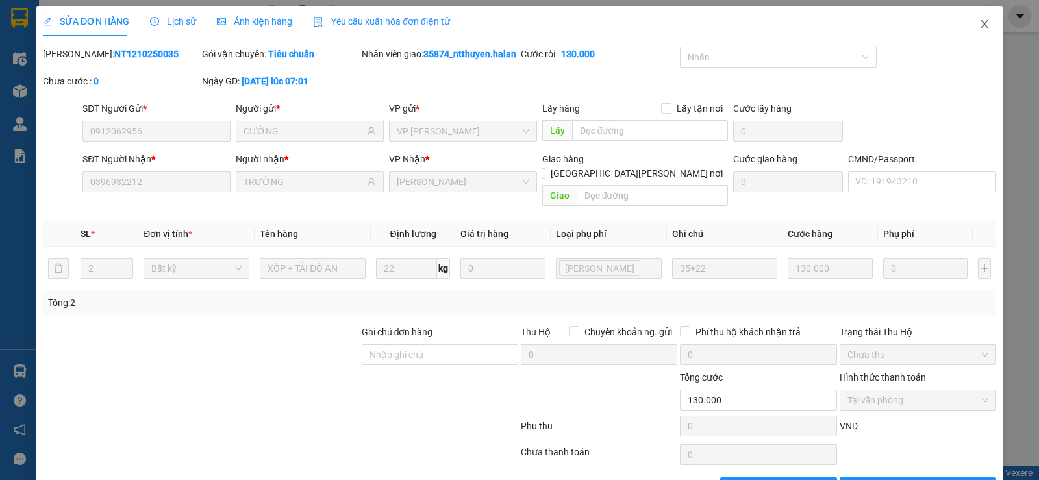
click at [979, 25] on icon "close" at bounding box center [984, 24] width 10 height 10
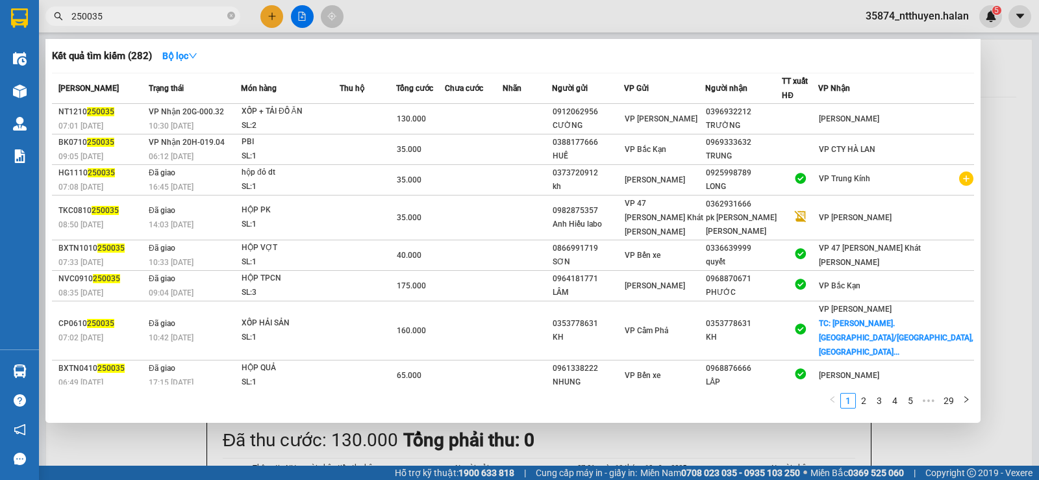
click at [166, 18] on input "250035" at bounding box center [147, 16] width 153 height 14
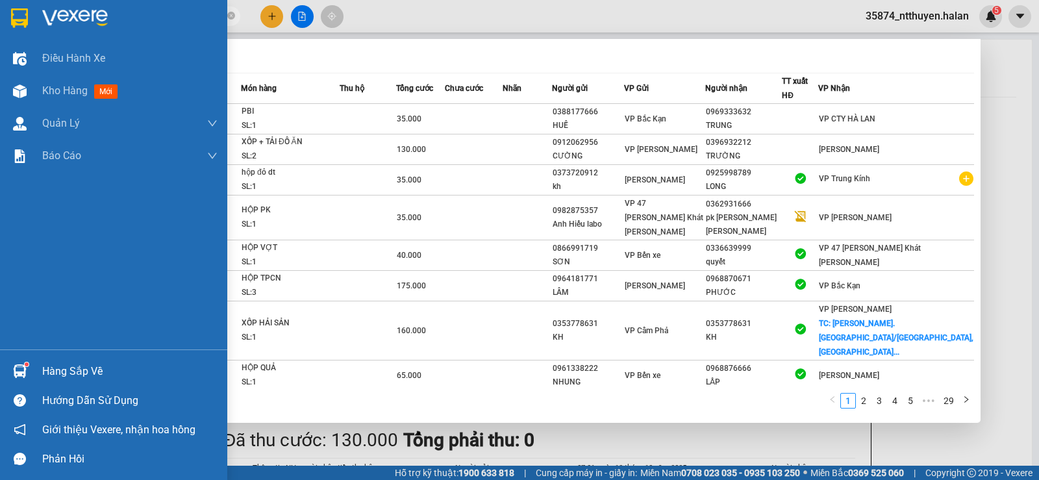
click at [50, 370] on div "Hàng sắp về" at bounding box center [129, 371] width 175 height 19
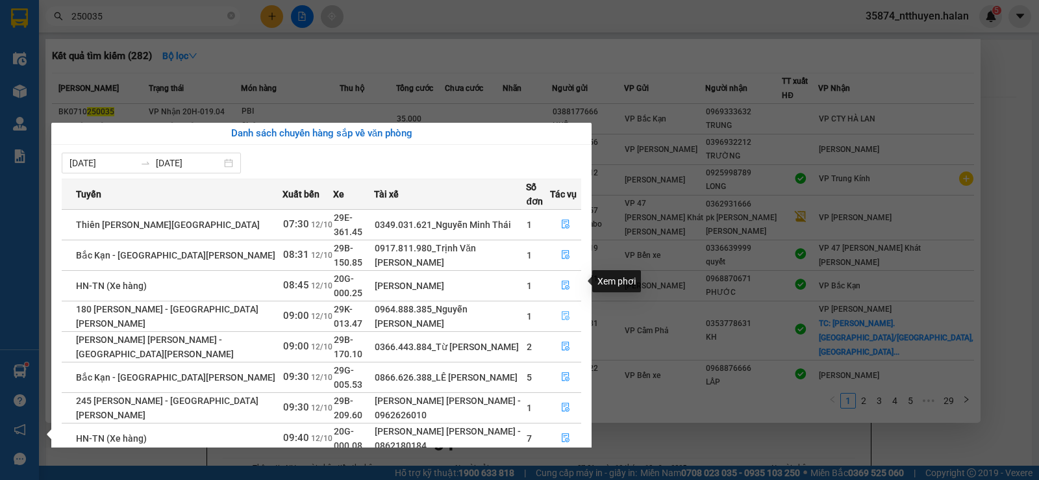
click at [569, 311] on icon "file-done" at bounding box center [565, 315] width 9 height 9
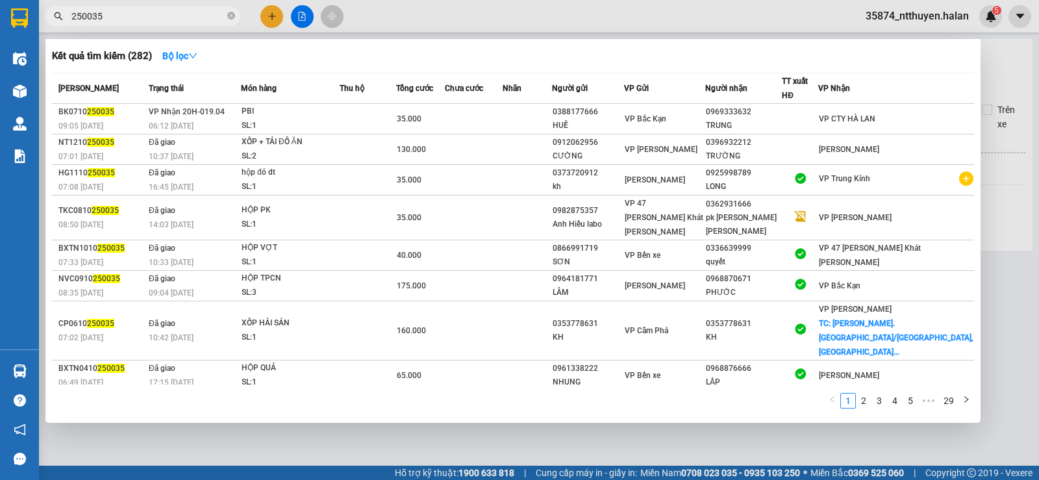
click at [1006, 77] on div at bounding box center [519, 240] width 1039 height 480
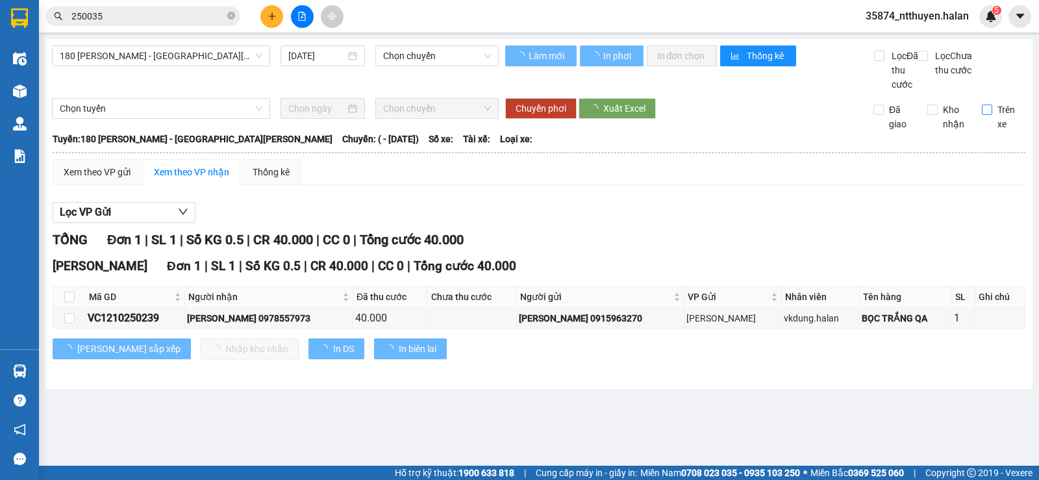
click at [991, 115] on input "Trên xe" at bounding box center [987, 110] width 10 height 10
checkbox input "true"
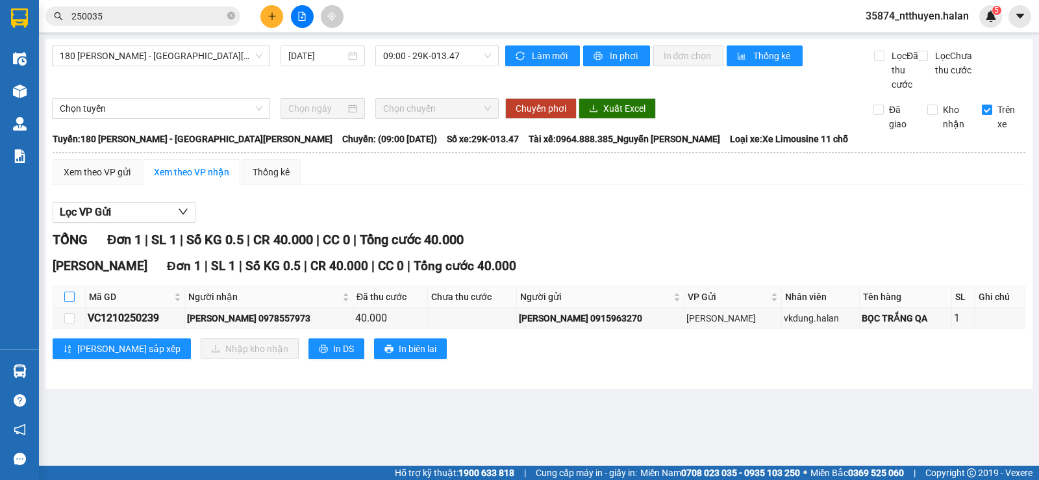
click at [73, 302] on input "checkbox" at bounding box center [69, 296] width 10 height 10
checkbox input "true"
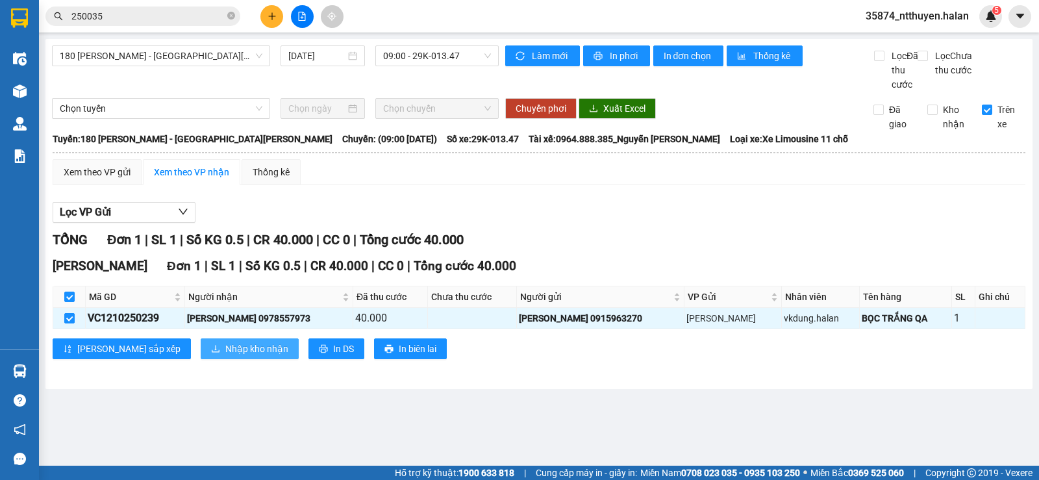
click at [225, 356] on span "Nhập kho nhận" at bounding box center [256, 348] width 63 height 14
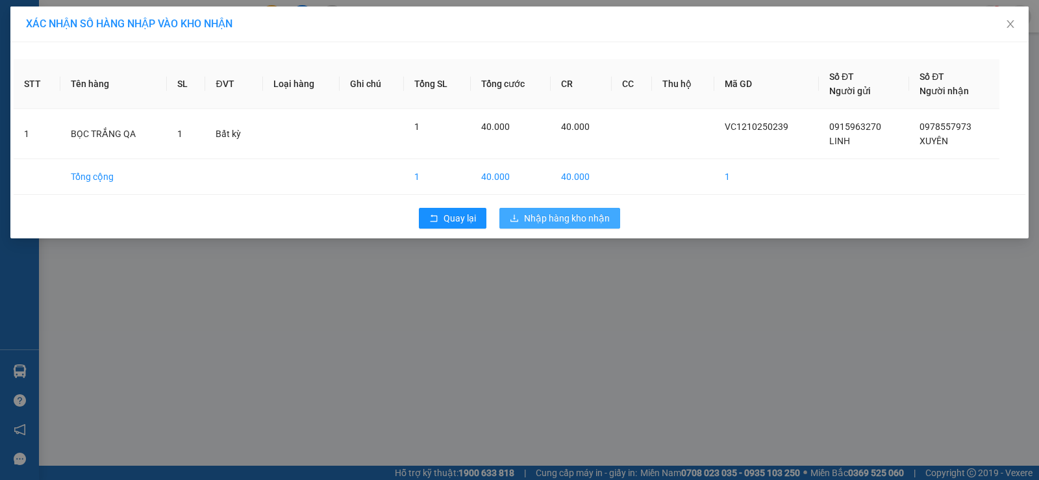
click at [529, 219] on span "Nhập hàng kho nhận" at bounding box center [567, 218] width 86 height 14
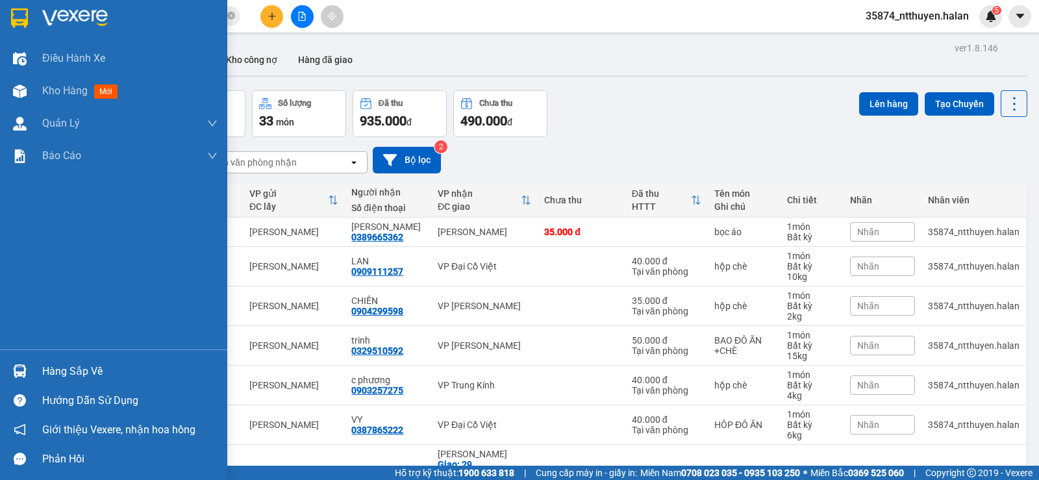
click at [59, 359] on div "Hàng sắp về" at bounding box center [113, 370] width 227 height 29
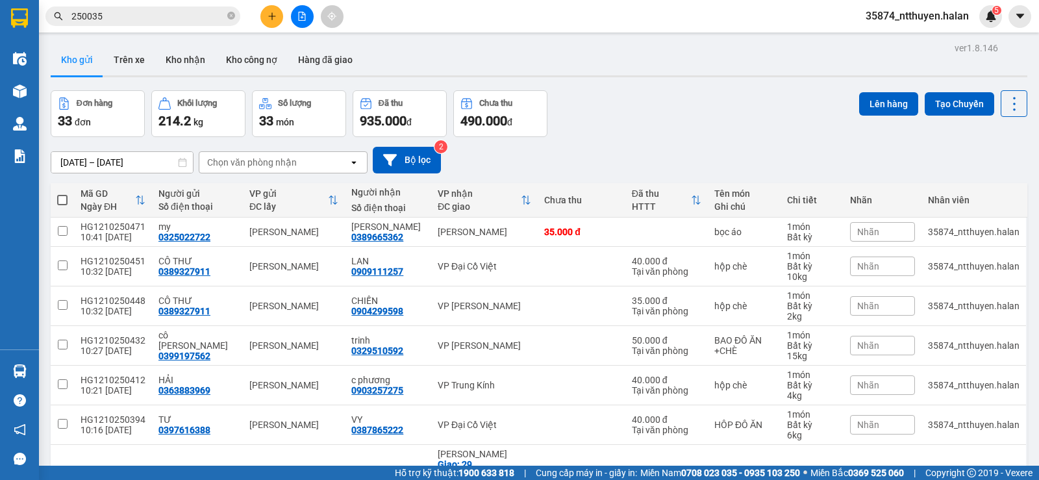
click at [735, 114] on section "Kết quả [PERSON_NAME] ( 282 ) Bộ lọc Mã ĐH Trạng thái Món hàng Thu hộ Tổng [PER…" at bounding box center [519, 240] width 1039 height 480
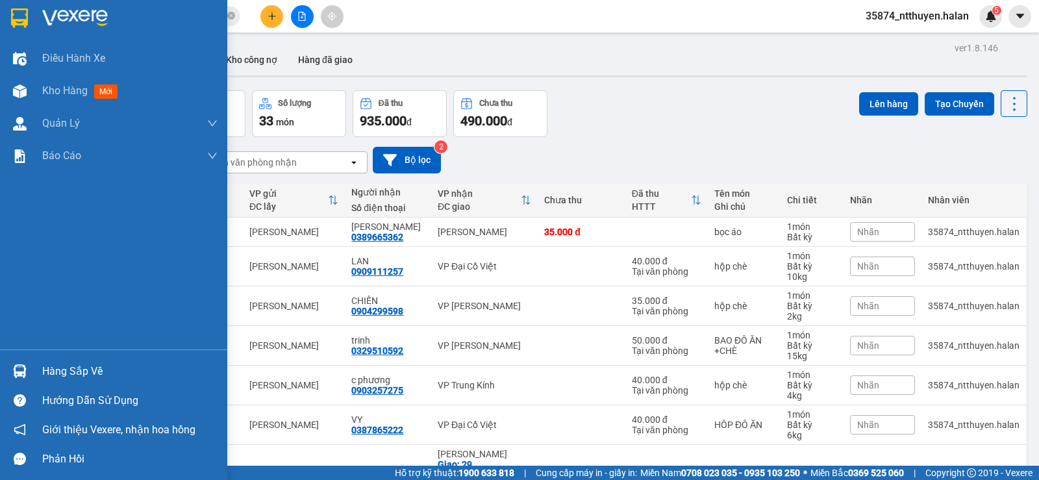
click at [53, 372] on div "Hàng sắp về" at bounding box center [129, 371] width 175 height 19
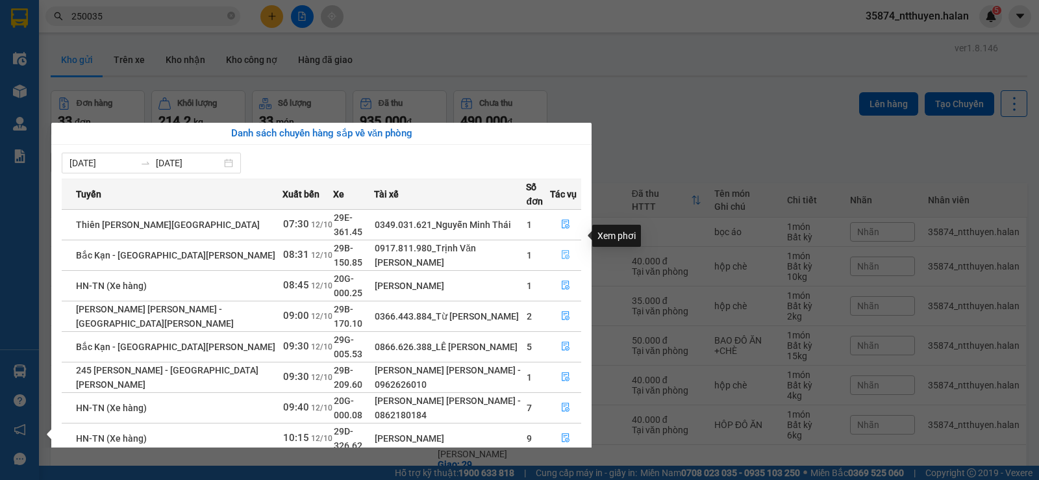
click at [571, 245] on button "button" at bounding box center [566, 255] width 30 height 21
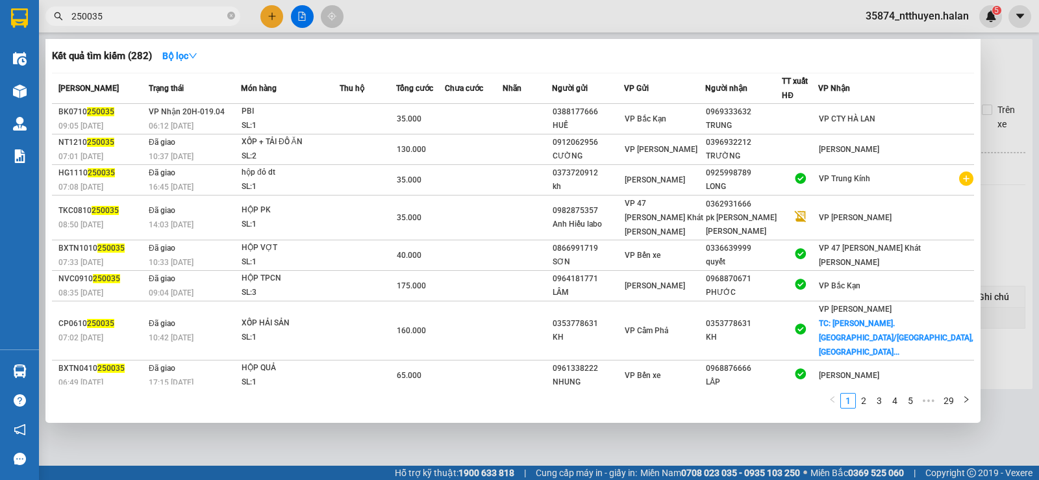
click at [125, 18] on input "250035" at bounding box center [147, 16] width 153 height 14
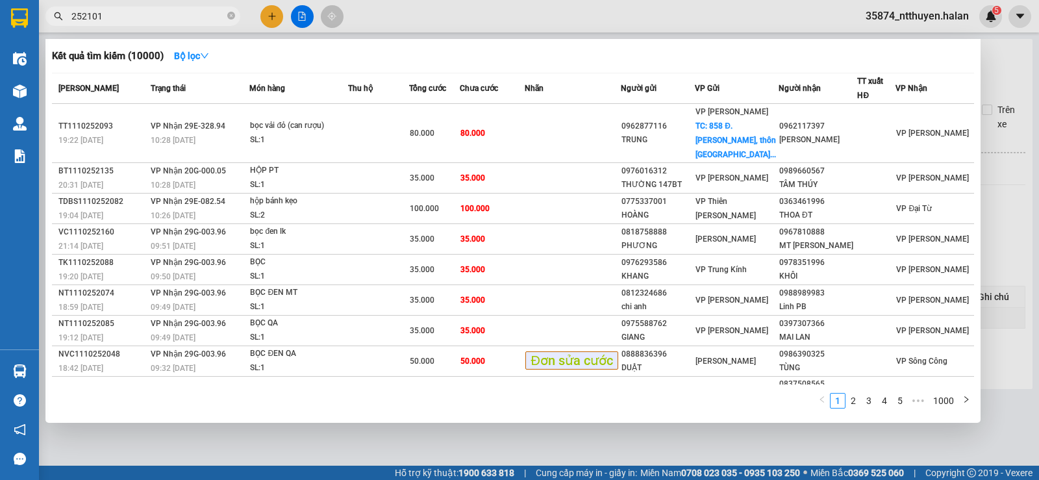
type input "252101"
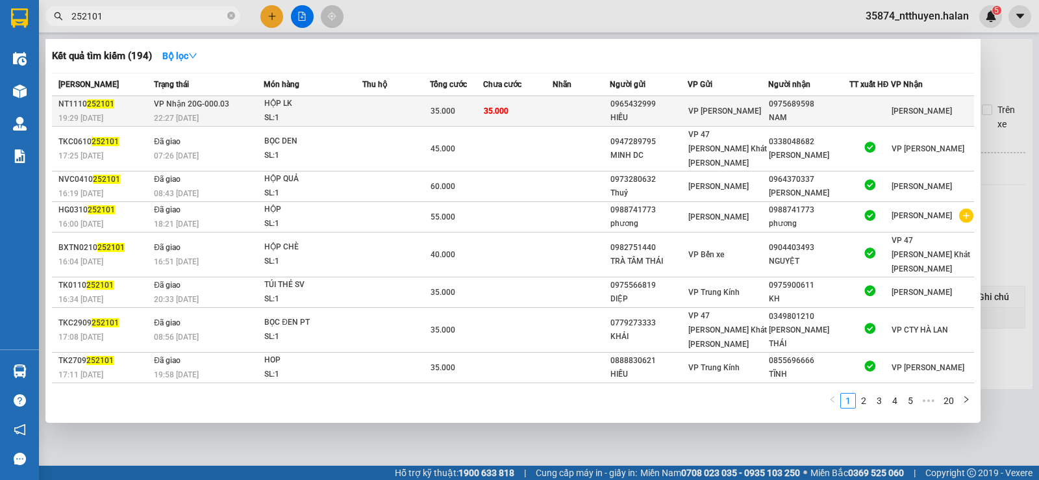
click at [366, 105] on td at bounding box center [396, 111] width 68 height 31
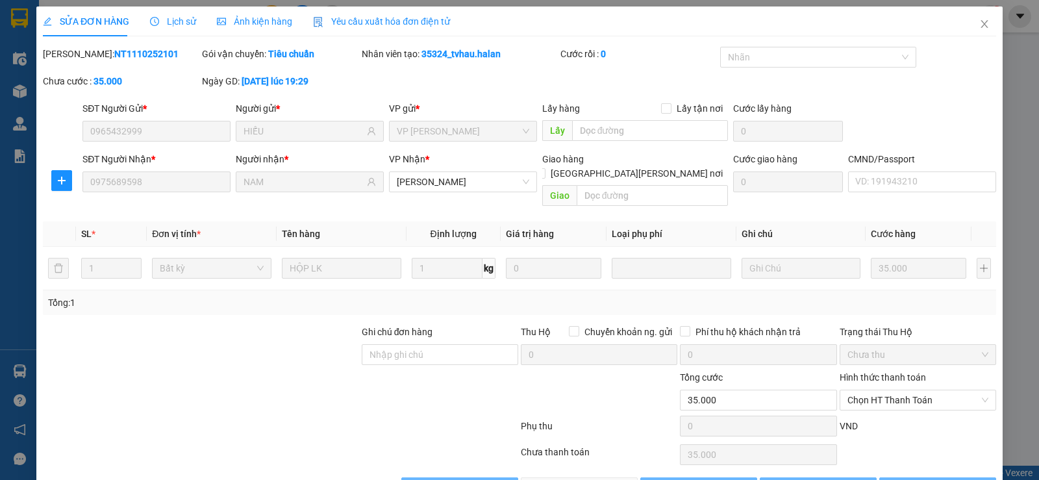
type input "0965432999"
type input "HIẾU"
type input "0975689598"
type input "NAM"
type input "0"
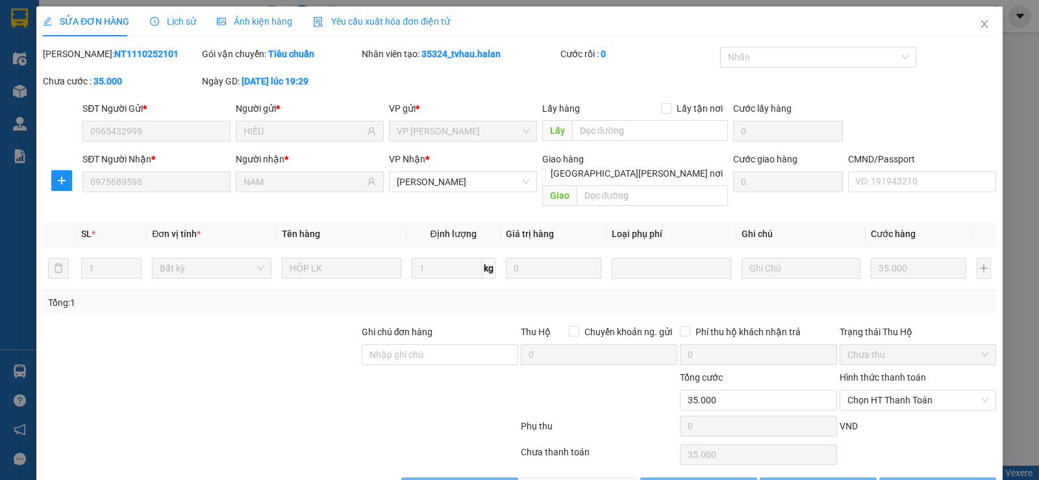
type input "35.000"
click at [869, 390] on span "Chọn HT Thanh Toán" at bounding box center [917, 399] width 141 height 19
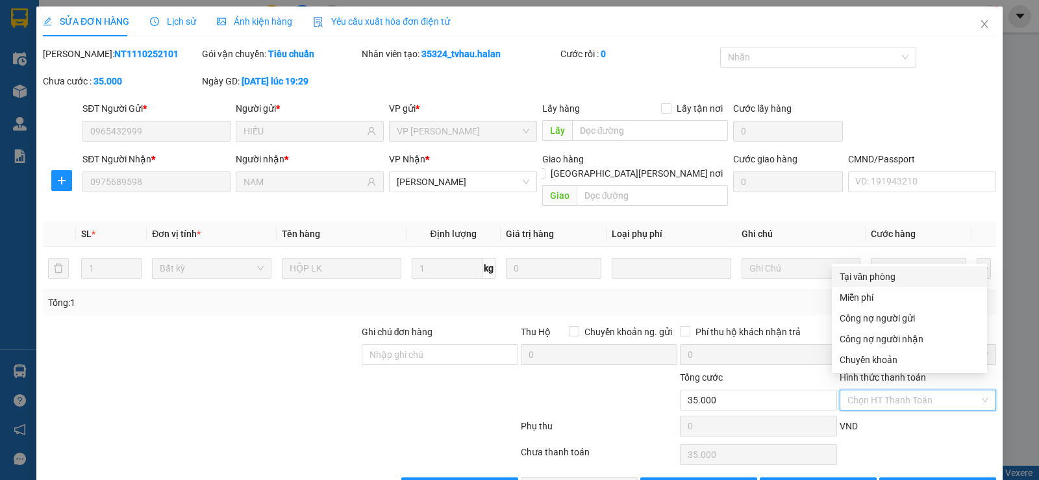
click at [859, 273] on div "Tại văn phòng" at bounding box center [909, 276] width 140 height 14
type input "0"
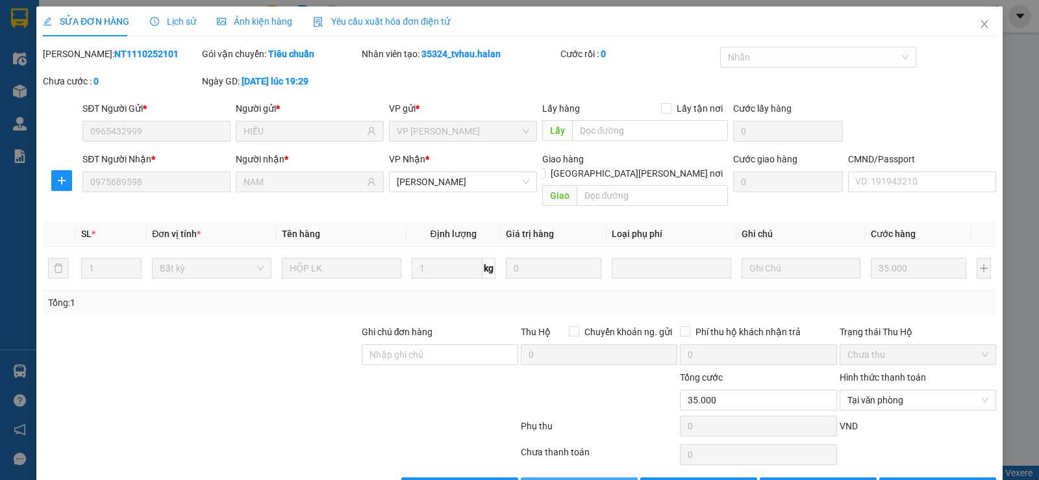
click at [569, 479] on span "Giao hàng" at bounding box center [586, 487] width 42 height 14
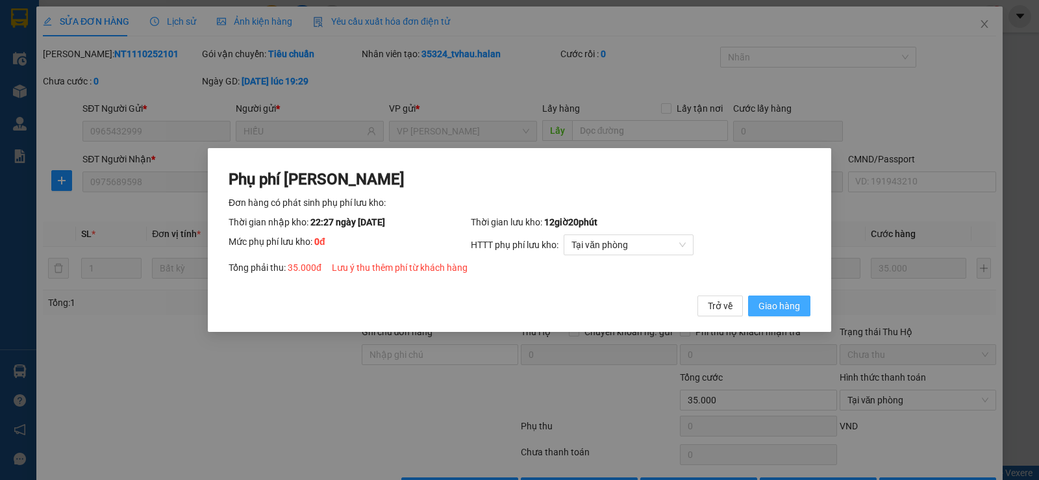
click at [784, 306] on span "Giao hàng" at bounding box center [779, 306] width 42 height 14
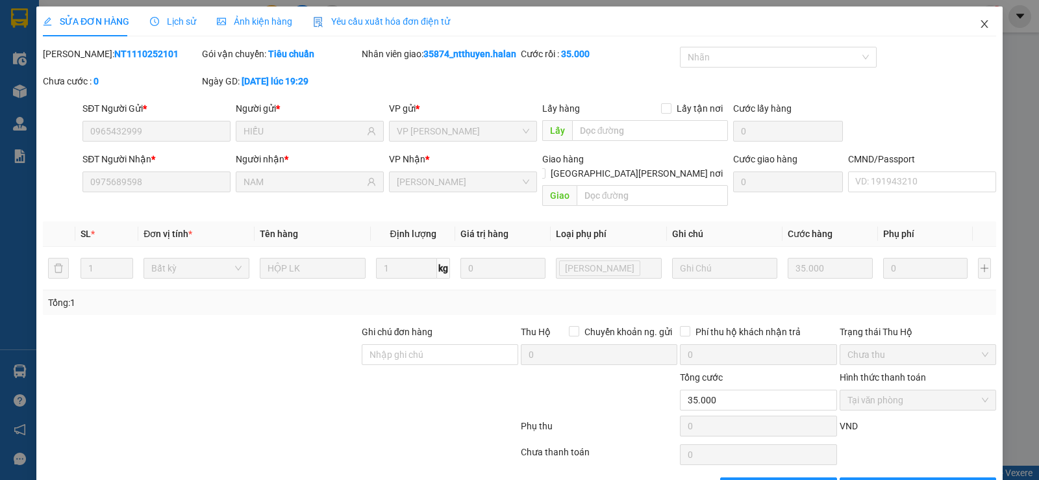
click at [979, 26] on icon "close" at bounding box center [984, 24] width 10 height 10
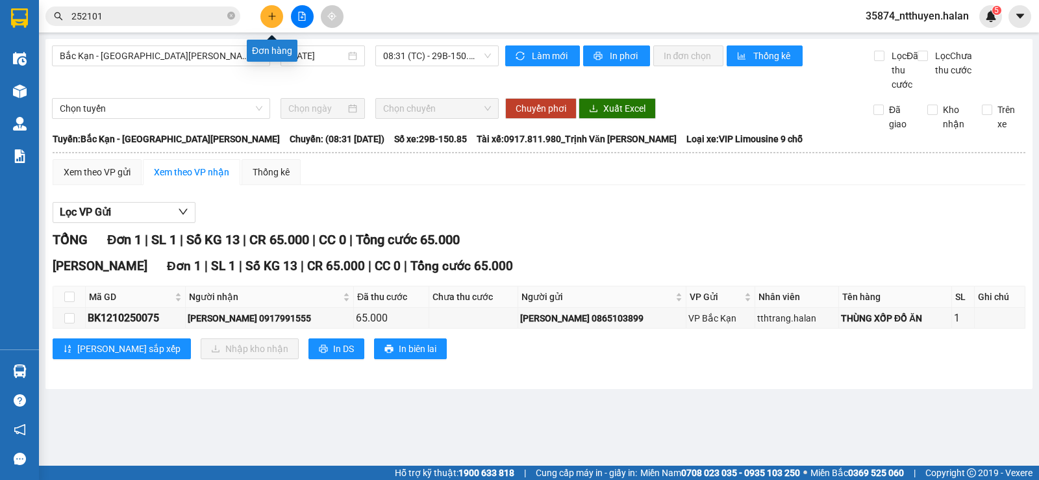
click at [270, 16] on icon "plus" at bounding box center [271, 16] width 9 height 9
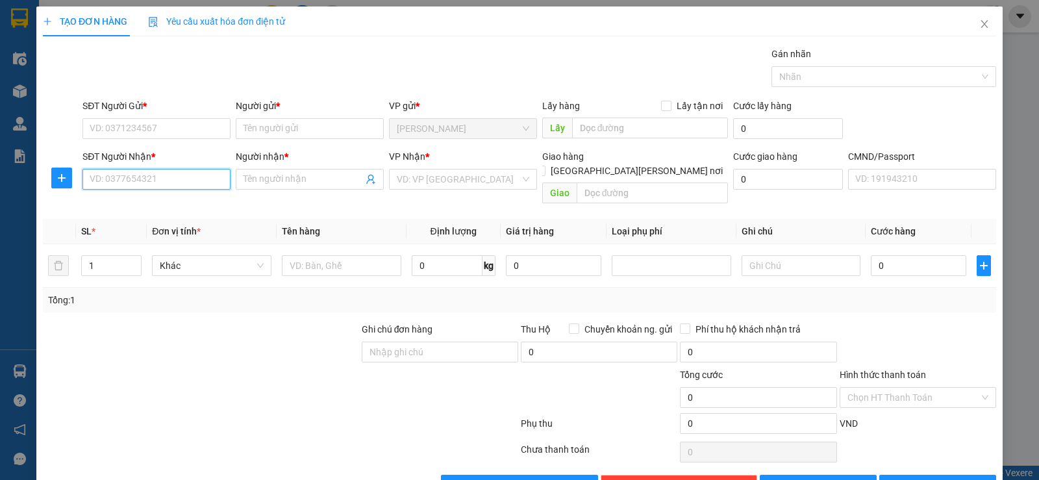
drag, startPoint x: 136, startPoint y: 183, endPoint x: 143, endPoint y: 169, distance: 15.4
click at [143, 169] on input "SĐT Người Nhận *" at bounding box center [156, 179] width 148 height 21
type input "0944262485"
click at [306, 183] on input "Người nhận *" at bounding box center [302, 179] width 119 height 14
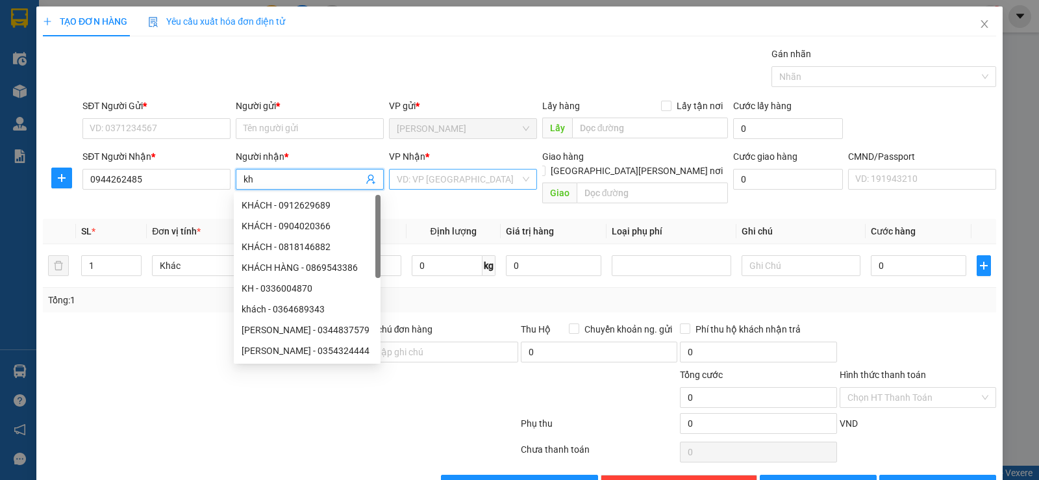
type input "kh"
click at [430, 184] on input "search" at bounding box center [458, 178] width 123 height 19
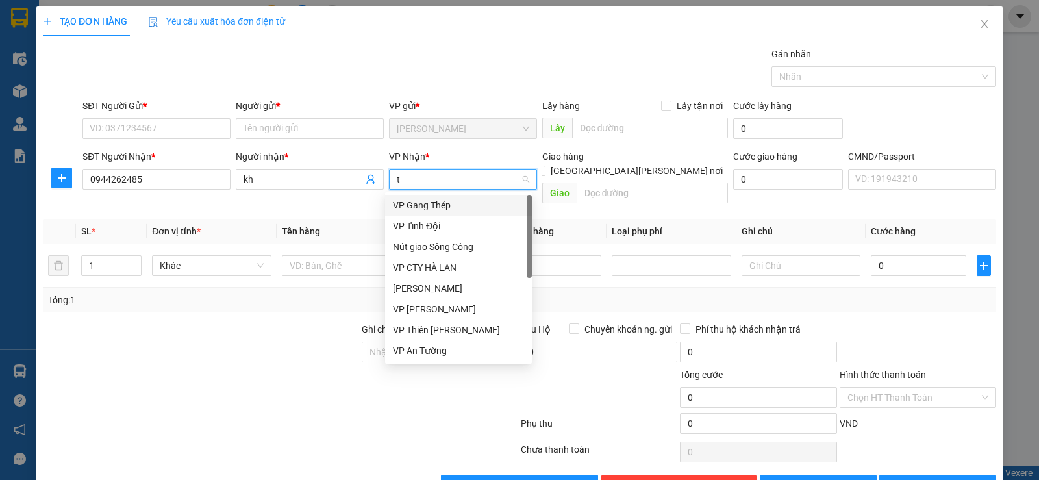
type input "tk"
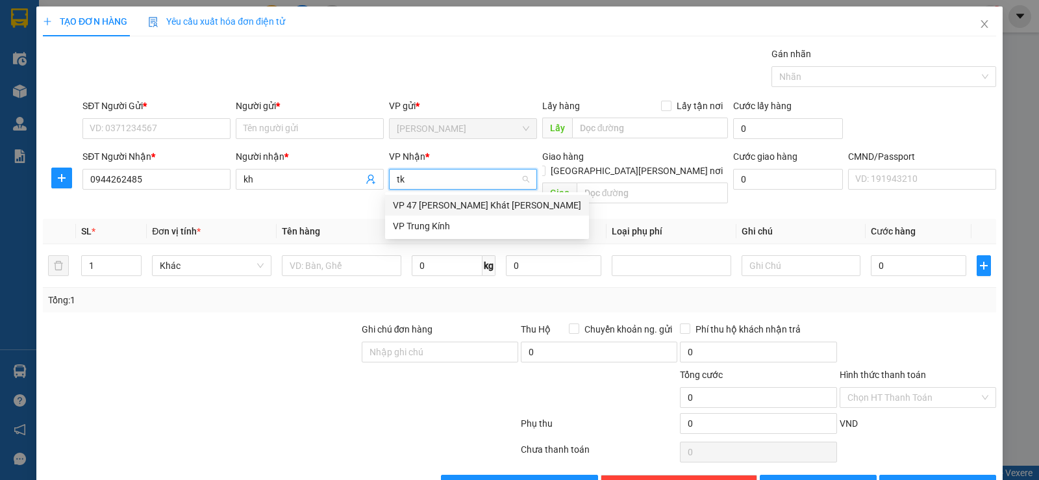
click at [425, 204] on div "VP 47 [PERSON_NAME] Khát [PERSON_NAME]" at bounding box center [487, 205] width 188 height 14
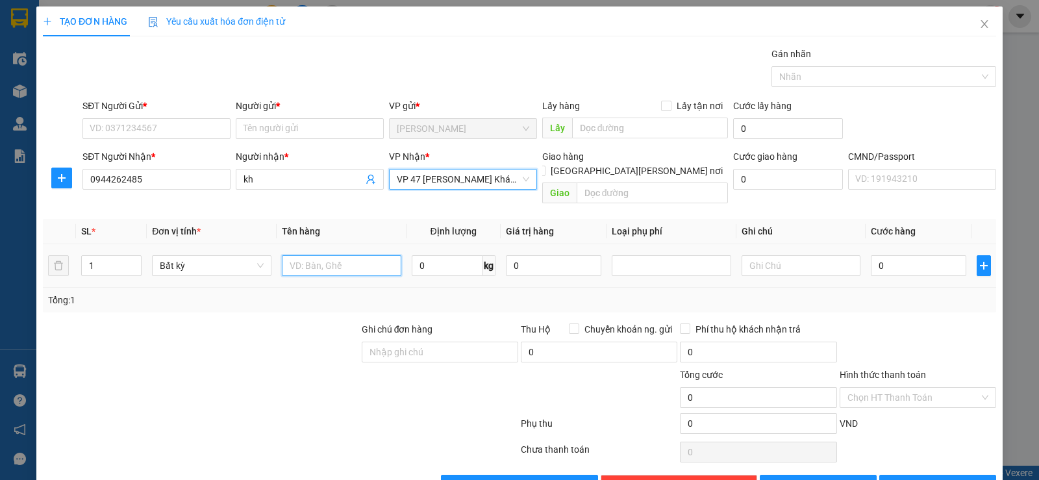
click at [301, 255] on input "text" at bounding box center [341, 265] width 119 height 21
type input "hôp chè"
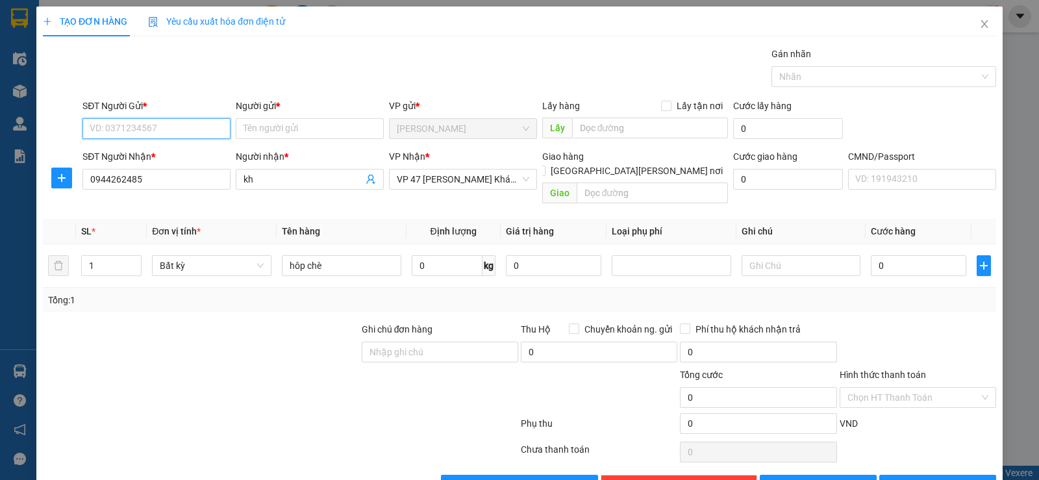
click at [129, 119] on input "SĐT Người Gửi *" at bounding box center [156, 128] width 148 height 21
type input "0983746042"
click at [169, 152] on div "0983746042 - HẢO ĐẠT" at bounding box center [155, 154] width 131 height 14
type input "HẢO ĐẠT"
type input "0983746042"
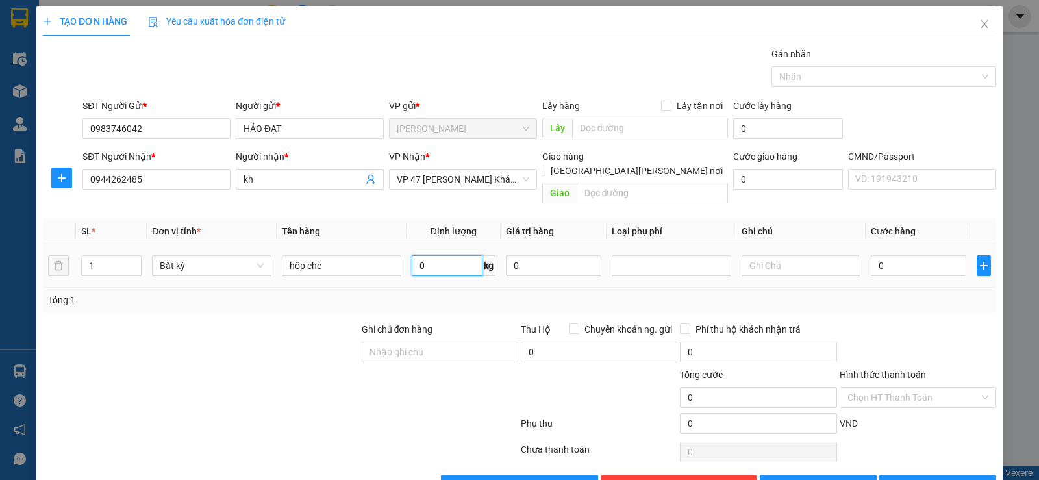
click at [446, 255] on input "0" at bounding box center [447, 265] width 71 height 21
type input "1"
click at [894, 255] on input "0" at bounding box center [918, 265] width 95 height 21
click at [895, 293] on div "Tổng: 1" at bounding box center [519, 300] width 943 height 14
type input "35.000"
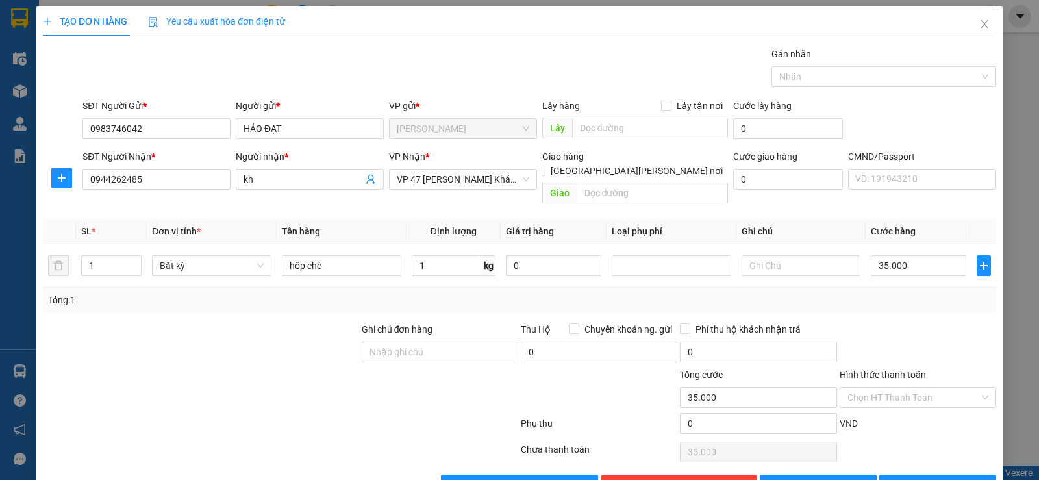
type input "35.000"
click at [930, 478] on span "[PERSON_NAME] và In" at bounding box center [949, 485] width 91 height 14
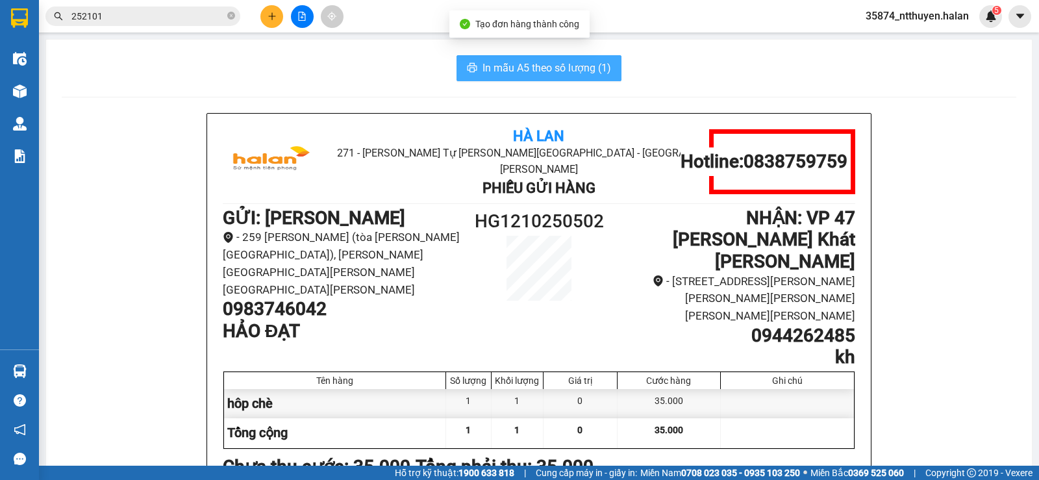
click at [482, 64] on span "In mẫu A5 theo số lượng (1)" at bounding box center [546, 68] width 129 height 16
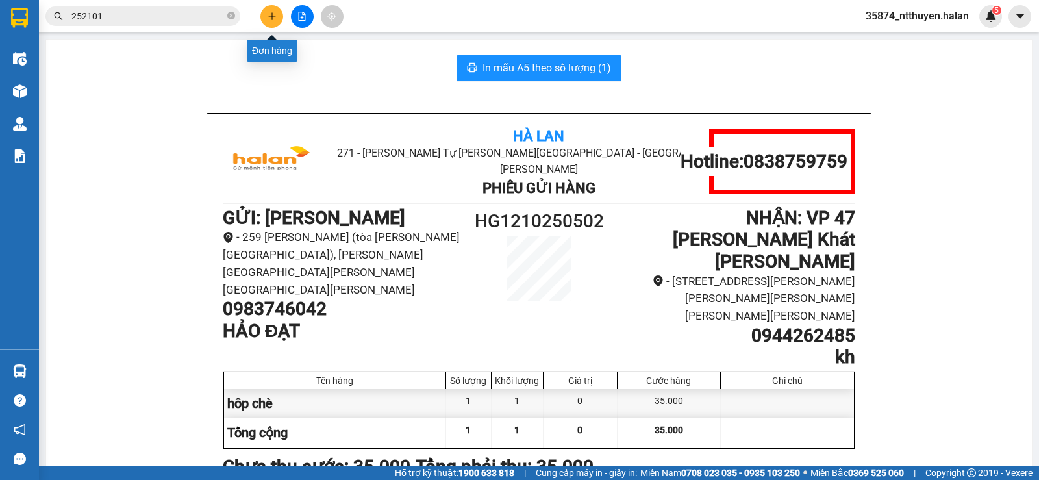
click at [267, 20] on icon "plus" at bounding box center [271, 16] width 9 height 9
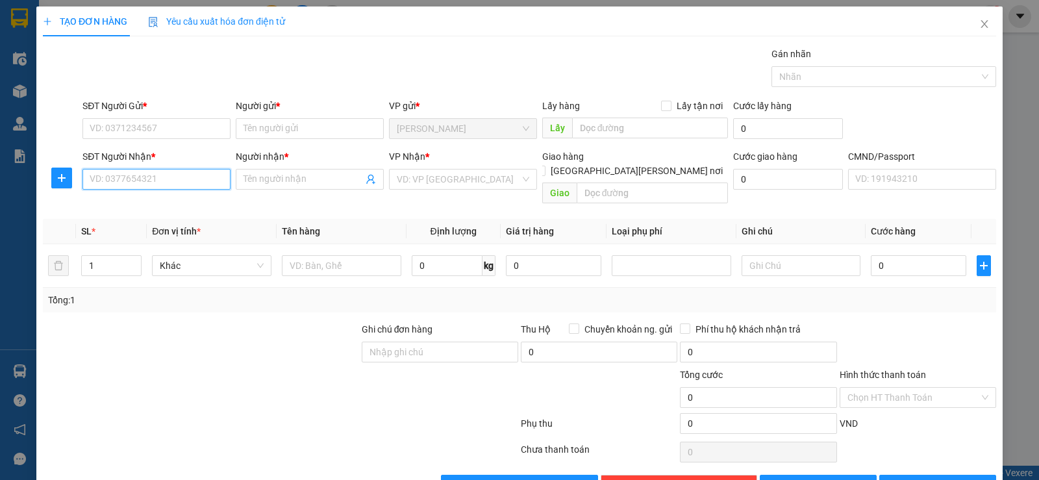
click at [161, 181] on input "SĐT Người Nhận *" at bounding box center [156, 179] width 148 height 21
drag, startPoint x: 162, startPoint y: 203, endPoint x: 167, endPoint y: 175, distance: 29.2
click at [161, 203] on div "0966010490 - hải" at bounding box center [155, 205] width 131 height 14
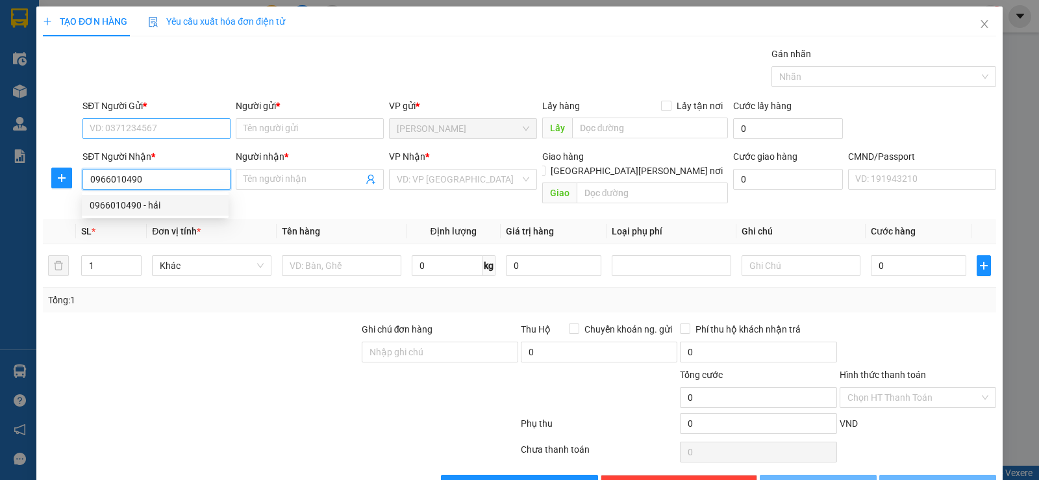
type input "0966010490"
click at [165, 129] on input "SĐT Người Gửi *" at bounding box center [156, 128] width 148 height 21
type input "hải"
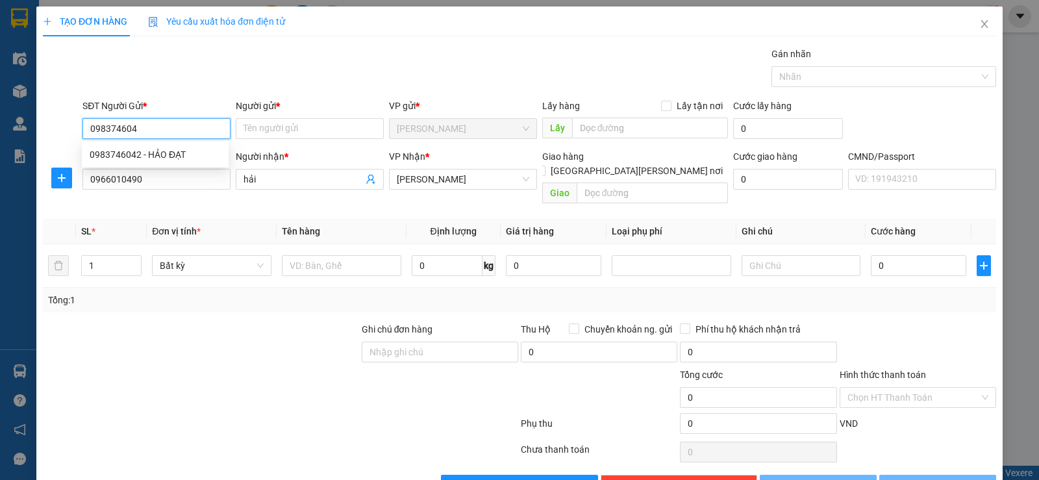
type input "0983746042"
drag, startPoint x: 159, startPoint y: 152, endPoint x: 330, endPoint y: 243, distance: 193.7
click at [165, 153] on div "0983746042 - HẢO ĐẠT" at bounding box center [155, 154] width 131 height 14
type input "HẢO ĐẠT"
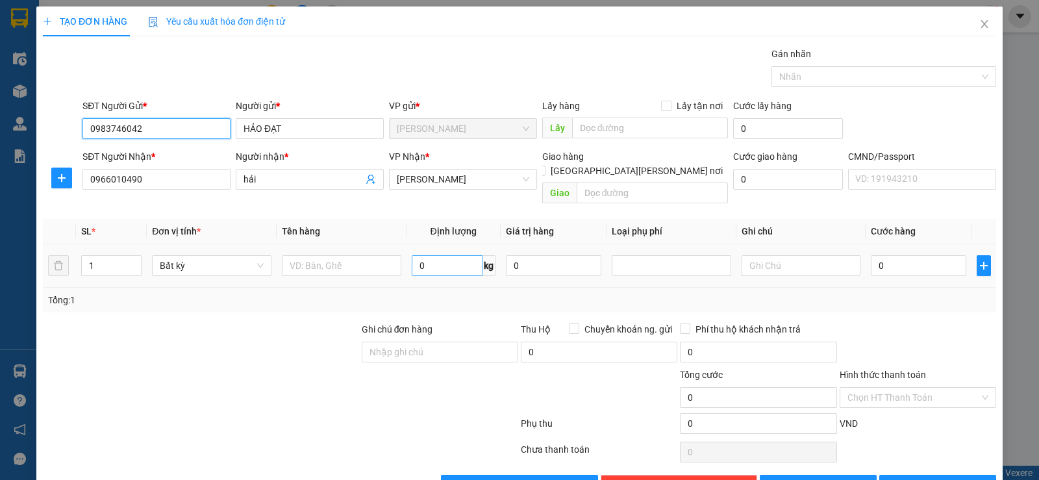
type input "0983746042"
type input "17"
click at [317, 255] on input "text" at bounding box center [341, 265] width 119 height 21
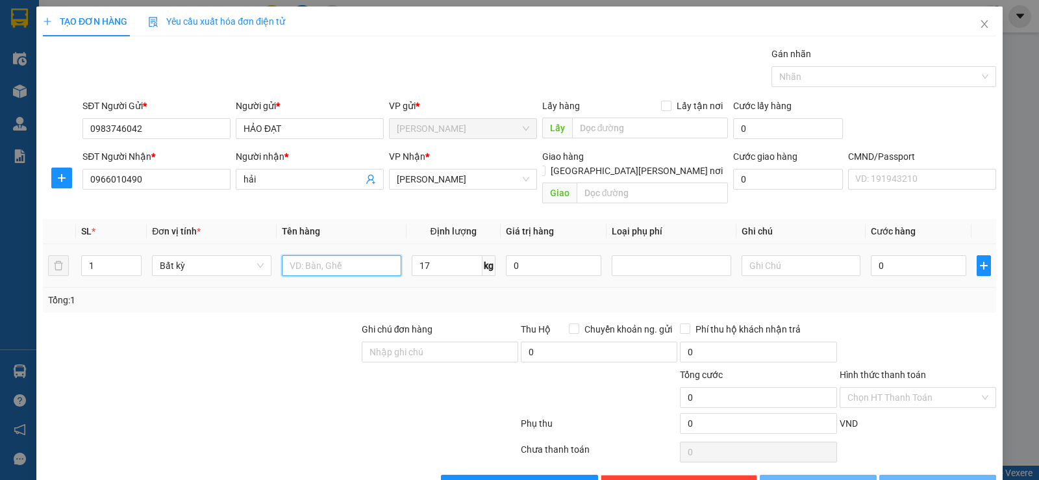
type input "h"
type input "60.000"
type input "hôp chè"
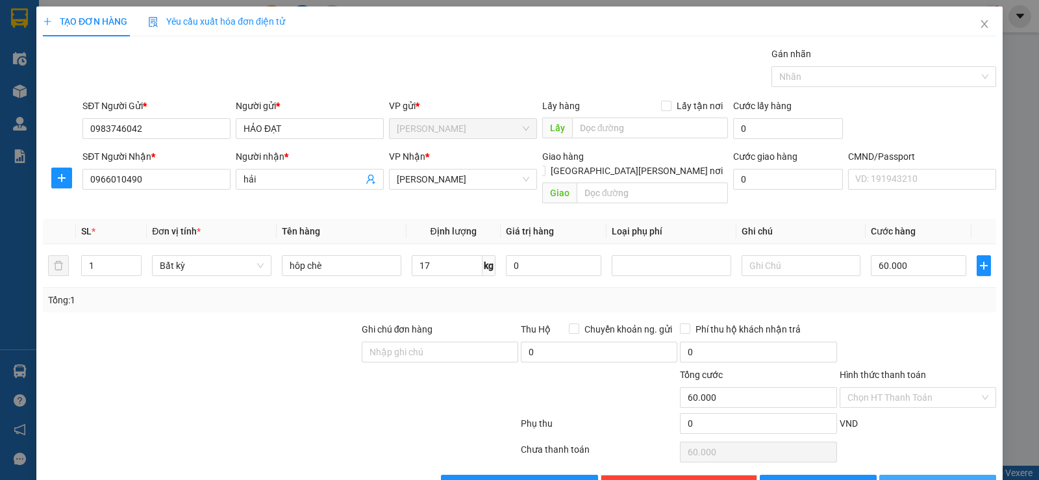
click at [898, 479] on icon "printer" at bounding box center [893, 484] width 9 height 9
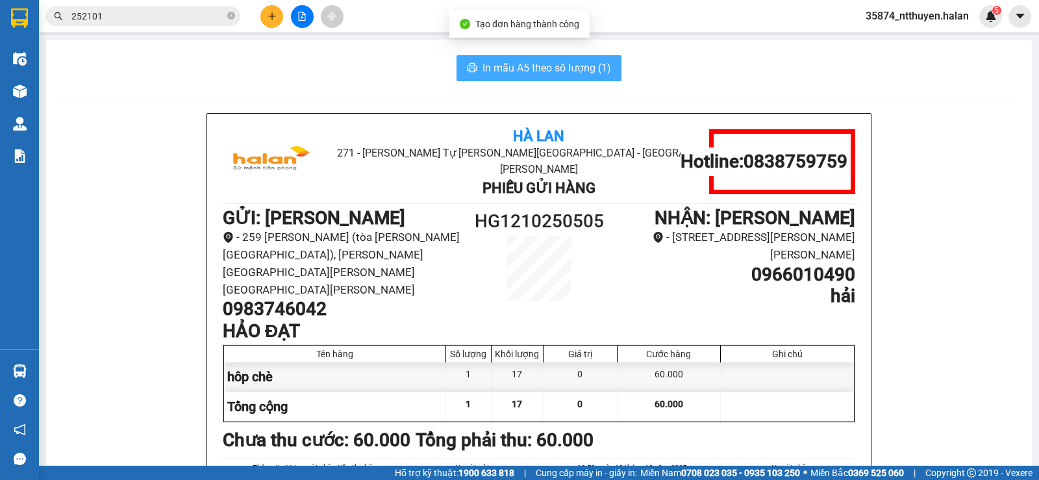
click at [492, 73] on span "In mẫu A5 theo số lượng (1)" at bounding box center [546, 68] width 129 height 16
